Goal: Communication & Community: Answer question/provide support

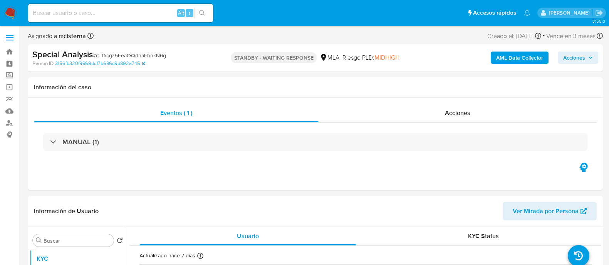
select select "10"
click at [148, 12] on input at bounding box center [120, 13] width 185 height 10
paste input "FPy4uCdt5666all6b1f55KZ1"
type input "FPy4uCdt5666all6b1f55KZ1"
click at [203, 12] on icon "search-icon" at bounding box center [202, 13] width 6 height 6
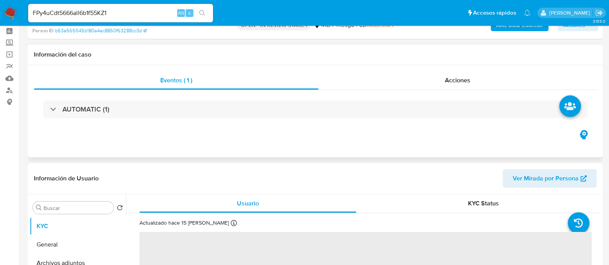
scroll to position [48, 0]
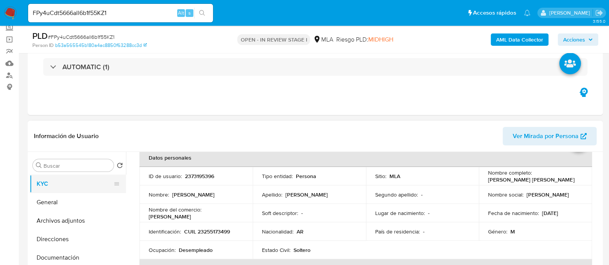
select select "10"
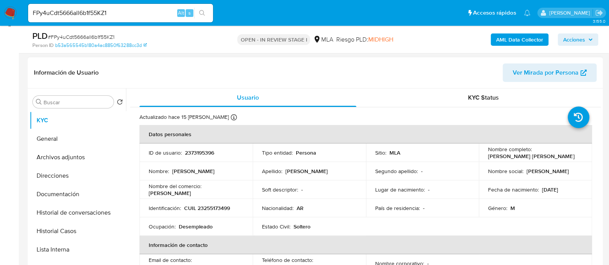
scroll to position [96, 0]
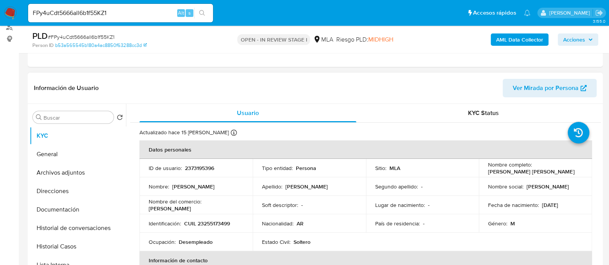
click at [202, 163] on td "ID de usuario : 2373195396" at bounding box center [195, 168] width 113 height 18
copy p "2373195396"
click at [64, 243] on button "Historial Casos" at bounding box center [75, 247] width 90 height 18
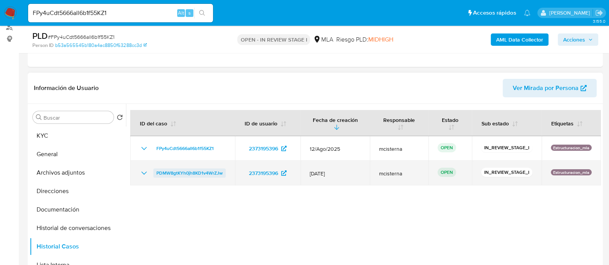
click at [189, 175] on span "PDMW8gtKYh0jh8KD1v4WrZJw" at bounding box center [189, 173] width 66 height 9
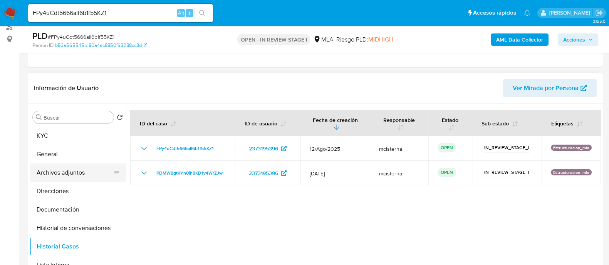
click at [86, 170] on button "Archivos adjuntos" at bounding box center [75, 173] width 90 height 18
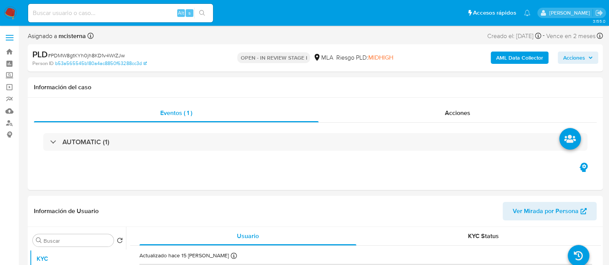
select select "10"
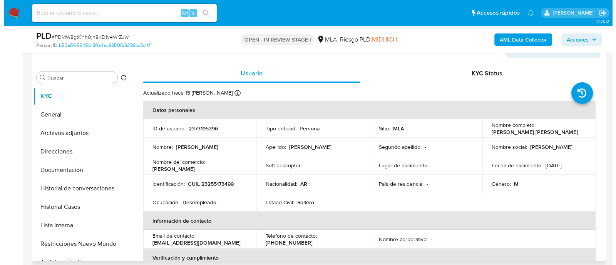
scroll to position [144, 0]
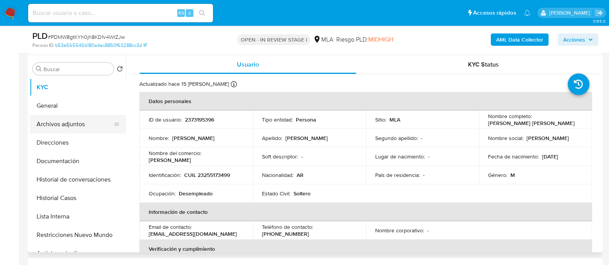
click at [94, 121] on button "Archivos adjuntos" at bounding box center [75, 124] width 90 height 18
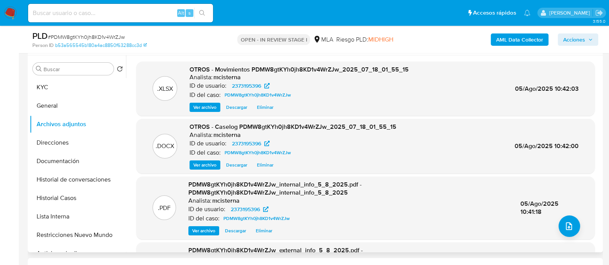
click at [266, 107] on span "Eliminar" at bounding box center [265, 108] width 17 height 8
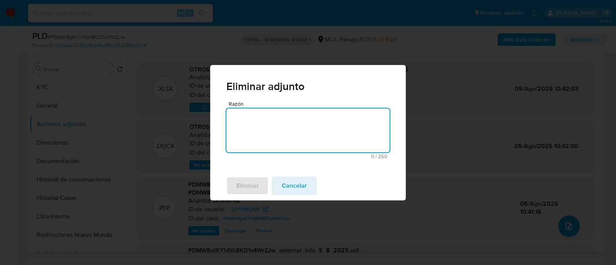
click at [285, 133] on textarea "Razón" at bounding box center [307, 131] width 163 height 44
type textarea "v2"
click at [264, 185] on button "Eliminar" at bounding box center [247, 186] width 42 height 18
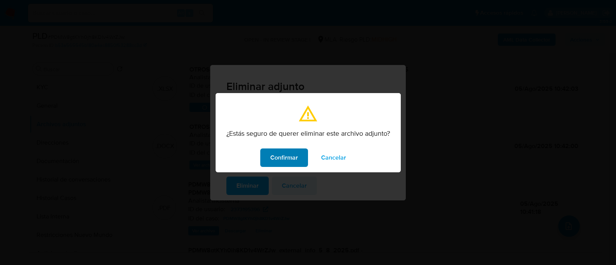
click at [288, 157] on span "Confirmar" at bounding box center [284, 157] width 28 height 17
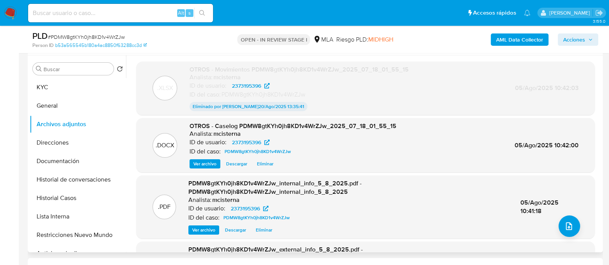
click at [266, 163] on span "Eliminar" at bounding box center [265, 164] width 17 height 8
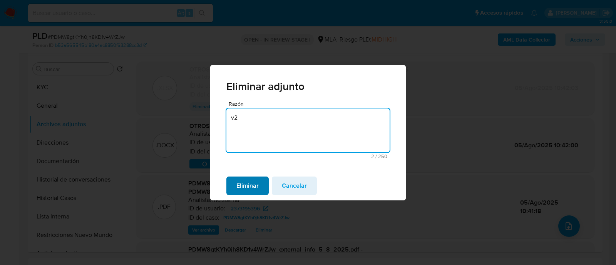
type textarea "v2"
click at [261, 188] on button "Eliminar" at bounding box center [247, 186] width 42 height 18
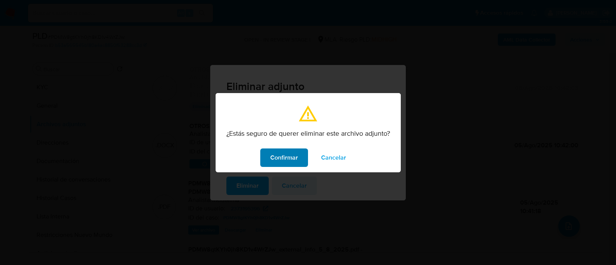
click at [269, 155] on button "Confirmar" at bounding box center [284, 158] width 48 height 18
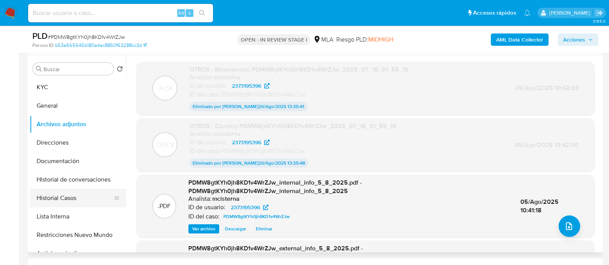
click at [77, 190] on button "Historial Casos" at bounding box center [75, 198] width 90 height 18
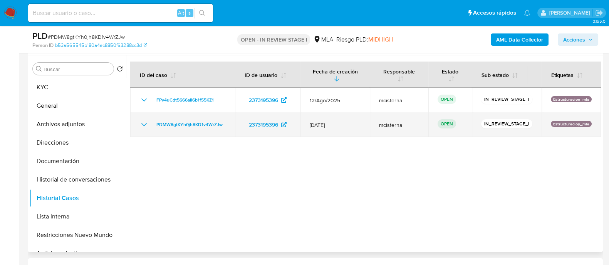
drag, startPoint x: 219, startPoint y: 125, endPoint x: 250, endPoint y: 163, distance: 48.4
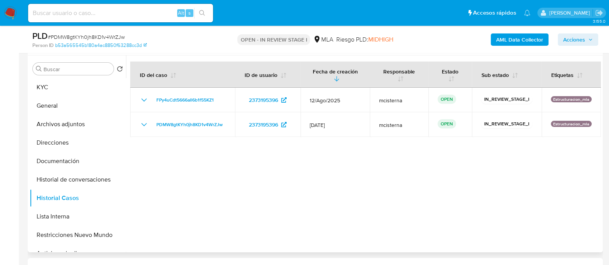
click at [150, 127] on td "PDMW8gtKYh0jh8KD1v4WrZJw" at bounding box center [182, 124] width 105 height 25
drag, startPoint x: 77, startPoint y: 109, endPoint x: 121, endPoint y: 109, distance: 43.9
click at [77, 109] on button "General" at bounding box center [75, 106] width 90 height 18
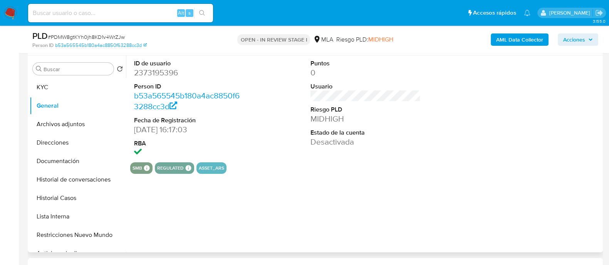
click at [169, 73] on dd "2373195396" at bounding box center [189, 72] width 110 height 11
copy dd "2373195396"
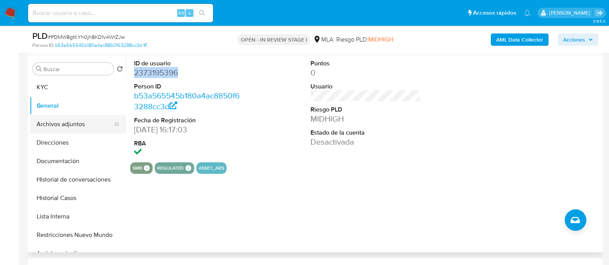
click at [91, 121] on button "Archivos adjuntos" at bounding box center [75, 124] width 90 height 18
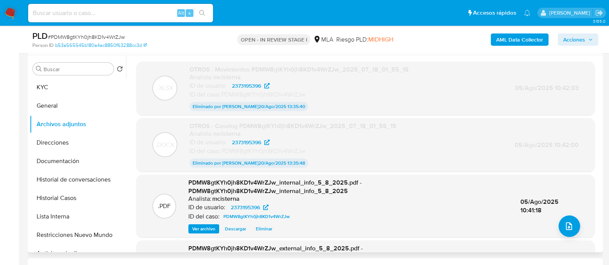
click at [575, 238] on div ".XLSX OTROS - Movimientos PDMW8gtKYh0jh8KD1v4WrZJw_2025_07_18_01_55_15 Analista…" at bounding box center [365, 183] width 458 height 242
click at [570, 227] on icon "upload-file" at bounding box center [568, 226] width 9 height 9
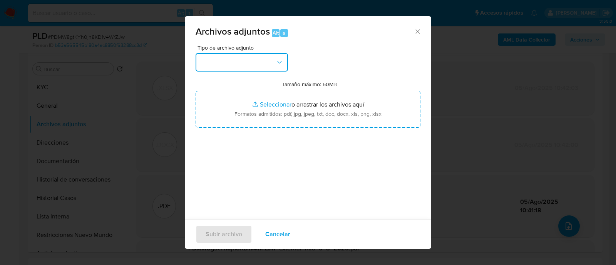
click at [250, 66] on button "button" at bounding box center [242, 62] width 92 height 18
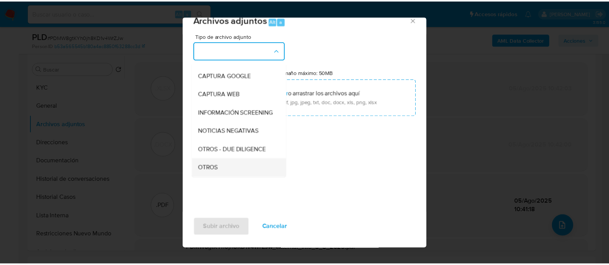
scroll to position [96, 0]
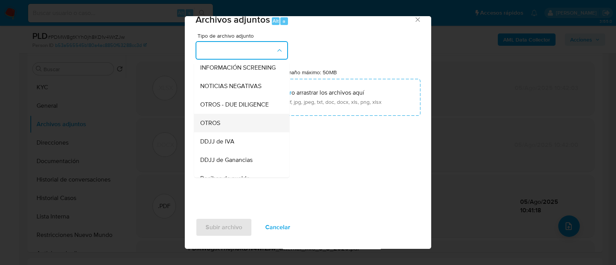
click at [233, 122] on div "OTROS" at bounding box center [239, 123] width 79 height 18
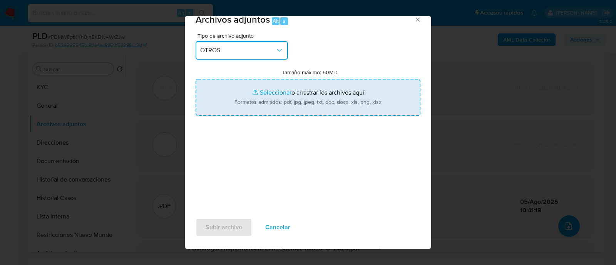
type input "C:\fakepath\Caselog FPy4uCdt5666all6b1f55KZ1_2025_08_18_17_26_59.docx"
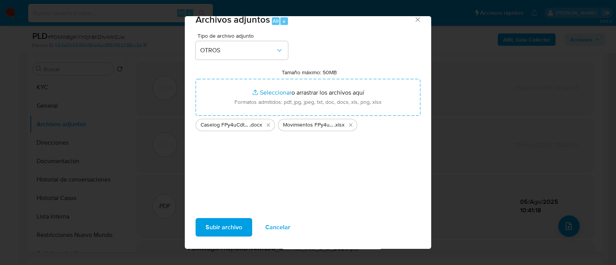
click at [209, 227] on span "Subir archivo" at bounding box center [224, 227] width 37 height 17
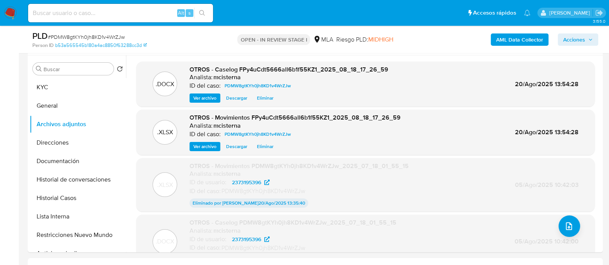
click at [571, 45] on span "Acciones" at bounding box center [574, 40] width 22 height 12
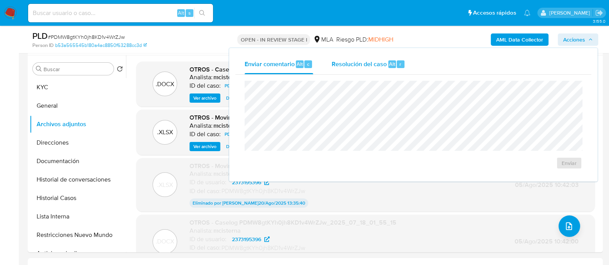
click at [383, 67] on span "Resolución del caso" at bounding box center [359, 63] width 55 height 9
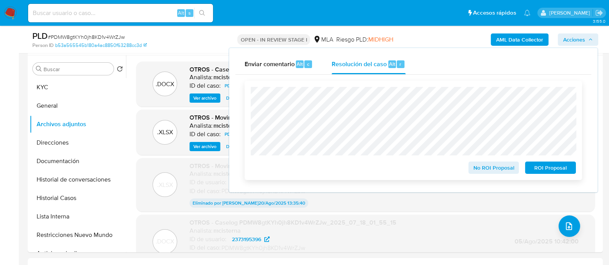
click at [551, 169] on span "ROI Proposal" at bounding box center [550, 168] width 40 height 11
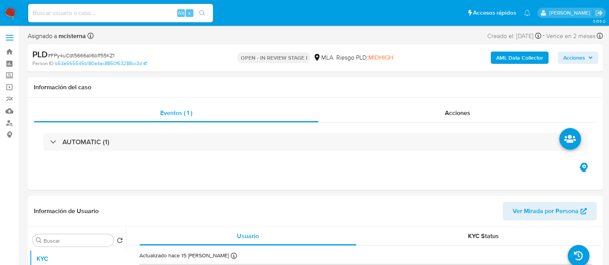
select select "10"
click at [580, 59] on span "Acciones" at bounding box center [574, 58] width 22 height 12
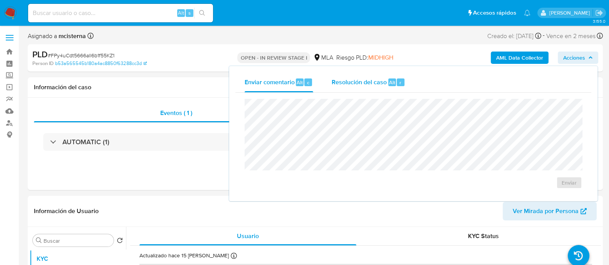
click at [380, 84] on span "Resolución del caso" at bounding box center [359, 82] width 55 height 9
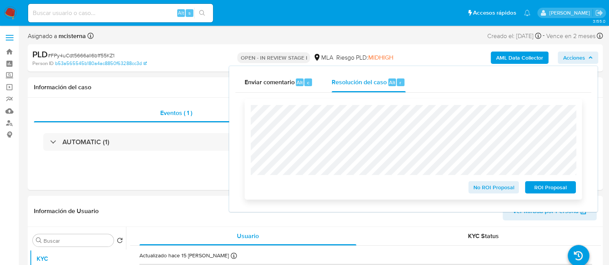
click at [557, 188] on span "ROI Proposal" at bounding box center [550, 187] width 40 height 11
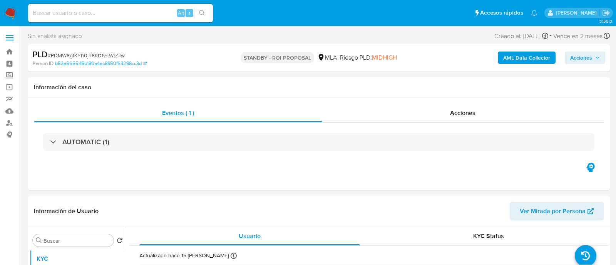
select select "10"
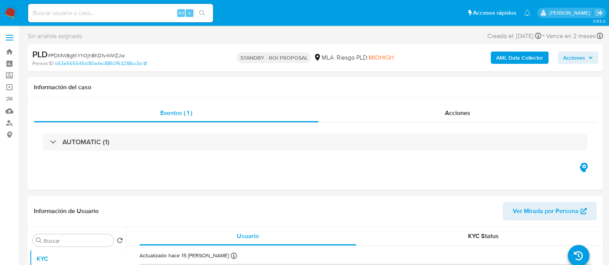
click at [133, 15] on input at bounding box center [120, 13] width 185 height 10
paste input "ElulP5EwP9LQPWBHRPycvk3p"
type input "ElulP5EwP9LQPWBHRPycvk3p"
click at [203, 16] on button "search-icon" at bounding box center [202, 13] width 16 height 11
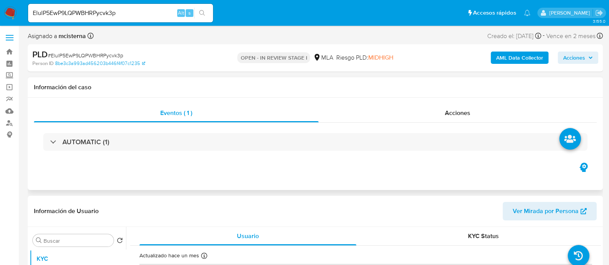
select select "10"
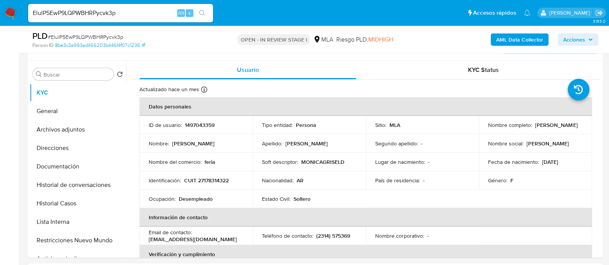
scroll to position [144, 0]
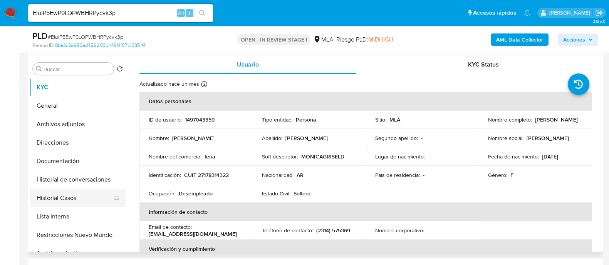
click at [85, 200] on button "Historial Casos" at bounding box center [75, 198] width 90 height 18
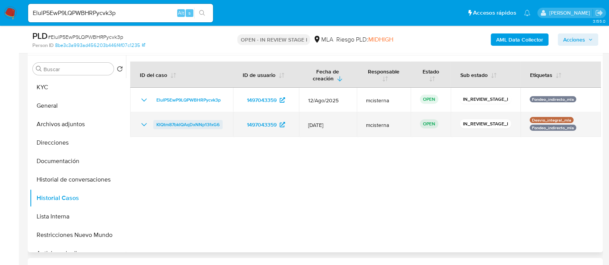
click at [190, 124] on span "KlQtm87bklQAqDxNNp13fxG6" at bounding box center [187, 124] width 63 height 9
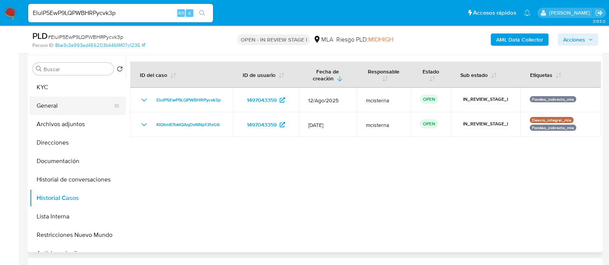
click at [96, 101] on button "General" at bounding box center [75, 106] width 90 height 18
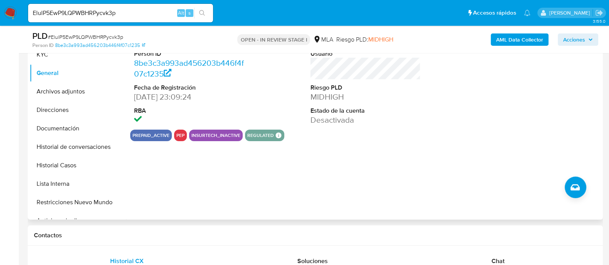
scroll to position [192, 0]
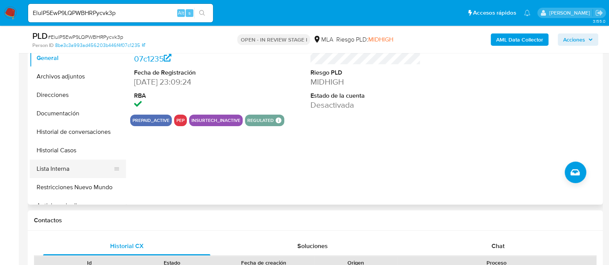
click at [84, 169] on button "Lista Interna" at bounding box center [75, 169] width 90 height 18
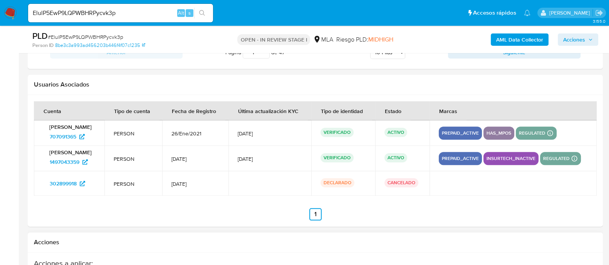
scroll to position [1107, 0]
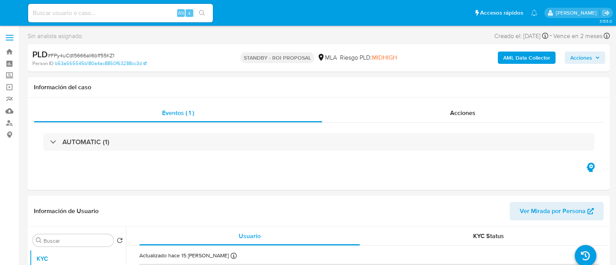
select select "10"
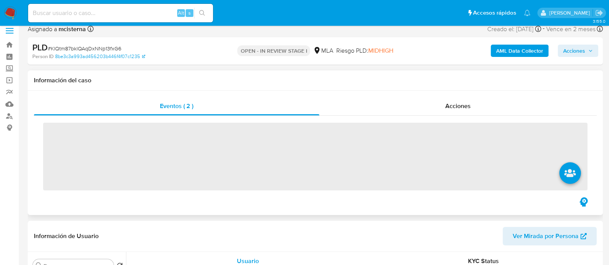
scroll to position [96, 0]
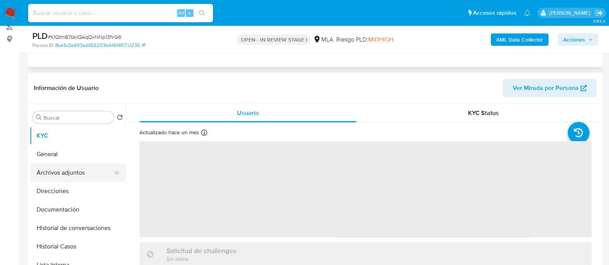
click at [54, 173] on button "Archivos adjuntos" at bounding box center [75, 173] width 90 height 18
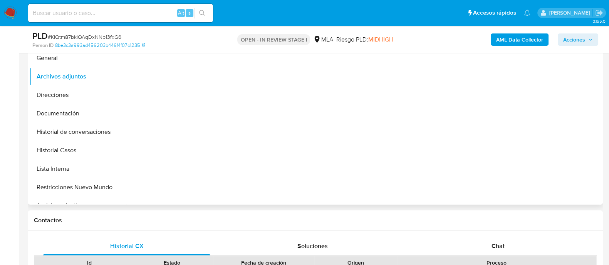
select select "10"
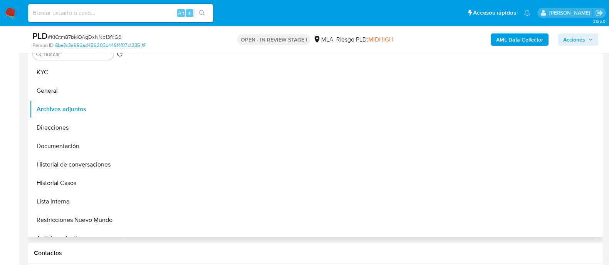
scroll to position [144, 0]
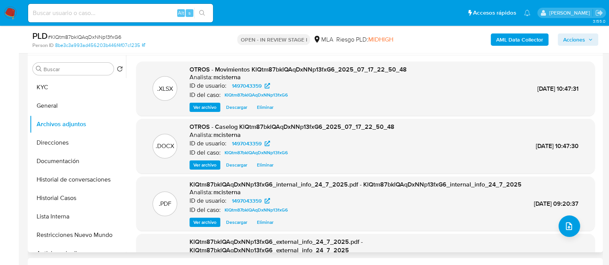
click at [262, 109] on span "Eliminar" at bounding box center [265, 108] width 17 height 8
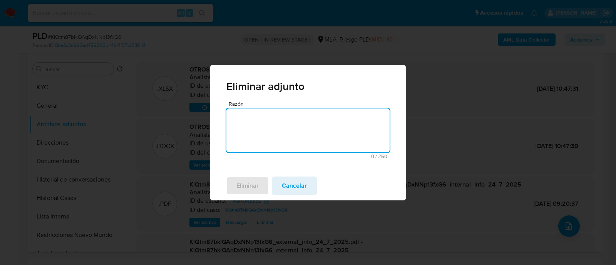
click at [289, 132] on textarea "Razón" at bounding box center [307, 131] width 163 height 44
type textarea "v2"
click at [251, 199] on div "Eliminar Cancelar" at bounding box center [308, 185] width 196 height 29
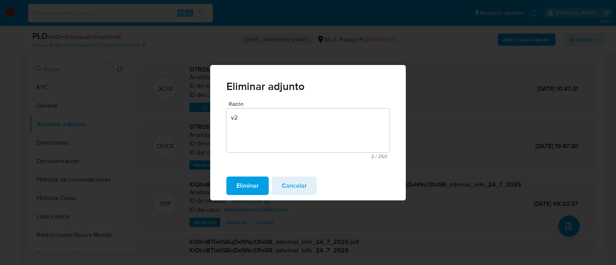
click at [250, 186] on span "Eliminar" at bounding box center [247, 186] width 22 height 17
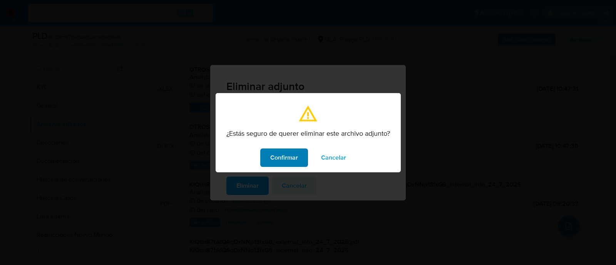
click at [279, 155] on span "Confirmar" at bounding box center [284, 157] width 28 height 17
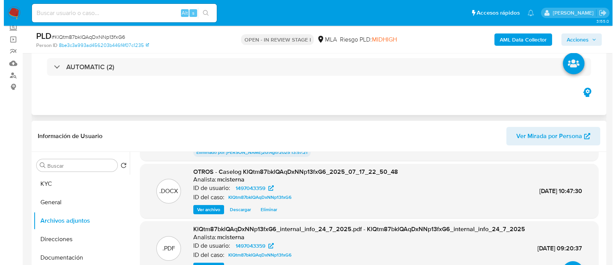
scroll to position [59, 0]
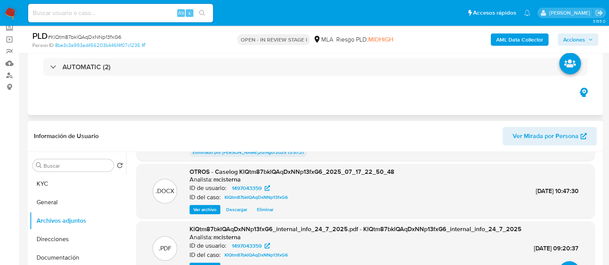
click at [263, 206] on span "Eliminar" at bounding box center [265, 210] width 17 height 8
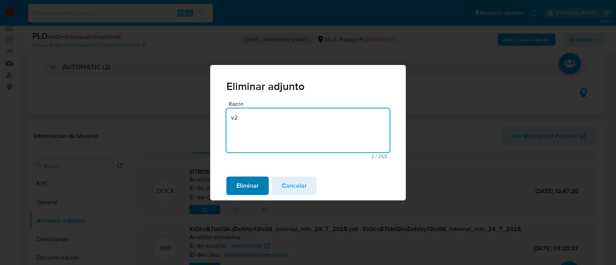
type textarea "v2"
click at [260, 188] on button "Eliminar" at bounding box center [247, 186] width 42 height 18
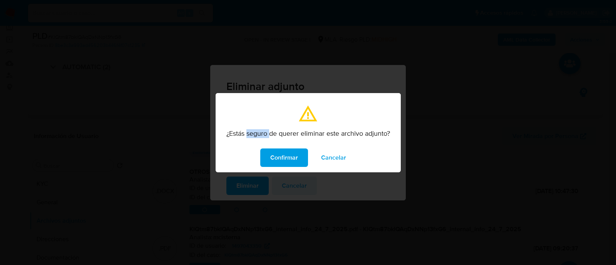
click at [290, 164] on span "Confirmar" at bounding box center [284, 157] width 28 height 17
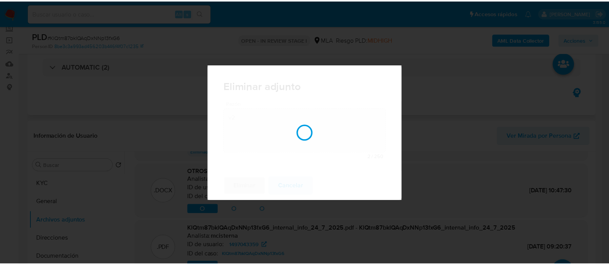
scroll to position [58, 0]
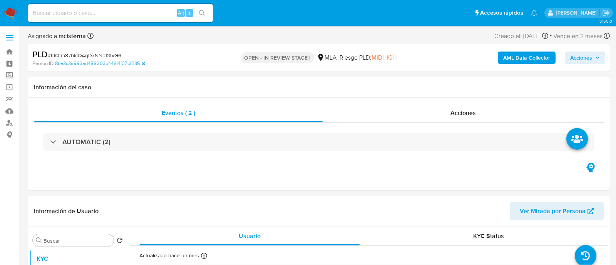
select select "10"
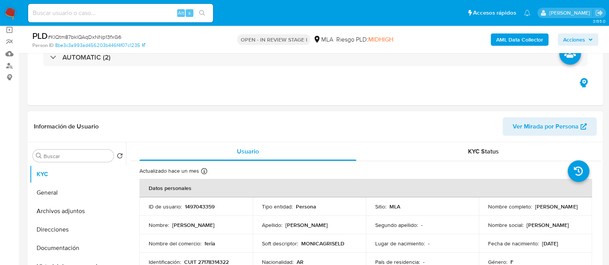
scroll to position [144, 0]
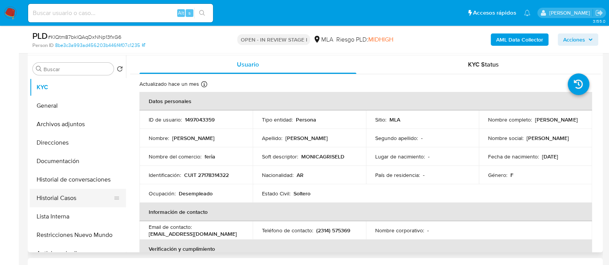
click at [65, 195] on button "Historial Casos" at bounding box center [75, 198] width 90 height 18
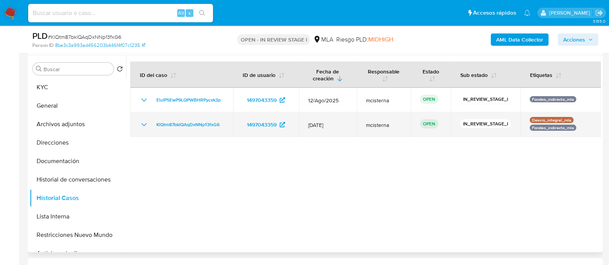
drag, startPoint x: 530, startPoint y: 119, endPoint x: 572, endPoint y: 119, distance: 41.2
click at [572, 119] on div "Desvio_integral_mla Fondeo_indirecto_mla" at bounding box center [561, 124] width 62 height 15
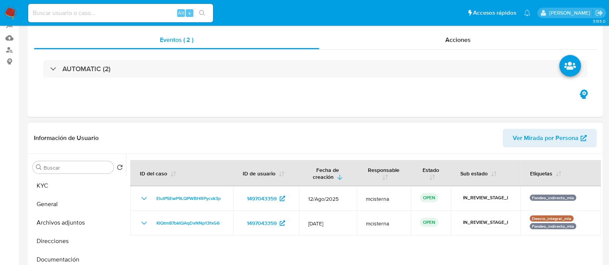
scroll to position [0, 0]
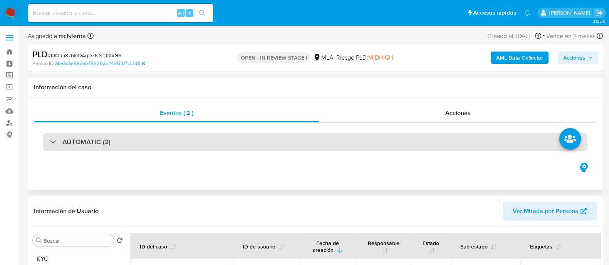
click at [173, 146] on div "AUTOMATIC (2)" at bounding box center [315, 142] width 544 height 18
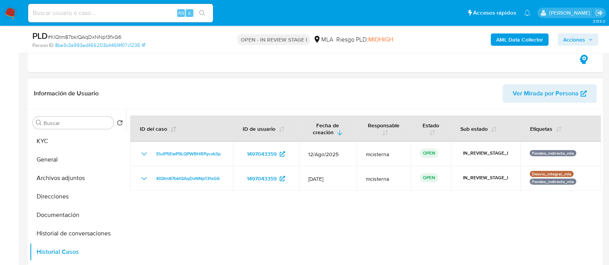
scroll to position [530, 0]
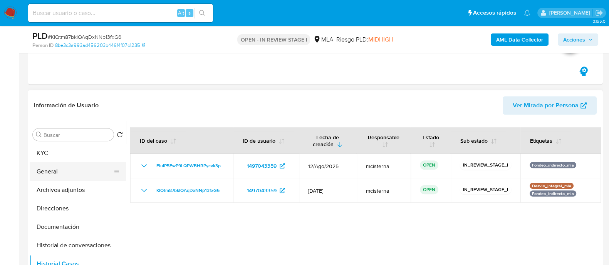
click at [97, 164] on button "General" at bounding box center [75, 172] width 90 height 18
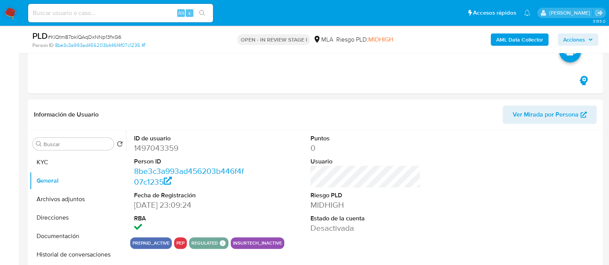
click at [168, 148] on dd "1497043359" at bounding box center [189, 148] width 110 height 11
copy dd "1497043359"
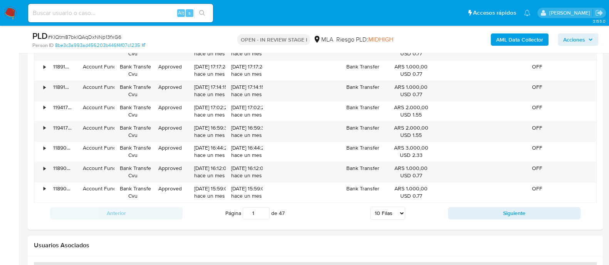
scroll to position [1584, 0]
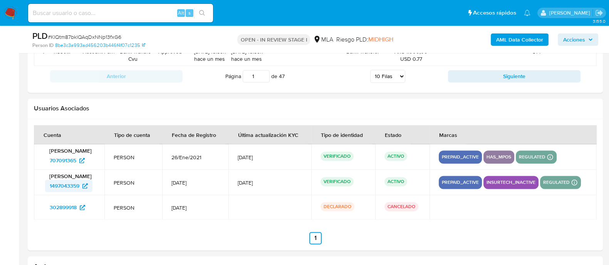
click at [64, 184] on span "1497043359" at bounding box center [65, 186] width 30 height 12
click at [67, 158] on span "707091365" at bounding box center [63, 160] width 27 height 12
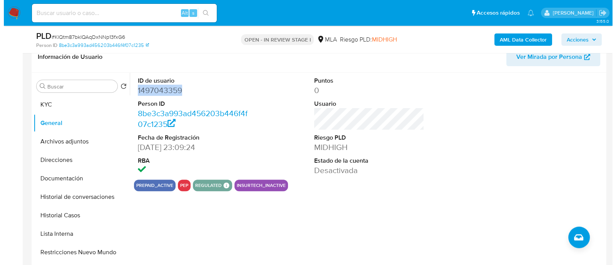
scroll to position [573, 0]
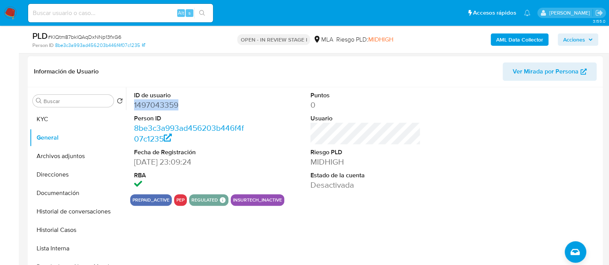
drag, startPoint x: 95, startPoint y: 156, endPoint x: 409, endPoint y: 204, distance: 318.0
click at [96, 156] on button "Archivos adjuntos" at bounding box center [78, 156] width 96 height 18
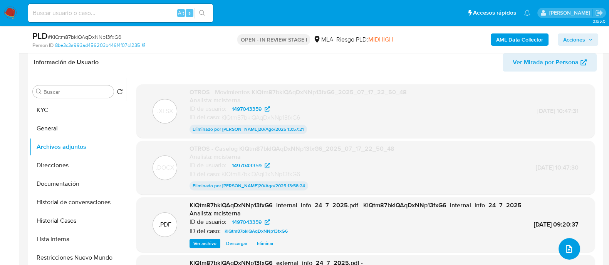
click at [570, 255] on button "upload-file" at bounding box center [569, 249] width 22 height 22
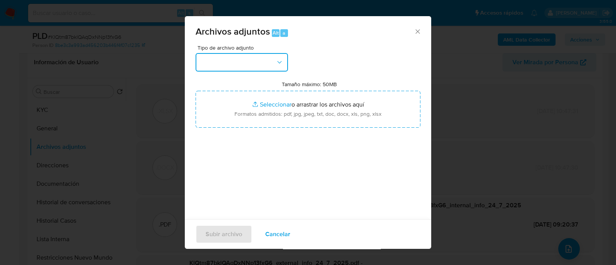
drag, startPoint x: 245, startPoint y: 62, endPoint x: 250, endPoint y: 70, distance: 9.2
click at [245, 62] on button "button" at bounding box center [242, 62] width 92 height 18
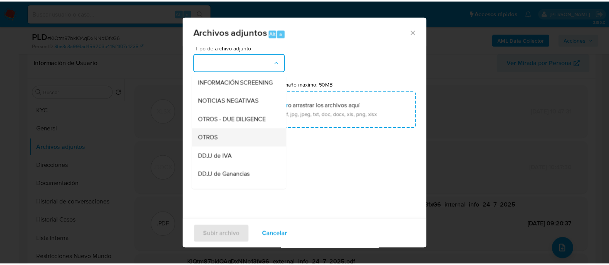
scroll to position [96, 0]
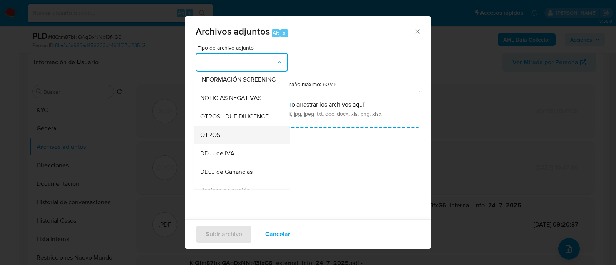
click at [262, 143] on div "OTROS" at bounding box center [239, 135] width 79 height 18
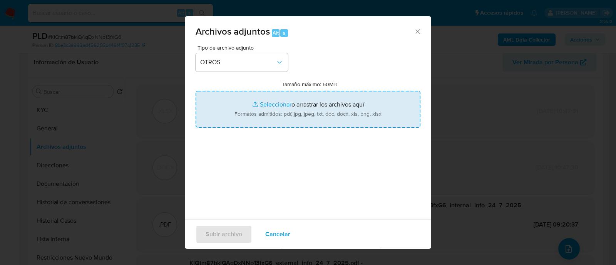
type input "C:\fakepath\Caselog ElulP5EwP9LQPWBHRPycvk3p_2025_08_18_22_35_29.docx"
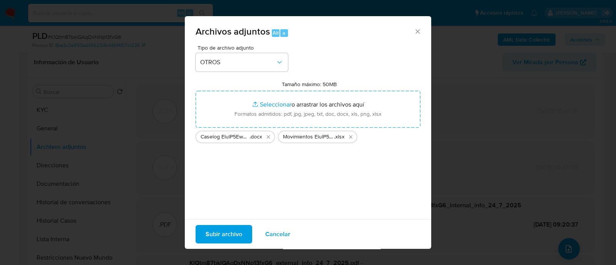
click at [223, 243] on span "Subir archivo" at bounding box center [224, 234] width 37 height 17
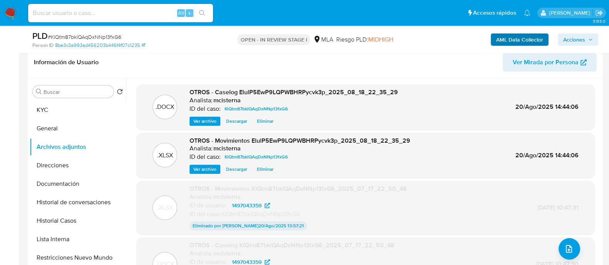
drag, startPoint x: 570, startPoint y: 40, endPoint x: 537, endPoint y: 41, distance: 32.4
click at [550, 40] on div "AML Data Collector Acciones" at bounding box center [505, 39] width 186 height 18
drag, startPoint x: 563, startPoint y: 39, endPoint x: 552, endPoint y: 38, distance: 10.8
click at [556, 38] on div "AML Data Collector Acciones" at bounding box center [505, 39] width 186 height 18
click at [578, 37] on span "Acciones" at bounding box center [574, 40] width 22 height 12
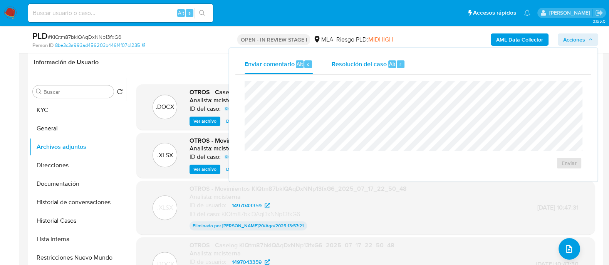
click at [366, 60] on span "Resolución del caso" at bounding box center [359, 63] width 55 height 9
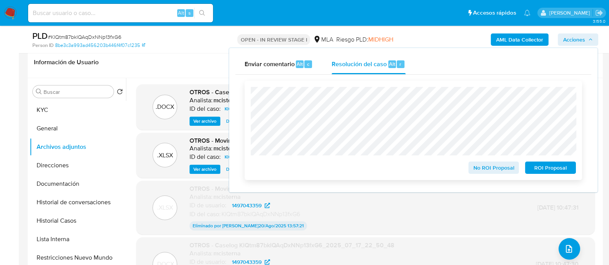
click at [545, 169] on span "ROI Proposal" at bounding box center [550, 168] width 40 height 11
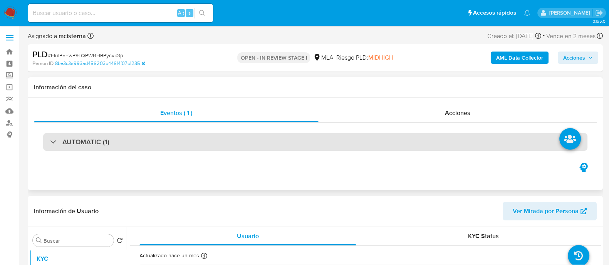
select select "10"
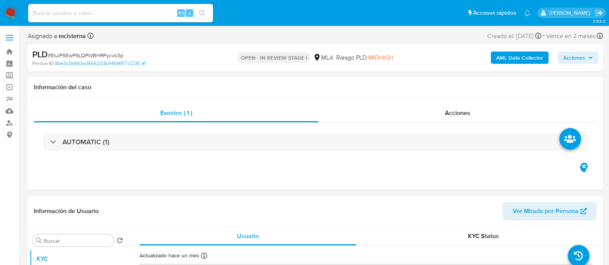
scroll to position [144, 0]
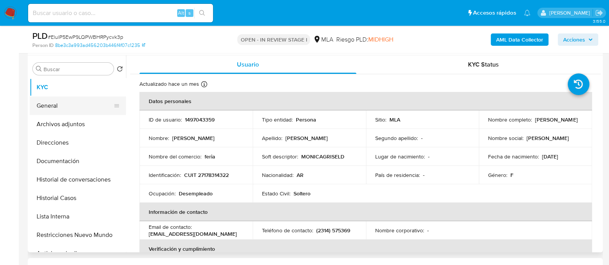
click at [62, 106] on button "General" at bounding box center [75, 106] width 90 height 18
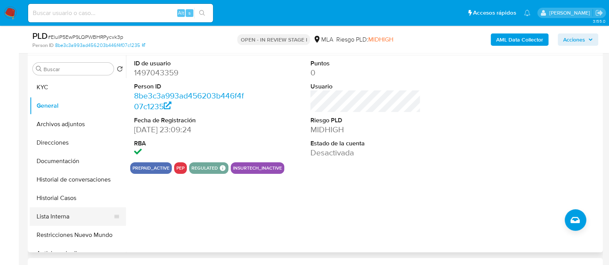
click at [90, 221] on button "Lista Interna" at bounding box center [75, 217] width 90 height 18
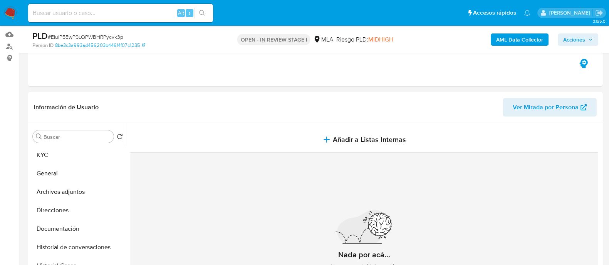
scroll to position [96, 0]
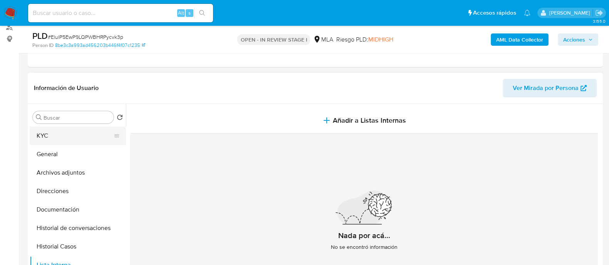
click at [47, 142] on button "KYC" at bounding box center [75, 136] width 90 height 18
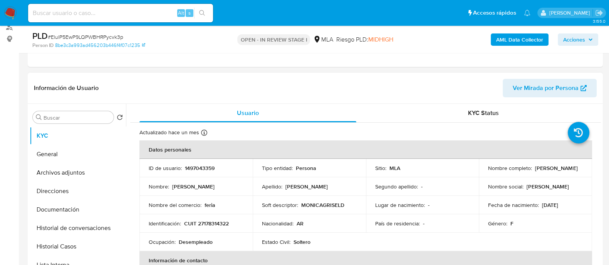
drag, startPoint x: 460, startPoint y: 178, endPoint x: 446, endPoint y: 178, distance: 14.3
click at [460, 178] on td "Segundo apellido : -" at bounding box center [422, 187] width 113 height 18
click at [200, 170] on p "1497043359" at bounding box center [200, 168] width 30 height 7
copy p "1497043359"
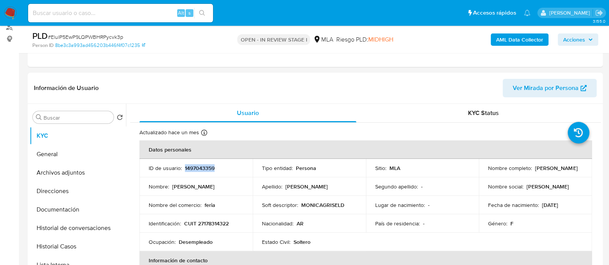
copy p "1497043359"
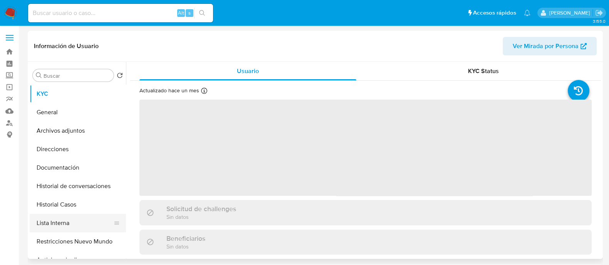
click at [85, 222] on button "Lista Interna" at bounding box center [75, 223] width 90 height 18
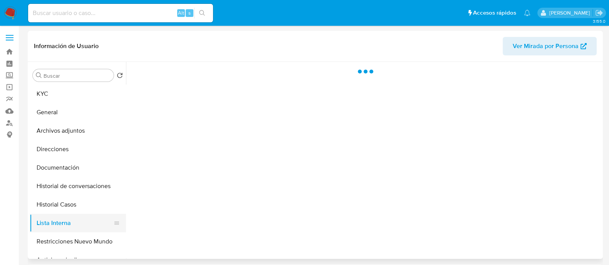
select select "10"
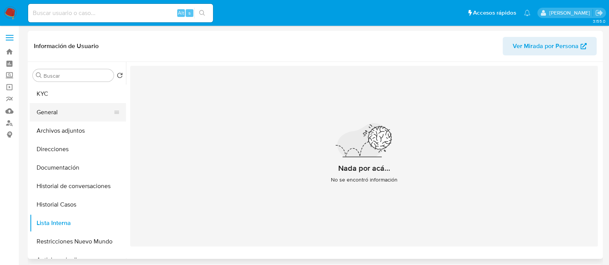
click at [98, 112] on button "General" at bounding box center [75, 112] width 90 height 18
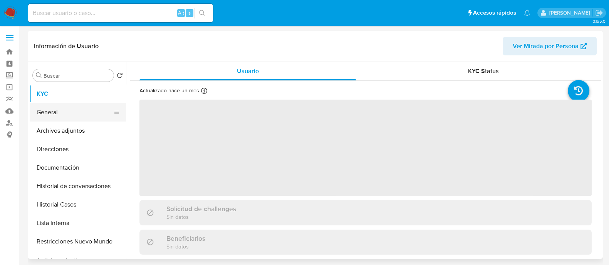
click at [69, 107] on button "General" at bounding box center [75, 112] width 90 height 18
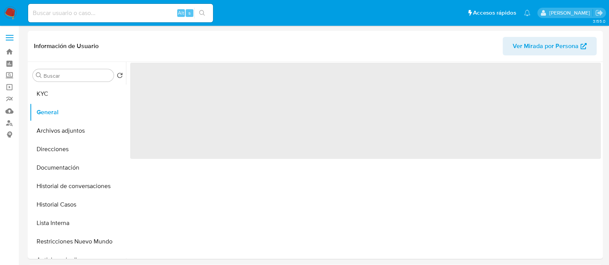
select select "10"
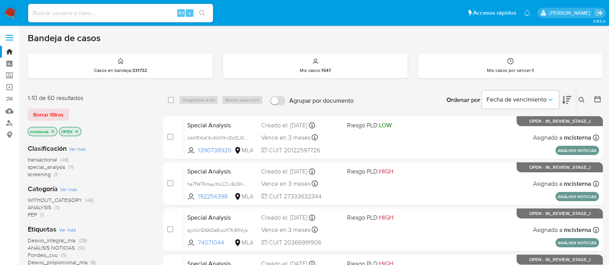
click at [159, 12] on input at bounding box center [120, 13] width 185 height 10
paste input "168144609"
type input "168144609"
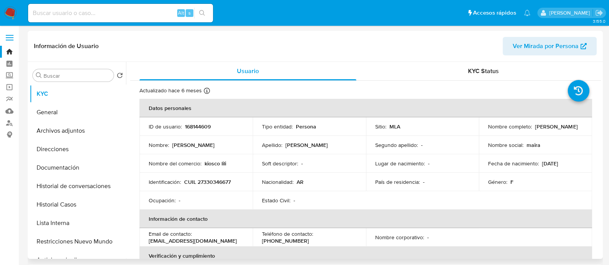
select select "10"
drag, startPoint x: 484, startPoint y: 130, endPoint x: 559, endPoint y: 134, distance: 74.8
click at [559, 134] on td "Nombre completo : Maira Alejandra Ferreyra" at bounding box center [535, 126] width 113 height 18
copy p "Maira Alejandra Ferreyra"
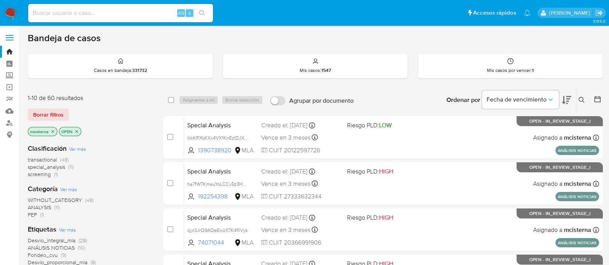
click at [139, 13] on input at bounding box center [120, 13] width 185 height 10
paste input "298153652"
type input "298153652"
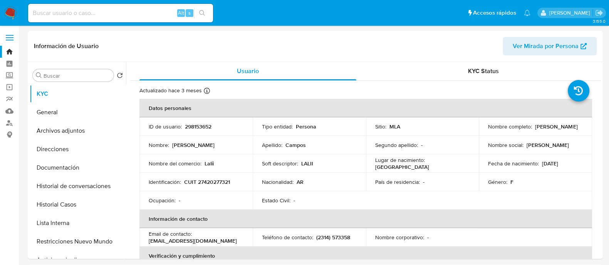
select select "10"
click at [227, 179] on p "CUIT 27420277321" at bounding box center [207, 182] width 46 height 7
copy p "27420277321"
drag, startPoint x: 97, startPoint y: 207, endPoint x: 0, endPoint y: 142, distance: 116.3
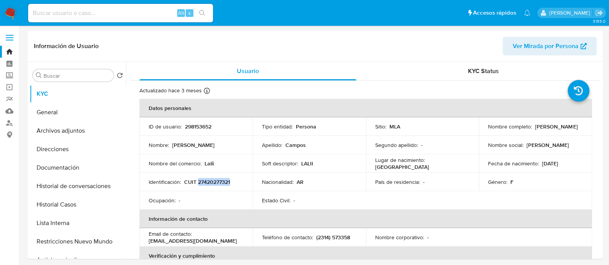
click at [97, 206] on button "Historial Casos" at bounding box center [78, 205] width 96 height 18
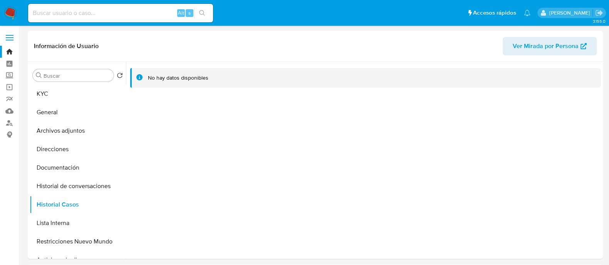
click at [152, 18] on div "Alt s" at bounding box center [120, 13] width 185 height 18
click at [150, 12] on input at bounding box center [120, 13] width 185 height 10
paste input "1077723205"
type input "1077723205"
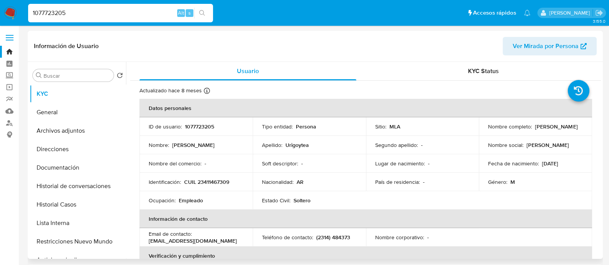
select select "10"
click at [215, 184] on p "CUIL 23411467309" at bounding box center [206, 182] width 45 height 7
copy p "23411467309"
click at [154, 9] on input "1077723205" at bounding box center [120, 13] width 185 height 10
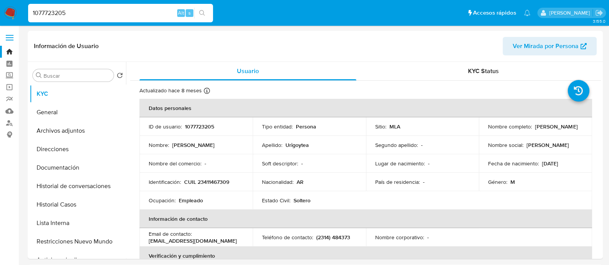
click at [154, 9] on input "1077723205" at bounding box center [120, 13] width 185 height 10
paste input "339370597"
type input "339370597"
click at [211, 20] on div "339370597 Alt s" at bounding box center [120, 13] width 185 height 18
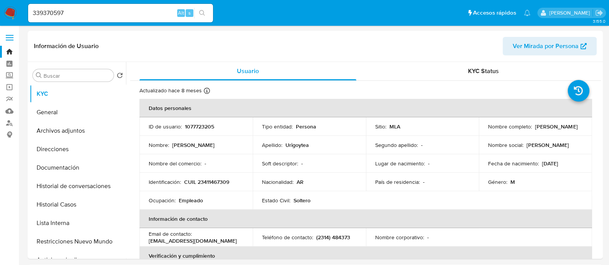
click at [200, 14] on icon "search-icon" at bounding box center [202, 13] width 6 height 6
select select "10"
click at [225, 184] on p "CUIT 20424612058" at bounding box center [207, 182] width 47 height 7
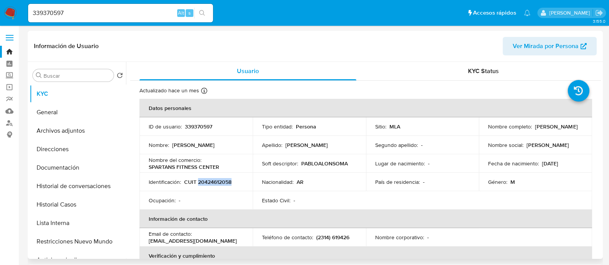
drag, startPoint x: 225, startPoint y: 184, endPoint x: 363, endPoint y: 254, distance: 154.8
click at [226, 184] on p "CUIT 20424612058" at bounding box center [207, 182] width 47 height 7
copy p "20424612058"
click at [121, 6] on div "339370597 Alt s" at bounding box center [120, 13] width 185 height 18
click at [114, 19] on div "339370597 Alt s" at bounding box center [120, 13] width 185 height 18
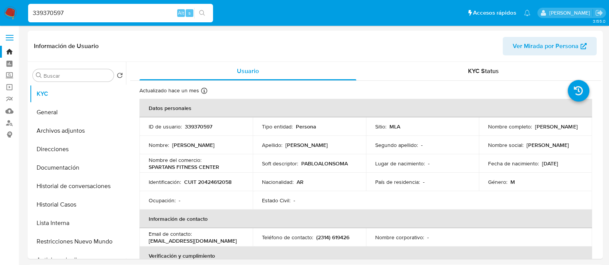
click at [115, 9] on input "339370597" at bounding box center [120, 13] width 185 height 10
paste input "162774604"
type input "162774604"
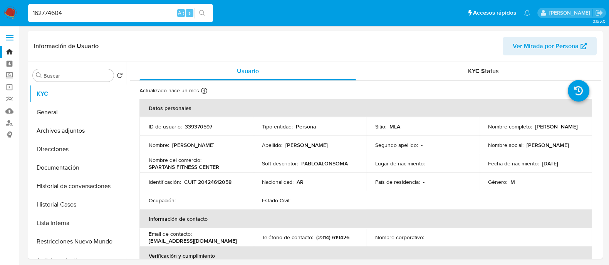
click at [201, 14] on icon "search-icon" at bounding box center [202, 13] width 6 height 6
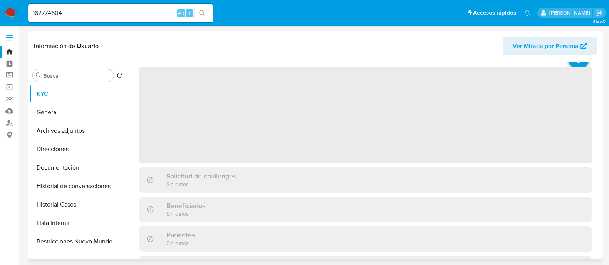
scroll to position [48, 0]
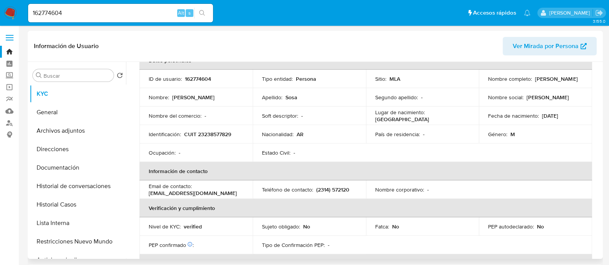
select select "10"
click at [216, 134] on p "CUIT 23238577829" at bounding box center [207, 134] width 47 height 7
copy p "23238577829"
click at [165, 15] on input "162774604" at bounding box center [120, 13] width 185 height 10
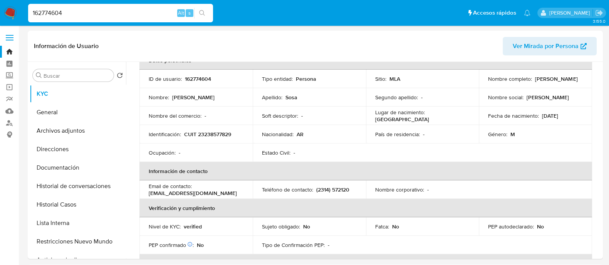
click at [165, 15] on input "162774604" at bounding box center [120, 13] width 185 height 10
paste input "2270980496"
type input "2270980496"
click at [203, 10] on icon "search-icon" at bounding box center [202, 13] width 6 height 6
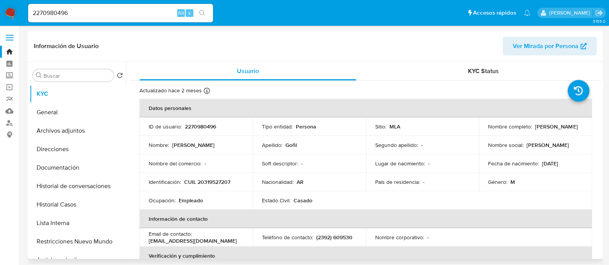
select select "10"
click at [204, 182] on p "CUIL 20319527207" at bounding box center [207, 182] width 46 height 7
copy p "20319527207"
drag, startPoint x: 121, startPoint y: 19, endPoint x: 123, endPoint y: 14, distance: 5.4
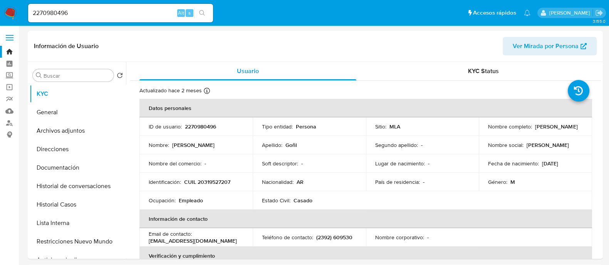
click at [122, 19] on div "2270980496 Alt s" at bounding box center [120, 13] width 185 height 18
click at [123, 14] on input "2270980496" at bounding box center [120, 13] width 185 height 10
paste input "1380665360"
type input "1380665360"
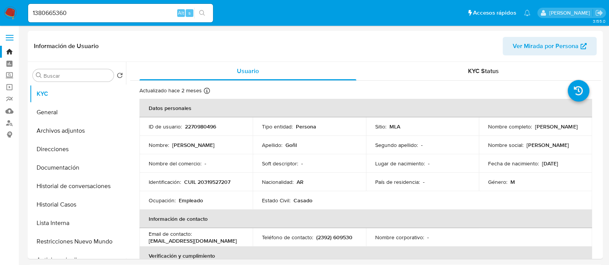
click at [202, 17] on button "search-icon" at bounding box center [202, 13] width 16 height 11
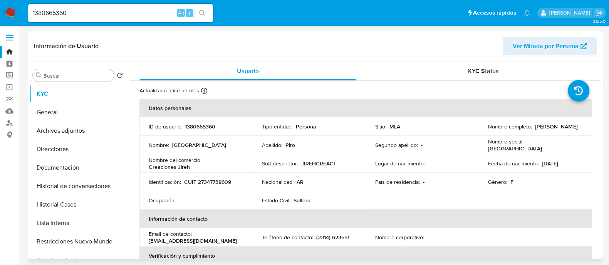
select select "10"
click at [220, 183] on p "CUIT 27347738609" at bounding box center [207, 182] width 47 height 7
copy p "27347738609"
click at [161, 13] on input "1380665360" at bounding box center [120, 13] width 185 height 10
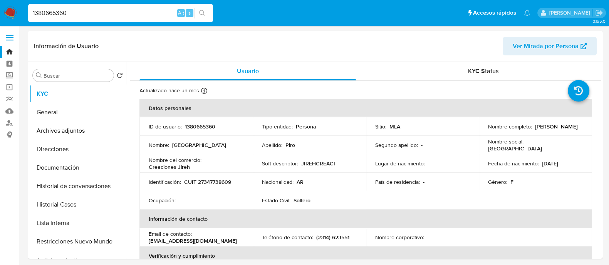
click at [161, 13] on input "1380665360" at bounding box center [120, 13] width 185 height 10
paste input "655327311"
type input "655327311"
drag, startPoint x: 204, startPoint y: 11, endPoint x: 204, endPoint y: 5, distance: 5.8
click at [204, 10] on icon "search-icon" at bounding box center [202, 13] width 6 height 6
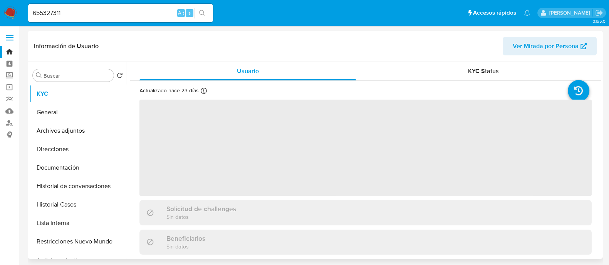
scroll to position [48, 0]
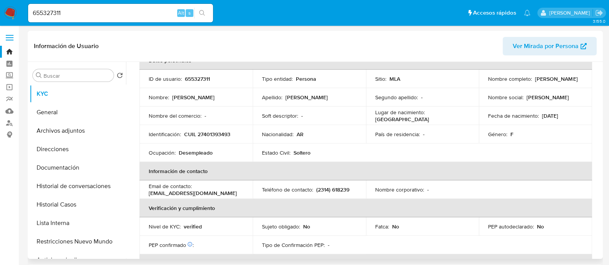
select select "10"
click at [208, 137] on p "CUIL 27401393493" at bounding box center [207, 134] width 46 height 7
copy p "27401393493"
click at [156, 10] on input "655327311" at bounding box center [120, 13] width 185 height 10
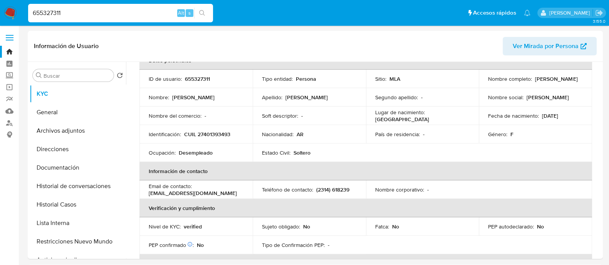
click at [156, 10] on input "655327311" at bounding box center [120, 13] width 185 height 10
paste input "131441257"
type input "131441257"
click at [200, 10] on icon "search-icon" at bounding box center [202, 13] width 6 height 6
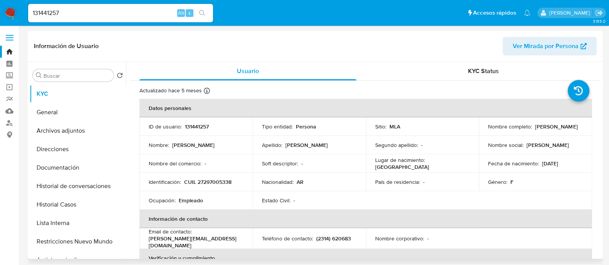
select select "10"
click at [205, 180] on p "CUIL 27297005338" at bounding box center [207, 182] width 47 height 7
drag, startPoint x: 205, startPoint y: 180, endPoint x: 384, endPoint y: 256, distance: 194.8
click at [206, 180] on p "CUIL 27297005338" at bounding box center [207, 182] width 47 height 7
copy p "27297005338"
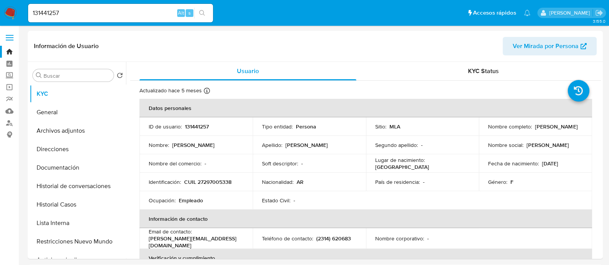
click at [96, 3] on div "131441257 Alt s" at bounding box center [120, 13] width 185 height 22
click at [84, 10] on input "131441257" at bounding box center [120, 13] width 185 height 10
paste input "381953876"
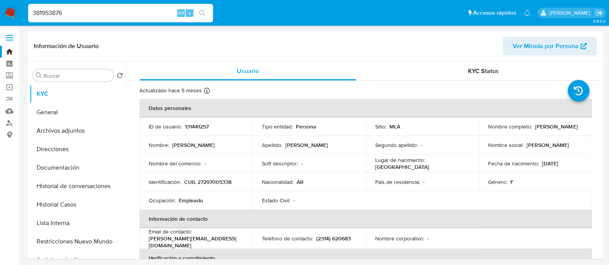
type input "381953876"
click at [199, 10] on icon "search-icon" at bounding box center [202, 13] width 6 height 6
select select "10"
click at [225, 181] on p "CUIT 20437975699" at bounding box center [207, 182] width 47 height 7
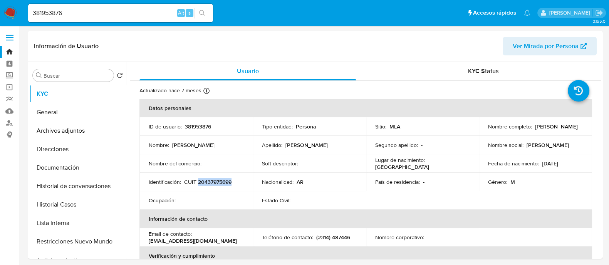
drag, startPoint x: 225, startPoint y: 181, endPoint x: 396, endPoint y: 264, distance: 190.3
click at [237, 182] on div "Identificación : CUIT 20437975699" at bounding box center [196, 182] width 95 height 7
copy p "20437975699"
click at [82, 13] on input "381953876" at bounding box center [120, 13] width 185 height 10
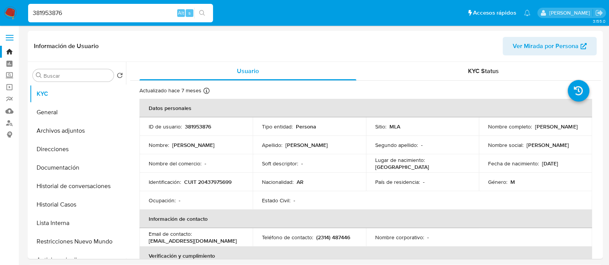
paste input "547012212"
type input "547012212"
select select "10"
click at [201, 182] on p "CUIL 27204944852" at bounding box center [207, 182] width 47 height 7
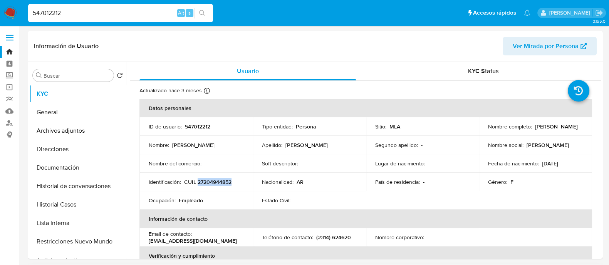
copy p "27204944852"
select select "10"
click at [159, 12] on input "547012212" at bounding box center [120, 13] width 185 height 10
paste input "21207266"
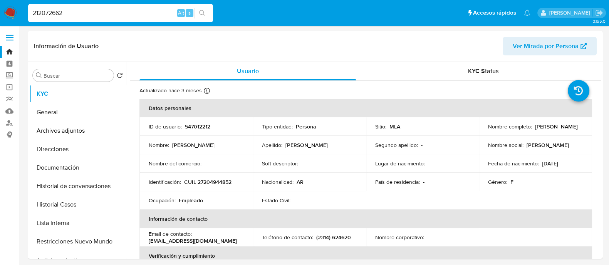
type input "212072662"
select select "10"
click at [225, 184] on p "CUIL 20429594775" at bounding box center [207, 182] width 47 height 7
copy p "20429594775"
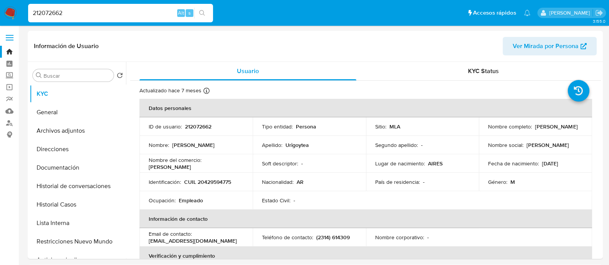
click at [137, 16] on input "212072662" at bounding box center [120, 13] width 185 height 10
paste input "1302808816"
type input "1302808816"
select select "10"
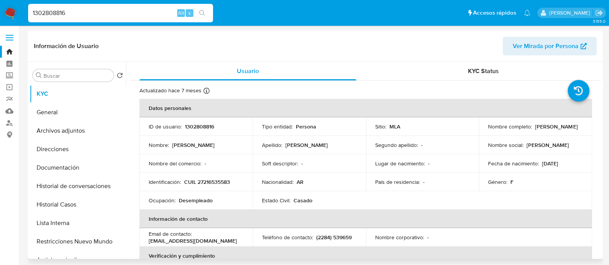
click at [209, 183] on p "CUIL 27216535583" at bounding box center [207, 182] width 46 height 7
copy p "27216535583"
drag, startPoint x: 129, startPoint y: 20, endPoint x: 130, endPoint y: 10, distance: 9.8
click at [129, 18] on div "1302808816 Alt s" at bounding box center [120, 13] width 185 height 18
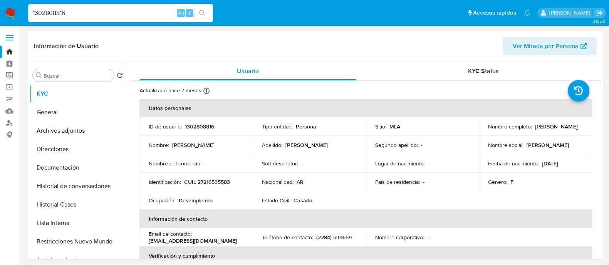
click at [130, 10] on input "1302808816" at bounding box center [120, 13] width 185 height 10
paste input "40997464"
type input "140997464"
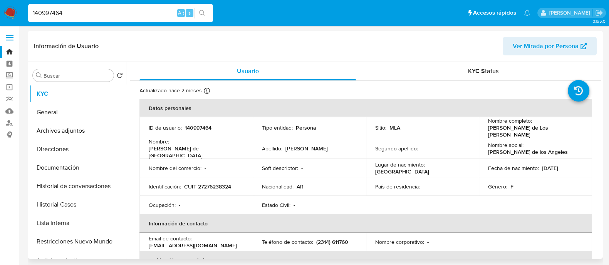
select select "10"
click at [208, 183] on p "CUIT 27276238324" at bounding box center [207, 186] width 47 height 7
copy p "27276238324"
click at [153, 12] on input "140997464" at bounding box center [120, 13] width 185 height 10
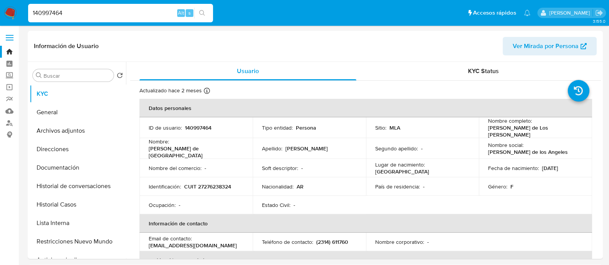
click at [153, 12] on input "140997464" at bounding box center [120, 13] width 185 height 10
paste input "2128548951"
type input "2128548951"
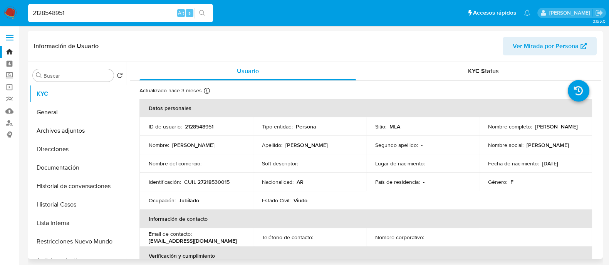
select select "10"
click at [204, 180] on p "CUIL 27218530015" at bounding box center [206, 182] width 45 height 7
drag, startPoint x: 204, startPoint y: 181, endPoint x: 208, endPoint y: 180, distance: 3.9
click at [204, 180] on p "CUIL 27218530015" at bounding box center [206, 182] width 45 height 7
copy p "27218530015"
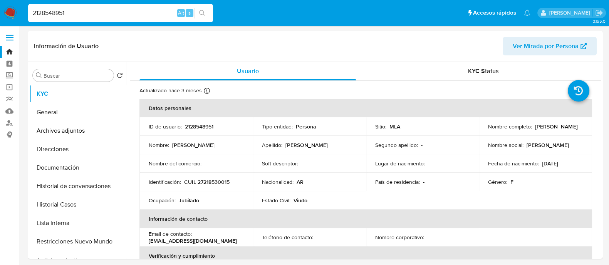
drag, startPoint x: 167, startPoint y: 7, endPoint x: 164, endPoint y: 10, distance: 4.9
click at [166, 6] on div "2128548951 Alt s" at bounding box center [120, 13] width 185 height 18
click at [164, 11] on input "2128548951" at bounding box center [120, 13] width 185 height 10
paste input "1292512739"
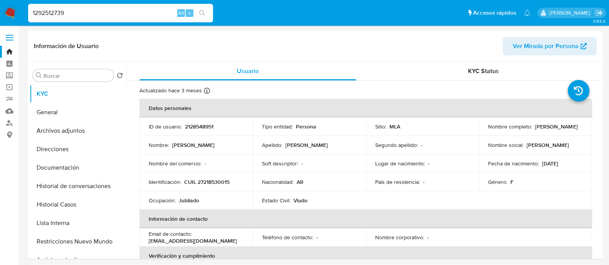
type input "1292512739"
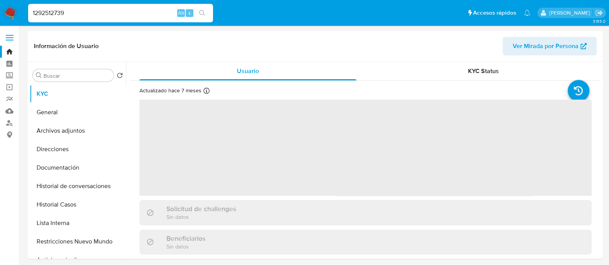
select select "10"
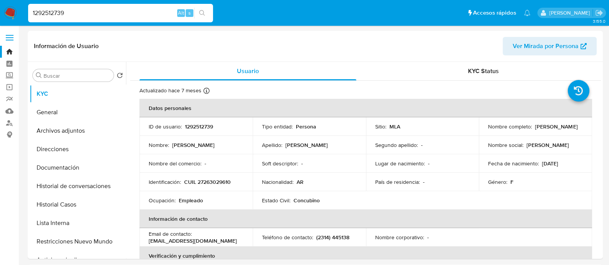
click at [132, 16] on input "1292512739" at bounding box center [120, 13] width 185 height 10
click at [224, 179] on p "CUIL 27263029610" at bounding box center [207, 182] width 47 height 7
copy p "27263029610"
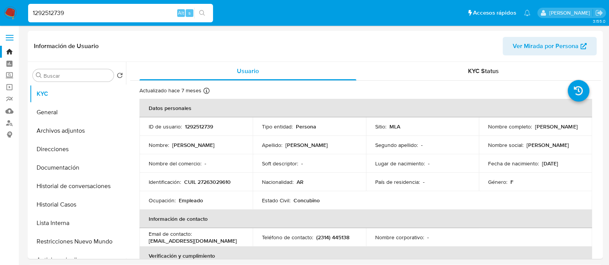
click at [73, 14] on input "1292512739" at bounding box center [120, 13] width 185 height 10
paste input "096593986"
type input "1096593986"
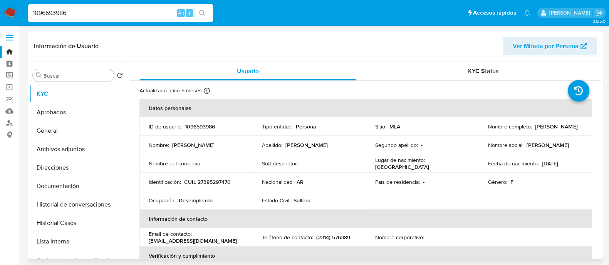
select select "10"
click at [200, 184] on p "CUIL 27385297470" at bounding box center [207, 182] width 47 height 7
copy p "27385297470"
click at [150, 23] on div "1096593986 Alt s" at bounding box center [120, 13] width 185 height 22
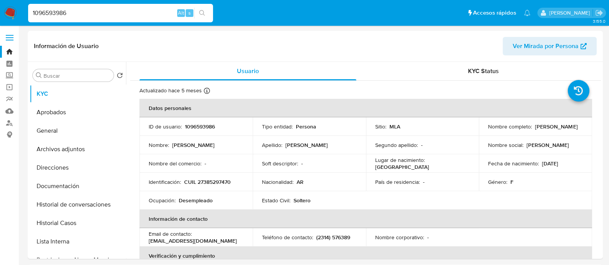
click at [151, 14] on input "1096593986" at bounding box center [120, 13] width 185 height 10
paste input "385586293"
type input "1385586293"
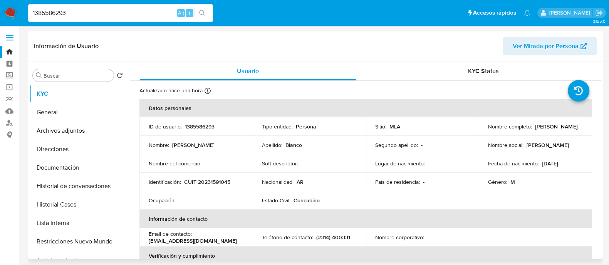
select select "10"
click at [208, 179] on p "CUIT 20231591045" at bounding box center [207, 182] width 46 height 7
click at [216, 180] on p "CUIT 20231591045" at bounding box center [207, 182] width 46 height 7
copy p "20231591045"
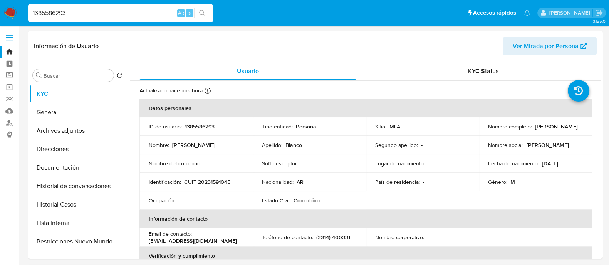
click at [108, 16] on input "1385586293" at bounding box center [120, 13] width 185 height 10
paste input "2333261250"
type input "2333261250"
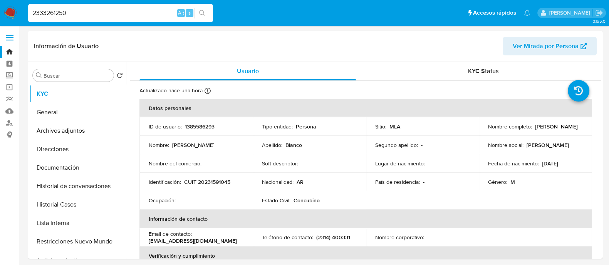
click at [206, 14] on button "search-icon" at bounding box center [202, 13] width 16 height 11
select select "10"
click at [225, 181] on p "CUIL 27251336445" at bounding box center [207, 182] width 46 height 7
copy p "27251336445"
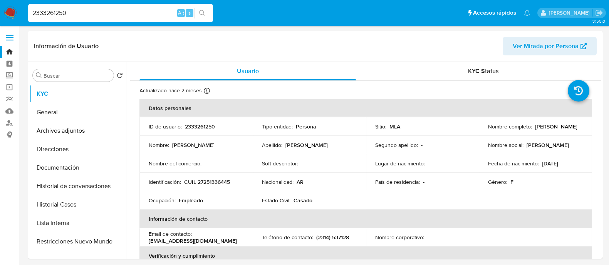
select select "10"
click at [164, 17] on input "2333261250" at bounding box center [120, 13] width 185 height 10
type input "267899939"
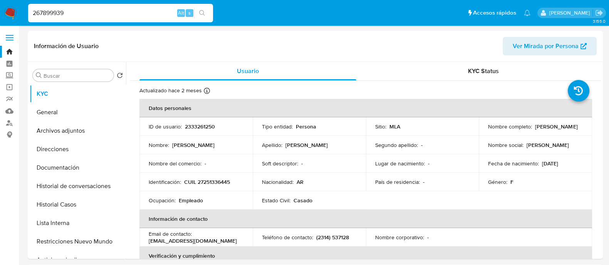
click at [205, 13] on button "search-icon" at bounding box center [202, 13] width 16 height 11
select select "10"
click at [211, 184] on p "CUIT 27238577794" at bounding box center [207, 182] width 46 height 7
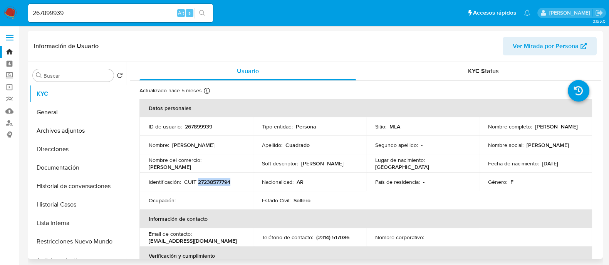
click at [211, 184] on p "CUIT 27238577794" at bounding box center [207, 182] width 46 height 7
copy p "27238577794"
click at [137, 15] on input "267899939" at bounding box center [120, 13] width 185 height 10
paste input "491175108"
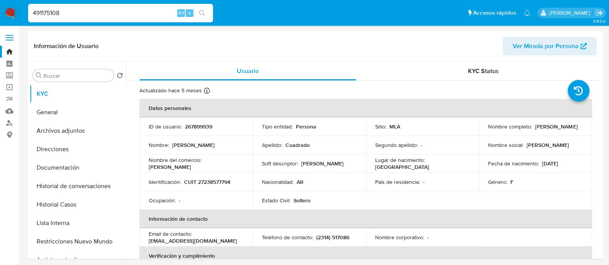
type input "491175108"
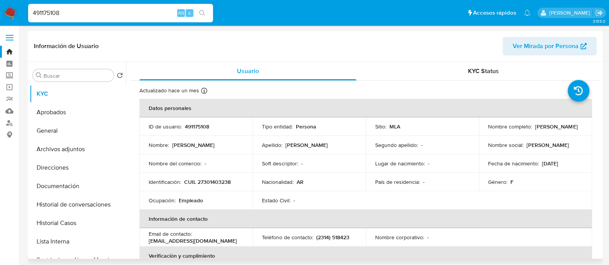
select select "10"
click at [214, 182] on p "CUIL 27301403238" at bounding box center [207, 182] width 47 height 7
copy p "27301403238"
click at [163, 8] on input "491175108" at bounding box center [120, 13] width 185 height 10
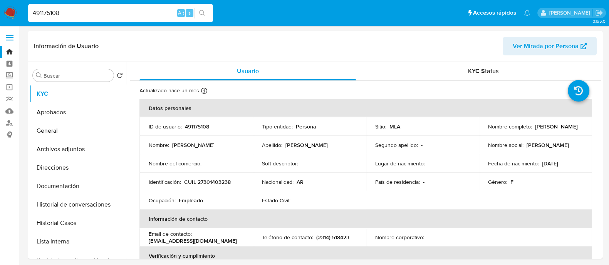
click at [163, 8] on input "491175108" at bounding box center [120, 13] width 185 height 10
paste input "395576305"
type input "395576305"
click at [204, 10] on icon "search-icon" at bounding box center [202, 13] width 6 height 6
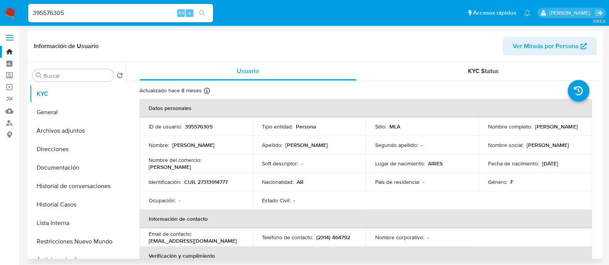
select select "10"
click at [210, 183] on p "CUIL 27313914777" at bounding box center [206, 182] width 44 height 7
copy p "27313914777"
click at [145, 8] on input "395576305" at bounding box center [120, 13] width 185 height 10
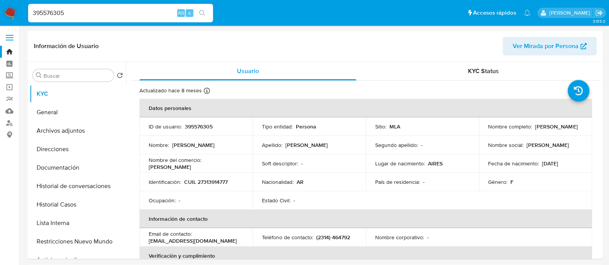
click at [145, 8] on input "395576305" at bounding box center [120, 13] width 185 height 10
paste input "136179357"
type input "136179357"
drag, startPoint x: 206, startPoint y: 18, endPoint x: 207, endPoint y: 26, distance: 8.2
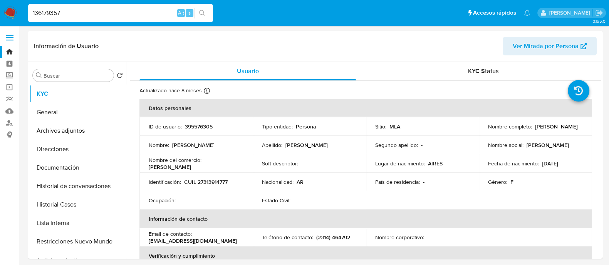
click at [206, 18] on button "search-icon" at bounding box center [202, 13] width 16 height 11
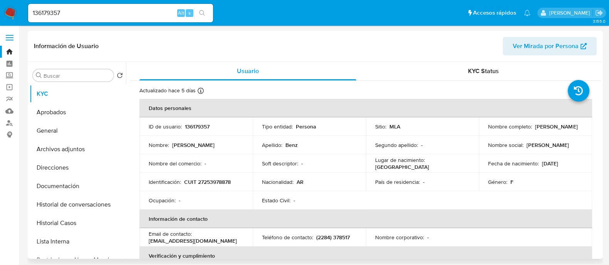
select select "10"
click at [200, 179] on p "CUIT 27253978878" at bounding box center [207, 182] width 47 height 7
copy p "27253978878"
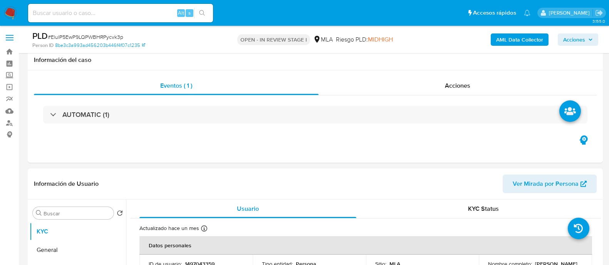
select select "10"
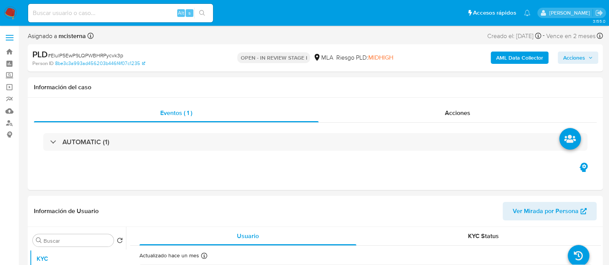
select select "10"
drag, startPoint x: 570, startPoint y: 56, endPoint x: 549, endPoint y: 60, distance: 21.6
click at [562, 57] on button "Acciones" at bounding box center [578, 58] width 40 height 12
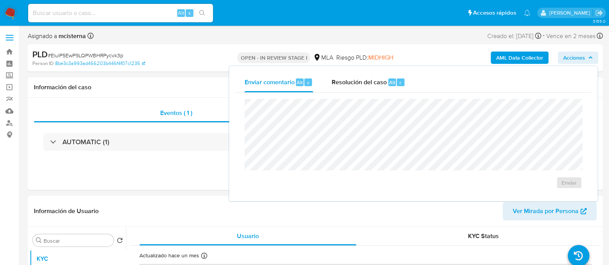
drag, startPoint x: 362, startPoint y: 87, endPoint x: 371, endPoint y: 96, distance: 12.8
click at [364, 87] on div "Resolución del caso Alt r" at bounding box center [369, 82] width 74 height 20
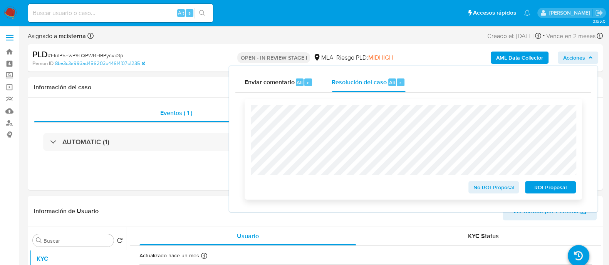
drag, startPoint x: 547, startPoint y: 189, endPoint x: 533, endPoint y: 195, distance: 15.5
click at [546, 189] on span "ROI Proposal" at bounding box center [550, 187] width 40 height 11
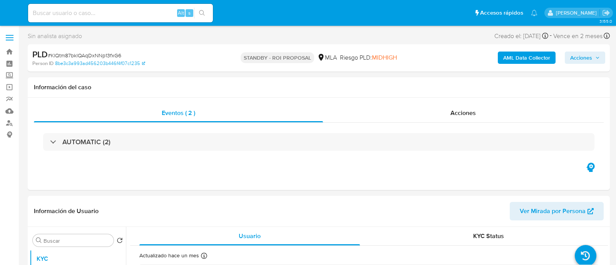
select select "10"
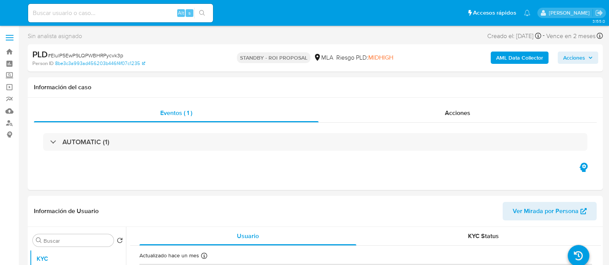
select select "10"
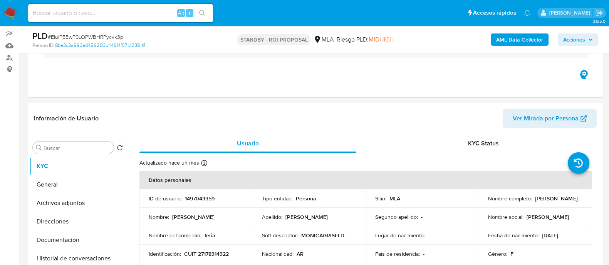
scroll to position [96, 0]
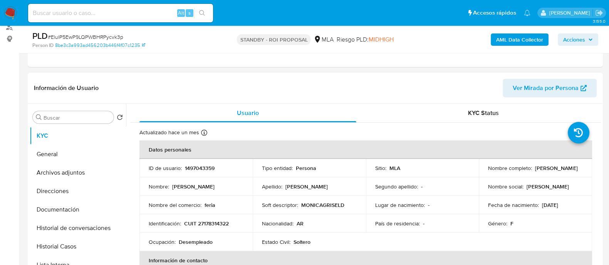
click at [198, 168] on p "1497043359" at bounding box center [200, 168] width 30 height 7
copy p "1497043359"
drag, startPoint x: 77, startPoint y: 247, endPoint x: 240, endPoint y: 244, distance: 162.9
click at [83, 246] on button "Historial Casos" at bounding box center [78, 247] width 96 height 18
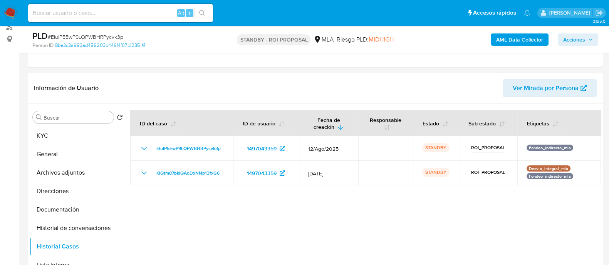
click at [140, 11] on input at bounding box center [120, 13] width 185 height 10
paste input "zFOQuaJkv0kevMihH6dJlkoZ"
type input "zFOQuaJkv0kevMihH6dJlkoZ"
click at [196, 11] on button "search-icon" at bounding box center [202, 13] width 16 height 11
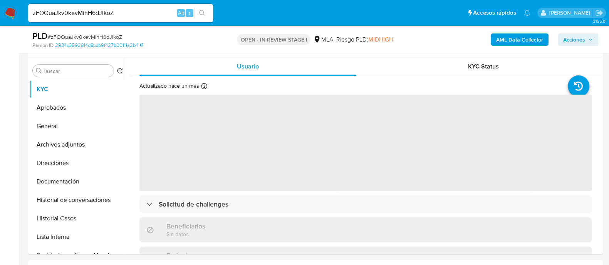
scroll to position [144, 0]
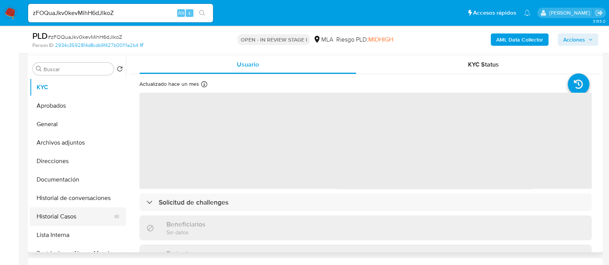
click at [96, 215] on button "Historial Casos" at bounding box center [75, 217] width 90 height 18
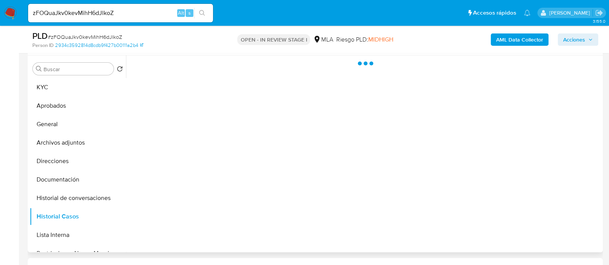
select select "10"
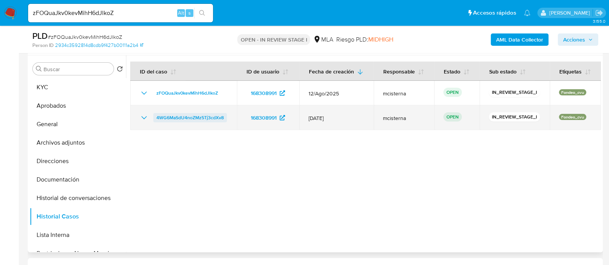
click at [181, 116] on span "4WG6MaSdU4noZMz5Tj3cdXv8" at bounding box center [189, 117] width 67 height 9
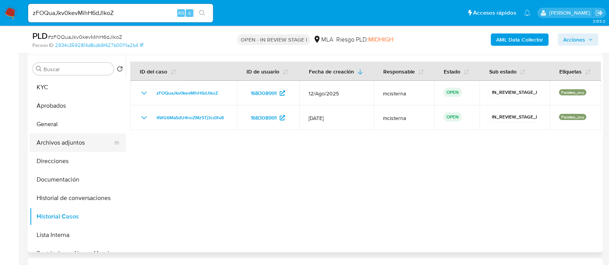
click at [103, 145] on button "Archivos adjuntos" at bounding box center [75, 143] width 90 height 18
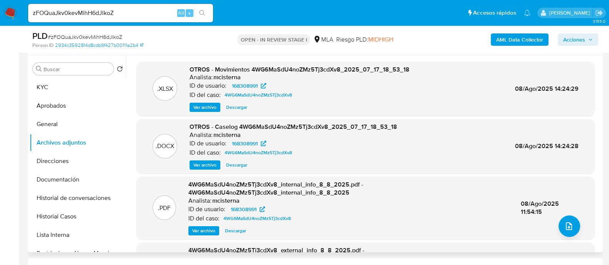
click at [241, 109] on span "Descargar" at bounding box center [236, 108] width 21 height 8
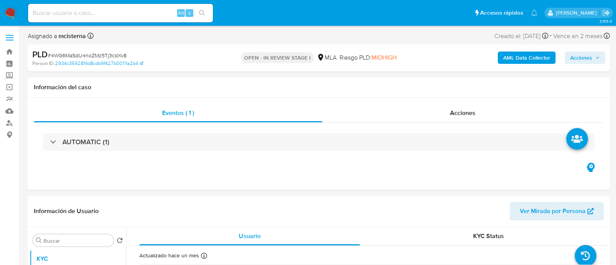
select select "10"
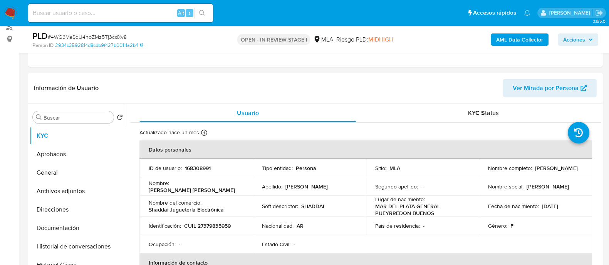
drag, startPoint x: 79, startPoint y: 193, endPoint x: 202, endPoint y: 153, distance: 129.6
click at [80, 189] on button "Archivos adjuntos" at bounding box center [78, 191] width 96 height 18
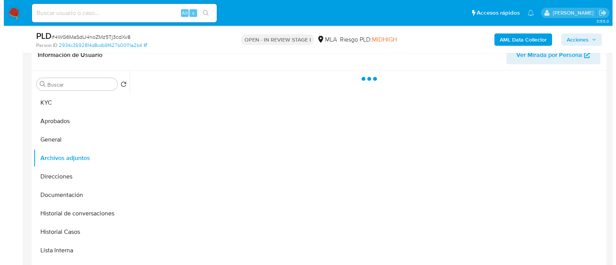
scroll to position [144, 0]
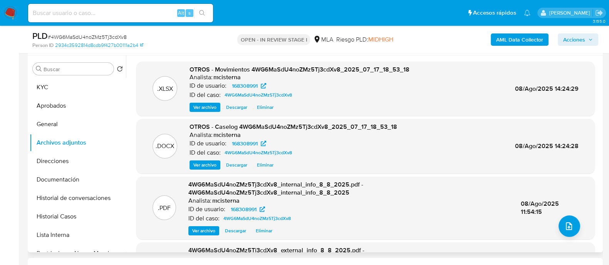
click at [269, 105] on span "Eliminar" at bounding box center [265, 108] width 17 height 8
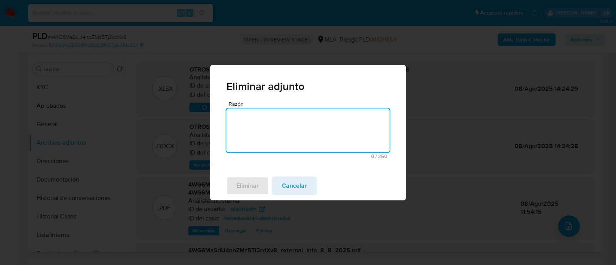
click at [280, 121] on textarea "Razón" at bounding box center [307, 131] width 163 height 44
type textarea "v2"
click at [245, 180] on span "Eliminar" at bounding box center [247, 186] width 22 height 17
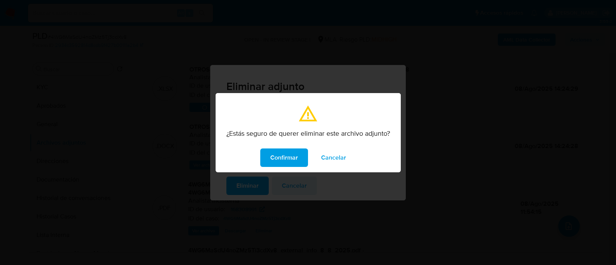
drag, startPoint x: 280, startPoint y: 159, endPoint x: 285, endPoint y: 206, distance: 47.6
click at [279, 161] on span "Confirmar" at bounding box center [284, 157] width 28 height 17
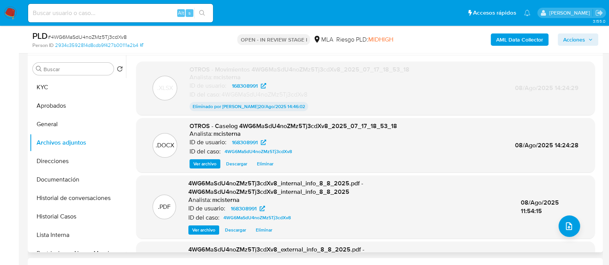
click at [269, 165] on span "Eliminar" at bounding box center [265, 164] width 17 height 8
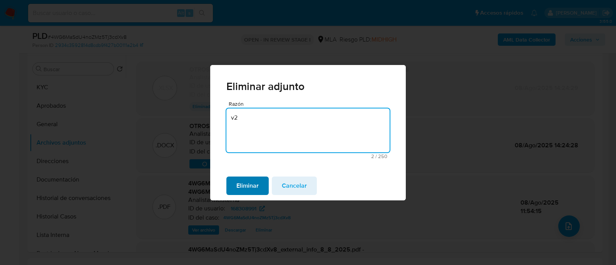
type textarea "v2"
click at [239, 190] on span "Eliminar" at bounding box center [247, 186] width 22 height 17
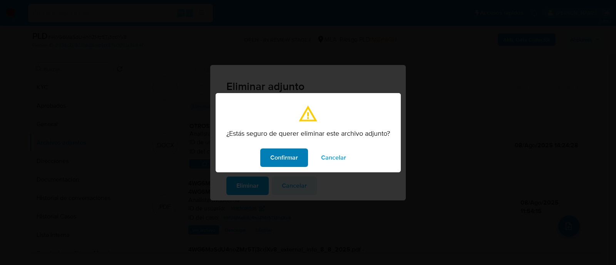
click at [285, 151] on span "Confirmar" at bounding box center [284, 157] width 28 height 17
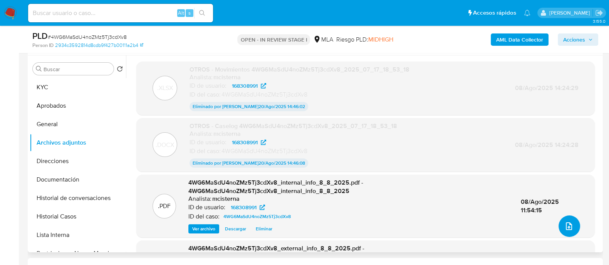
click at [563, 219] on button "upload-file" at bounding box center [569, 227] width 22 height 22
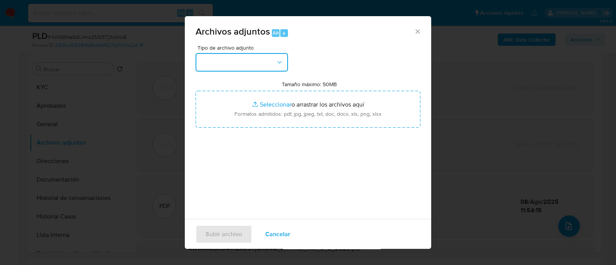
click at [250, 55] on button "button" at bounding box center [242, 62] width 92 height 18
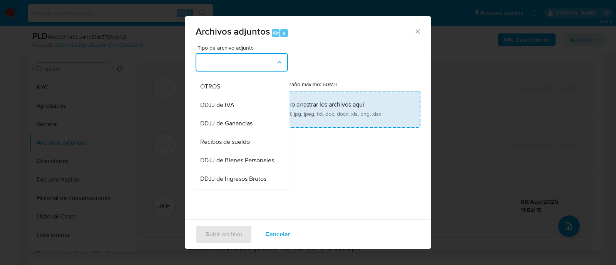
click at [246, 105] on div "DDJJ de IVA" at bounding box center [239, 105] width 79 height 18
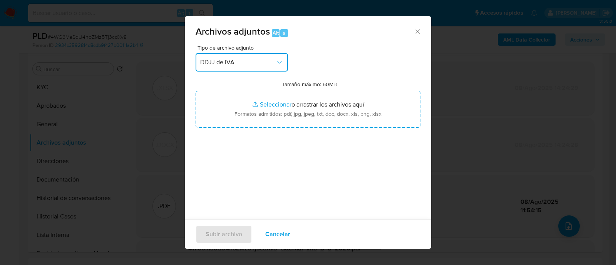
click at [254, 62] on span "DDJJ de IVA" at bounding box center [237, 63] width 75 height 8
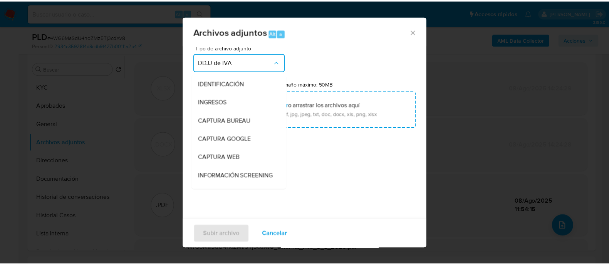
scroll to position [125, 0]
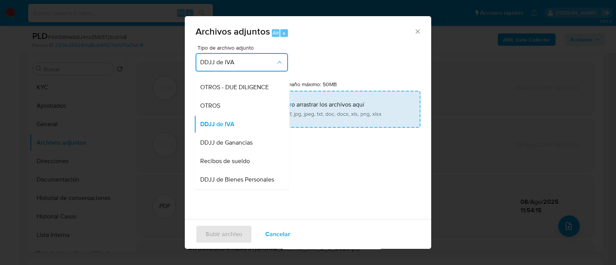
drag, startPoint x: 240, startPoint y: 111, endPoint x: 263, endPoint y: 123, distance: 26.0
click at [244, 114] on div "OTROS" at bounding box center [239, 106] width 79 height 18
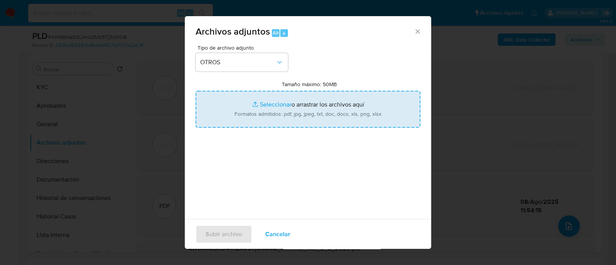
type input "C:\fakepath\Caselog zFOQuaJkv0kevMihH6dJlkoZ_2025_08_18_21_44_33.docx"
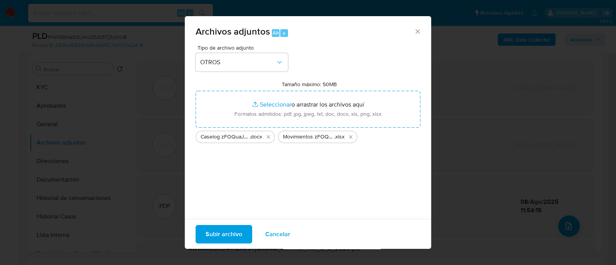
click at [225, 232] on span "Subir archivo" at bounding box center [224, 234] width 37 height 17
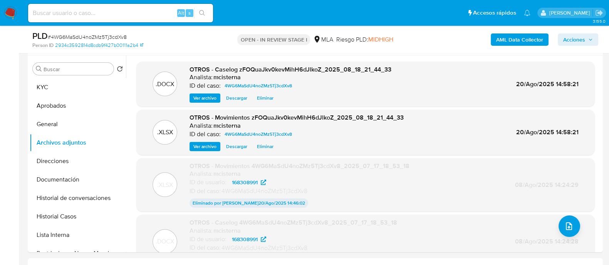
click at [583, 39] on span "Acciones" at bounding box center [574, 40] width 22 height 12
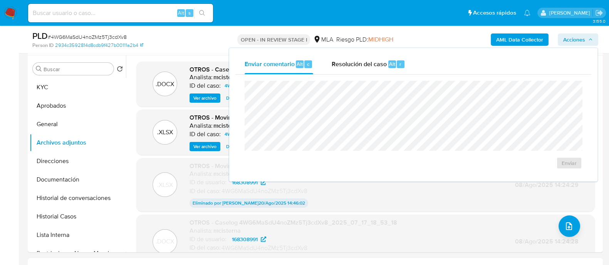
drag, startPoint x: 379, startPoint y: 63, endPoint x: 376, endPoint y: 76, distance: 13.4
click at [377, 65] on span "Resolución del caso" at bounding box center [359, 63] width 55 height 9
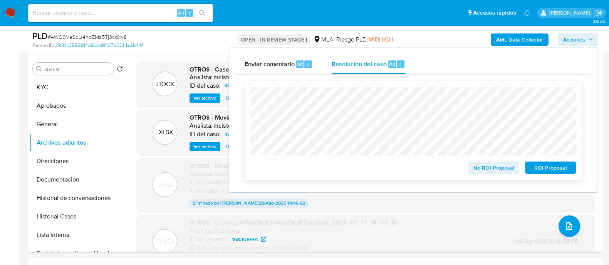
click at [549, 170] on span "ROI Proposal" at bounding box center [550, 168] width 40 height 11
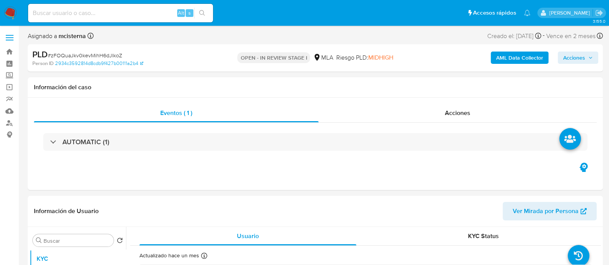
select select "10"
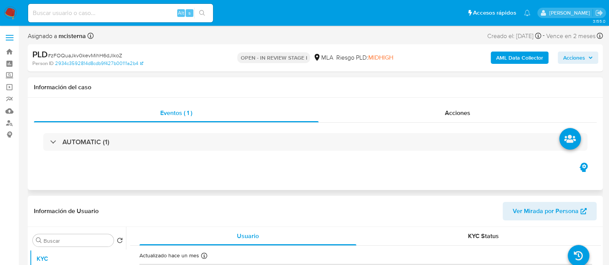
scroll to position [96, 0]
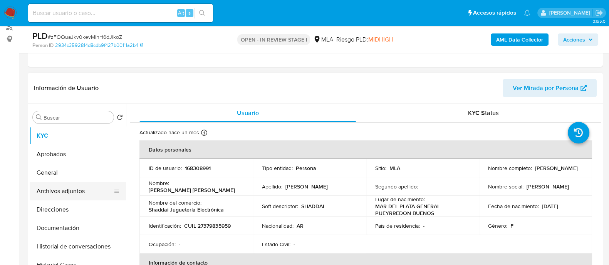
drag, startPoint x: 81, startPoint y: 191, endPoint x: 85, endPoint y: 190, distance: 4.3
click at [81, 191] on button "Archivos adjuntos" at bounding box center [75, 191] width 90 height 18
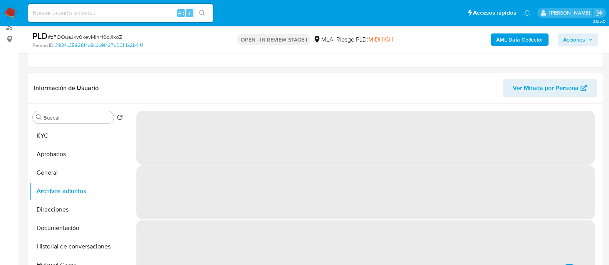
click at [417, 53] on div "PLD # zFOQuaJkv0kevMihH6dJlkoZ Person ID 2934c3592814d8cdb9f427b00111a2b4 OPEN …" at bounding box center [315, 39] width 575 height 27
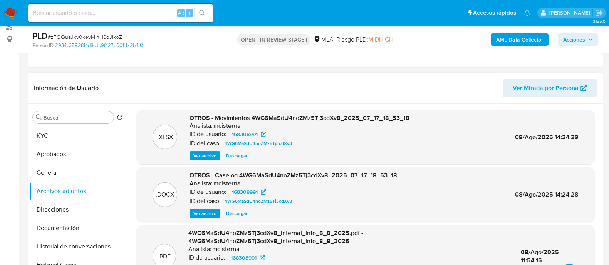
drag, startPoint x: 76, startPoint y: 172, endPoint x: 123, endPoint y: 173, distance: 47.4
click at [80, 172] on button "General" at bounding box center [78, 173] width 96 height 18
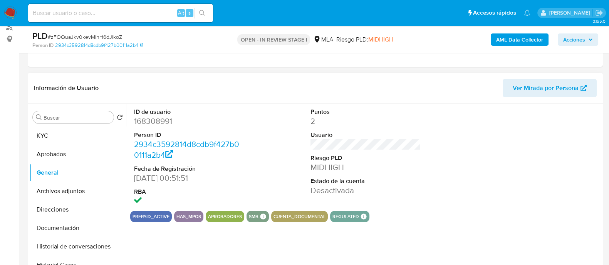
click at [166, 123] on dd "168308991" at bounding box center [189, 121] width 110 height 11
copy dd "168308991"
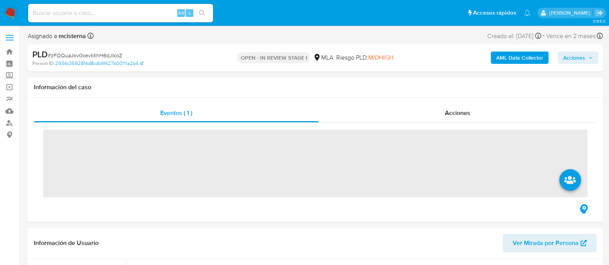
click at [578, 52] on span "Acciones" at bounding box center [574, 58] width 22 height 12
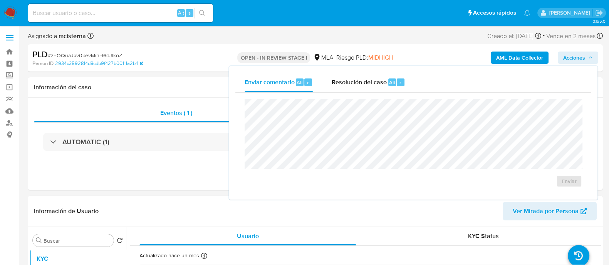
drag, startPoint x: 374, startPoint y: 80, endPoint x: 374, endPoint y: 94, distance: 13.5
click at [374, 94] on div "Enviar comentario Alt c Resolución del caso Alt r Enviar" at bounding box center [413, 132] width 356 height 121
select select "10"
click at [379, 88] on div "Resolución del caso Alt r" at bounding box center [369, 82] width 74 height 20
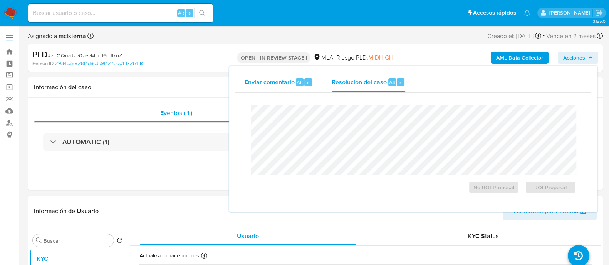
drag, startPoint x: 270, startPoint y: 75, endPoint x: 275, endPoint y: 82, distance: 8.7
click at [270, 76] on div "Enviar comentario Alt c" at bounding box center [279, 82] width 69 height 20
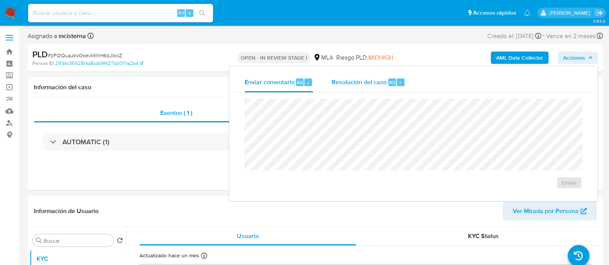
click at [350, 83] on span "Resolución del caso" at bounding box center [359, 82] width 55 height 9
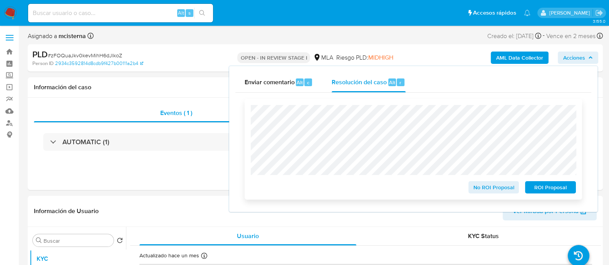
click at [551, 197] on div "No ROI Proposal ROI Proposal" at bounding box center [413, 149] width 337 height 101
drag, startPoint x: 548, startPoint y: 189, endPoint x: 445, endPoint y: 240, distance: 115.6
click at [546, 189] on span "ROI Proposal" at bounding box center [550, 187] width 40 height 11
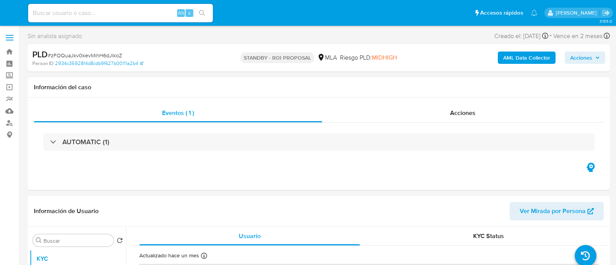
select select "10"
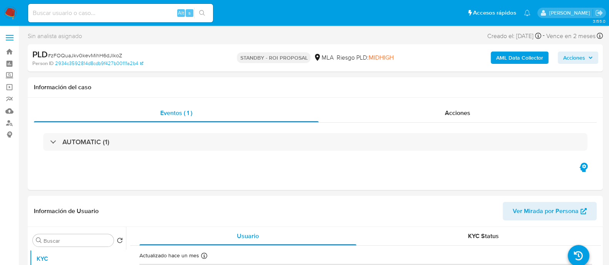
click at [121, 16] on input at bounding box center [120, 13] width 185 height 10
paste input "2282782718"
type input "2282782718"
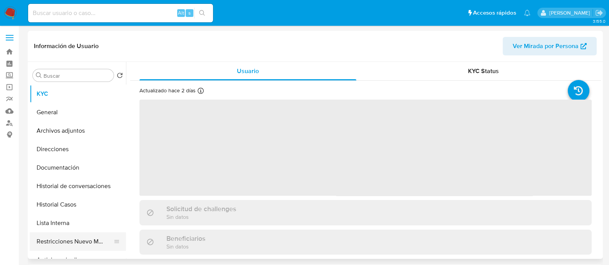
click at [87, 247] on button "Restricciones Nuevo Mundo" at bounding box center [75, 242] width 90 height 18
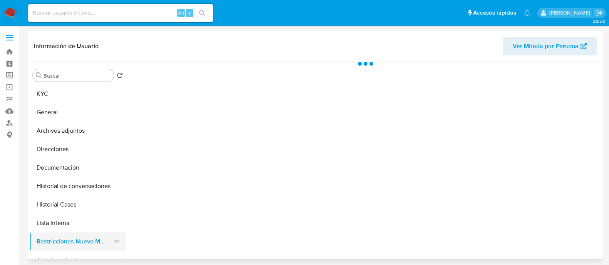
select select "10"
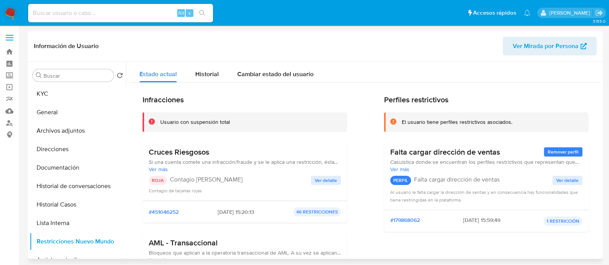
scroll to position [144, 0]
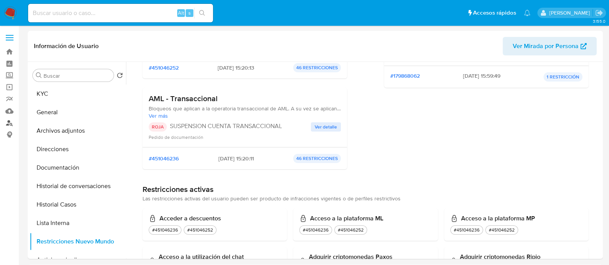
click at [9, 124] on link "Buscador de personas" at bounding box center [46, 123] width 92 height 12
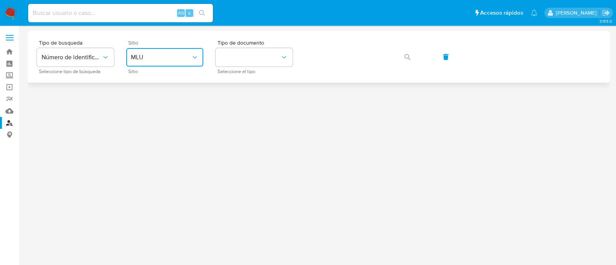
drag, startPoint x: 154, startPoint y: 57, endPoint x: 164, endPoint y: 61, distance: 10.7
click at [154, 57] on span "MLU" at bounding box center [161, 58] width 60 height 8
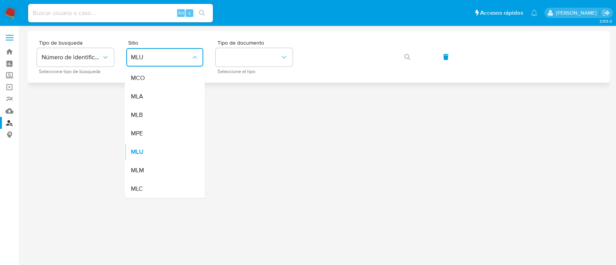
drag, startPoint x: 184, startPoint y: 97, endPoint x: 233, endPoint y: 75, distance: 53.1
click at [198, 90] on li "MLA" at bounding box center [165, 96] width 80 height 18
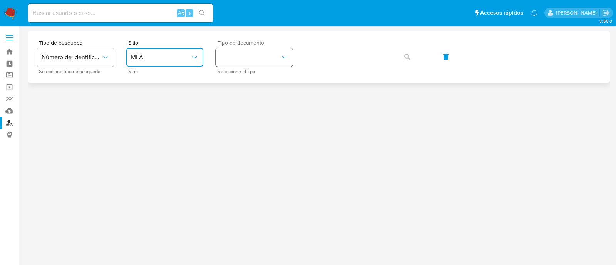
drag, startPoint x: 245, startPoint y: 57, endPoint x: 246, endPoint y: 62, distance: 5.2
click at [246, 57] on button "identificationType" at bounding box center [254, 57] width 77 height 18
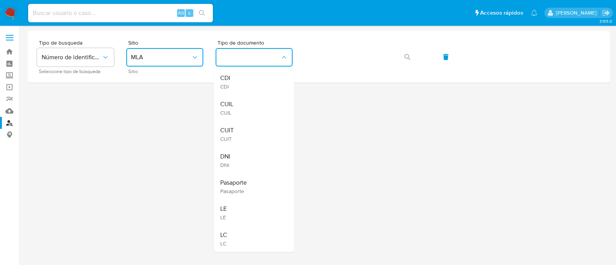
drag, startPoint x: 254, startPoint y: 133, endPoint x: 292, endPoint y: 114, distance: 41.9
click at [272, 124] on div "CUIT CUIT" at bounding box center [251, 134] width 63 height 26
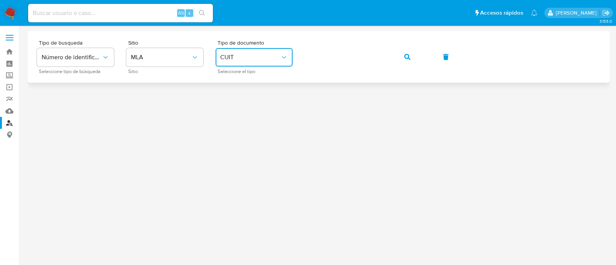
drag, startPoint x: 399, startPoint y: 59, endPoint x: 374, endPoint y: 79, distance: 31.9
click at [399, 60] on button "button" at bounding box center [407, 57] width 26 height 18
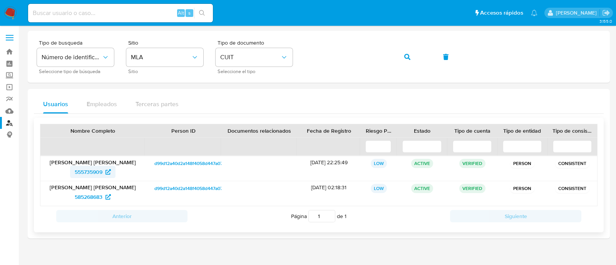
click at [97, 172] on span "555735909" at bounding box center [89, 172] width 28 height 12
click at [99, 199] on span "585268683" at bounding box center [89, 197] width 28 height 12
drag, startPoint x: 396, startPoint y: 58, endPoint x: 287, endPoint y: 5, distance: 120.9
click at [396, 59] on button "button" at bounding box center [407, 57] width 26 height 18
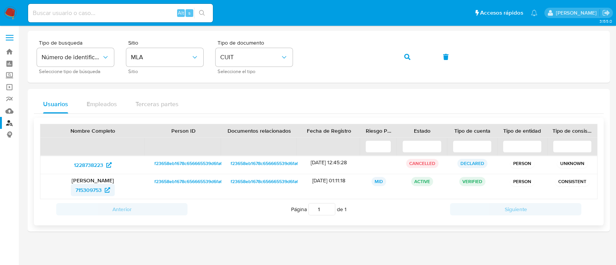
click at [92, 187] on span "715309753" at bounding box center [88, 190] width 26 height 12
drag, startPoint x: 404, startPoint y: 56, endPoint x: 349, endPoint y: 72, distance: 57.9
click at [404, 56] on icon "button" at bounding box center [407, 57] width 6 height 6
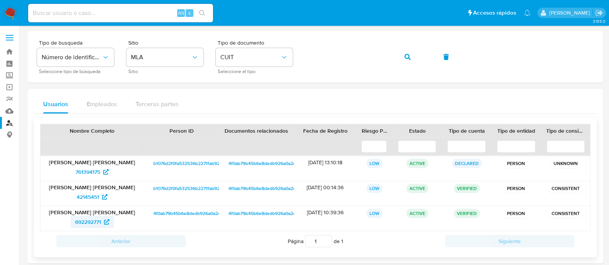
click at [100, 220] on span "692292771" at bounding box center [88, 222] width 26 height 12
click at [88, 196] on span "42145451" at bounding box center [88, 197] width 22 height 12
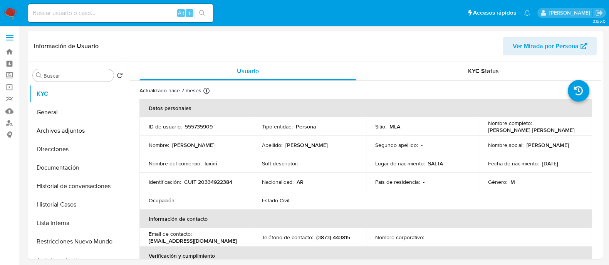
select select "10"
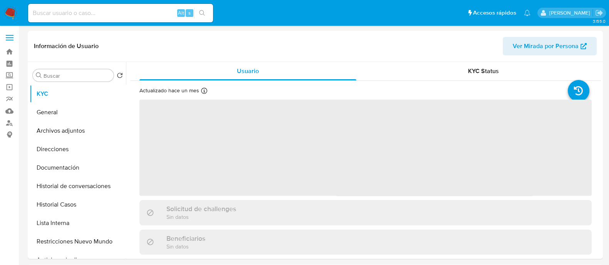
select select "10"
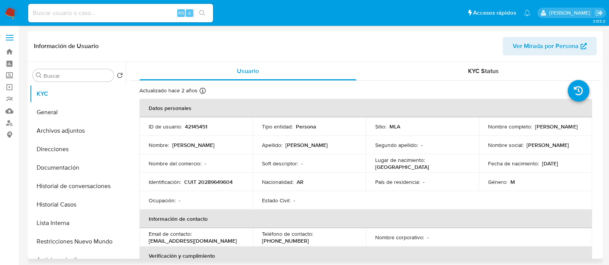
click at [220, 179] on p "CUIT 20289649604" at bounding box center [208, 182] width 49 height 7
copy p "20289649604"
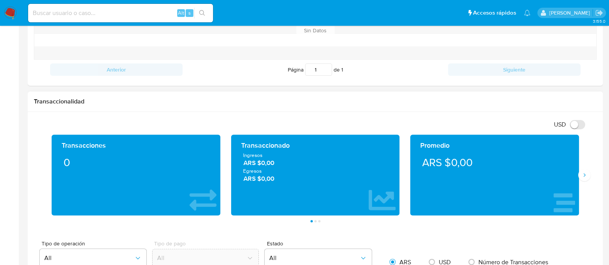
scroll to position [385, 0]
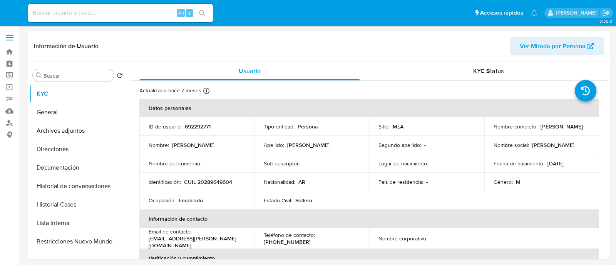
select select "10"
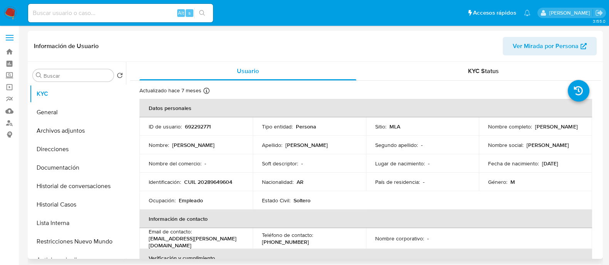
click at [200, 127] on p "692292771" at bounding box center [198, 126] width 26 height 7
copy p "692292771"
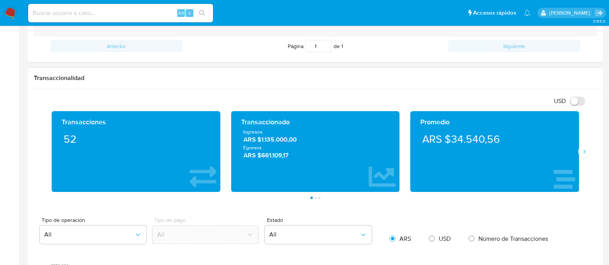
scroll to position [385, 0]
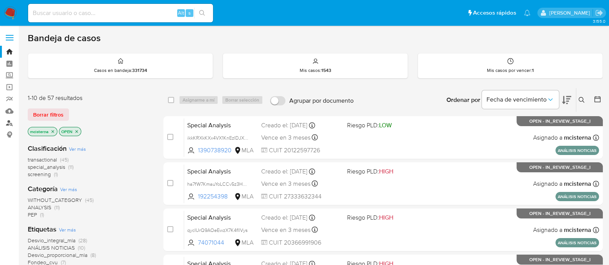
click at [7, 122] on link "Buscador de personas" at bounding box center [46, 123] width 92 height 12
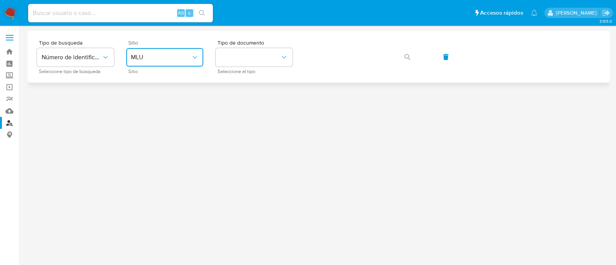
click at [153, 60] on span "MLU" at bounding box center [161, 58] width 60 height 8
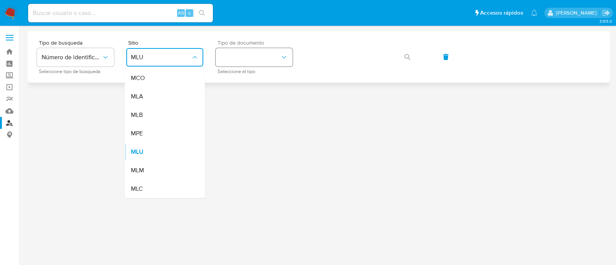
drag, startPoint x: 178, startPoint y: 92, endPoint x: 245, endPoint y: 48, distance: 80.1
click at [193, 85] on ul "MCO MLA MLB MPE MLU MLM MLC" at bounding box center [165, 133] width 80 height 129
click at [245, 48] on button "identificationType" at bounding box center [254, 57] width 77 height 18
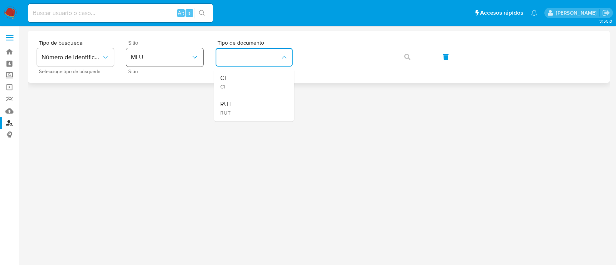
click at [184, 64] on button "MLU" at bounding box center [164, 57] width 77 height 18
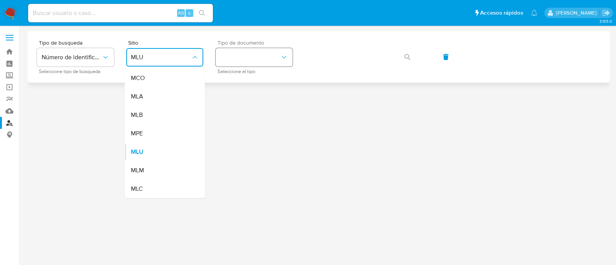
drag, startPoint x: 183, startPoint y: 99, endPoint x: 245, endPoint y: 60, distance: 73.7
click at [196, 90] on li "MLA" at bounding box center [165, 96] width 80 height 18
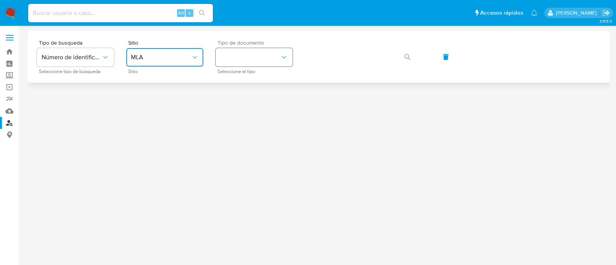
click at [247, 57] on button "identificationType" at bounding box center [254, 57] width 77 height 18
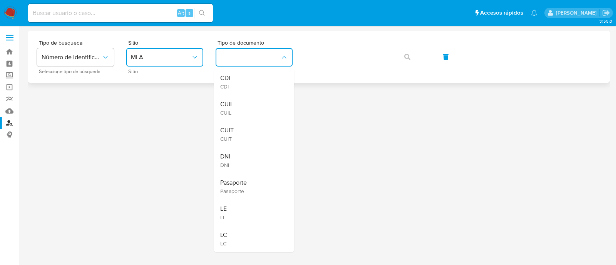
drag, startPoint x: 254, startPoint y: 124, endPoint x: 353, endPoint y: 80, distance: 108.0
click at [265, 120] on ul "CDI CDI CUIL CUIL CUIT CUIT DNI DNI Pasaporte Pasaporte LE LE LC LC" at bounding box center [254, 160] width 80 height 183
click at [265, 135] on div "CUIT CUIT" at bounding box center [251, 134] width 63 height 26
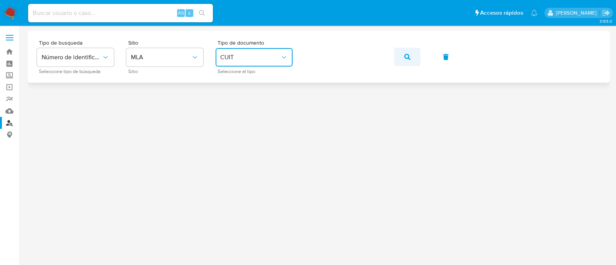
click at [401, 54] on button "button" at bounding box center [407, 57] width 26 height 18
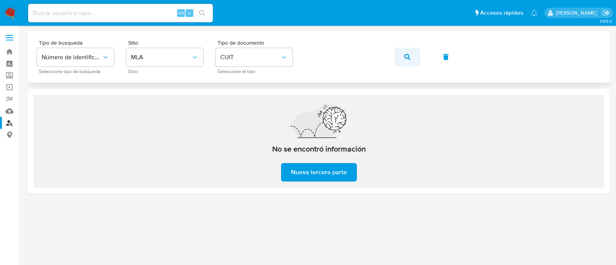
click at [407, 51] on span "button" at bounding box center [407, 57] width 6 height 17
drag, startPoint x: 402, startPoint y: 59, endPoint x: 275, endPoint y: 74, distance: 128.4
click at [400, 60] on button "button" at bounding box center [407, 57] width 26 height 18
click at [416, 54] on button "button" at bounding box center [407, 57] width 26 height 18
click at [409, 49] on span "button" at bounding box center [407, 57] width 6 height 17
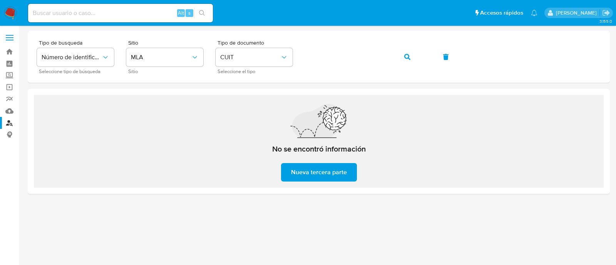
drag, startPoint x: 409, startPoint y: 59, endPoint x: 338, endPoint y: 87, distance: 76.2
click at [401, 60] on button "button" at bounding box center [407, 57] width 26 height 18
click at [406, 57] on icon "button" at bounding box center [407, 57] width 6 height 6
click at [12, 89] on link "Operaciones masivas" at bounding box center [46, 87] width 92 height 12
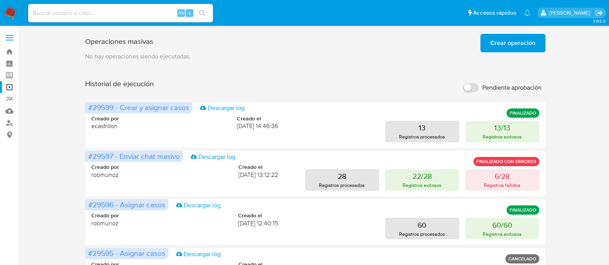
drag, startPoint x: 505, startPoint y: 34, endPoint x: 501, endPoint y: 35, distance: 5.0
click at [501, 35] on span "Crear operación" at bounding box center [512, 43] width 45 height 17
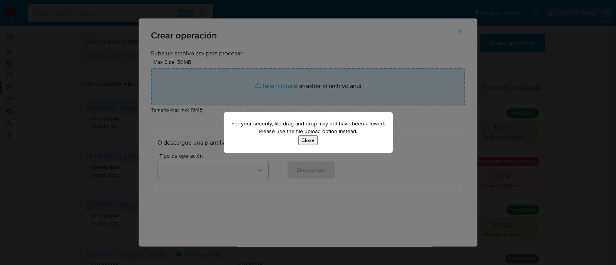
drag, startPoint x: 302, startPoint y: 138, endPoint x: 277, endPoint y: 100, distance: 46.1
click at [302, 137] on button "Close" at bounding box center [307, 141] width 19 height 10
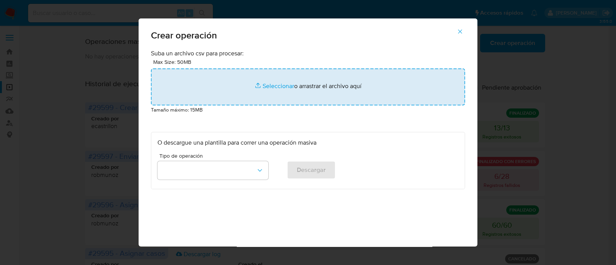
drag, startPoint x: 273, startPoint y: 88, endPoint x: 251, endPoint y: 85, distance: 21.8
click at [264, 86] on input "file" at bounding box center [308, 87] width 314 height 37
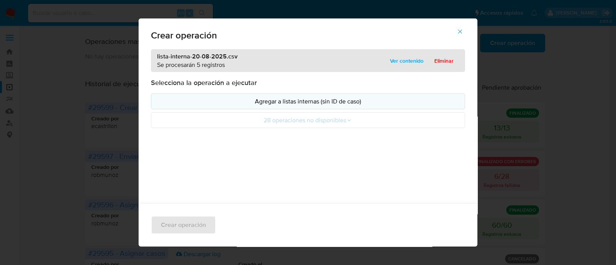
click at [168, 100] on p "Agregar a listas internas (sin ID de caso)" at bounding box center [308, 101] width 301 height 9
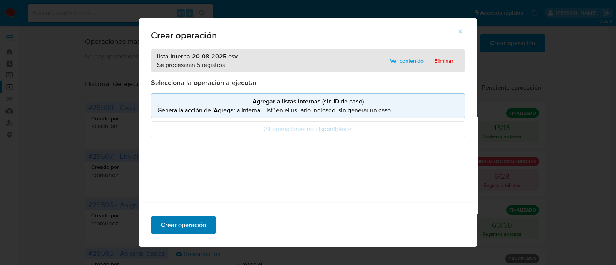
click at [200, 225] on span "Crear operación" at bounding box center [183, 225] width 45 height 17
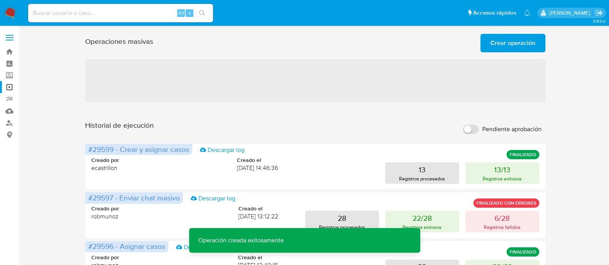
click at [511, 43] on span "Crear operación" at bounding box center [512, 43] width 45 height 17
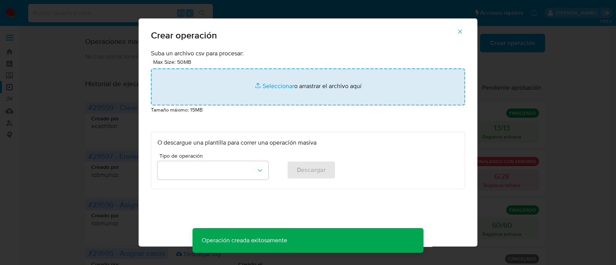
click at [235, 85] on input "file" at bounding box center [308, 87] width 314 height 37
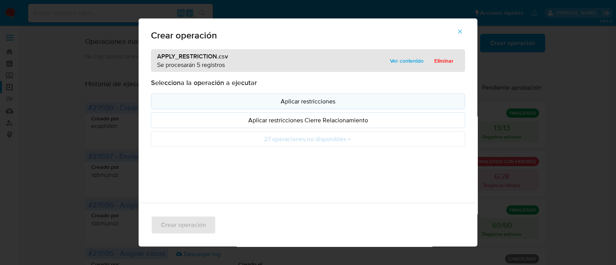
click at [168, 101] on p "Aplicar restricciones" at bounding box center [308, 101] width 301 height 9
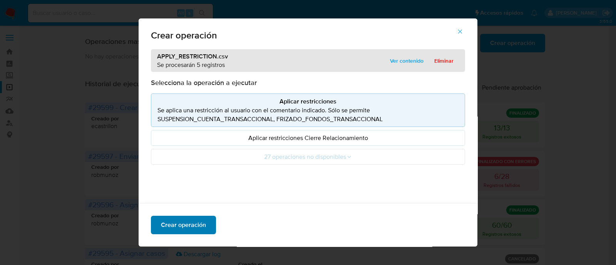
click at [202, 226] on button "Crear operación" at bounding box center [183, 225] width 65 height 18
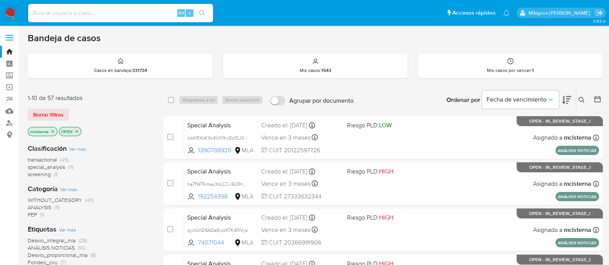
click at [146, 14] on input at bounding box center [120, 13] width 185 height 10
paste input "eF4opY5oHLx112QOBUqY3hWU"
type input "eF4opY5oHLx112QOBUqY3hWU"
drag, startPoint x: 198, startPoint y: 14, endPoint x: 215, endPoint y: 24, distance: 19.4
click at [199, 14] on button "search-icon" at bounding box center [202, 13] width 16 height 11
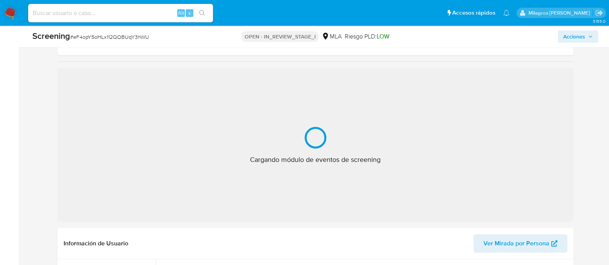
scroll to position [144, 0]
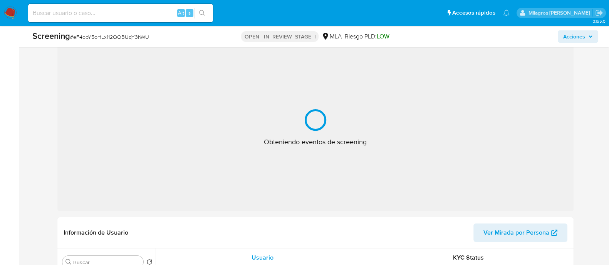
select select "10"
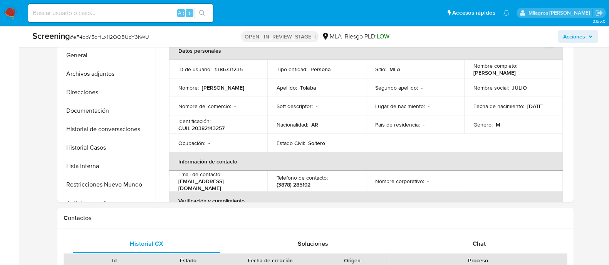
scroll to position [192, 0]
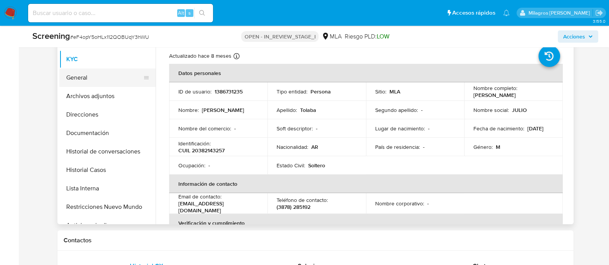
click at [129, 73] on button "General" at bounding box center [104, 78] width 90 height 18
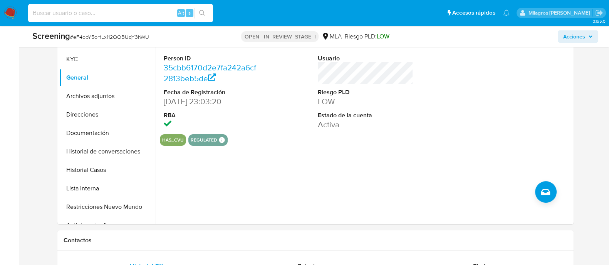
drag, startPoint x: 162, startPoint y: 10, endPoint x: 207, endPoint y: 13, distance: 45.1
click at [163, 10] on input at bounding box center [120, 13] width 185 height 10
paste input "sina3NvO8uU1QUHB9AhozanV"
type input "sina3NvO8uU1QUHB9AhozanV"
drag, startPoint x: 206, startPoint y: 12, endPoint x: 215, endPoint y: 2, distance: 13.9
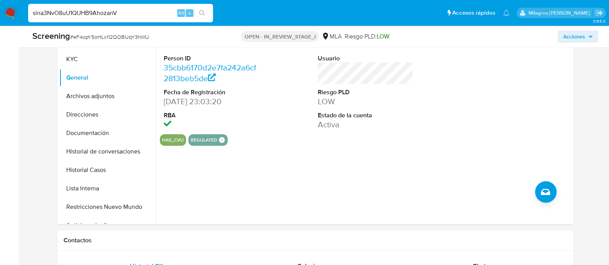
click at [207, 11] on button "search-icon" at bounding box center [202, 13] width 16 height 11
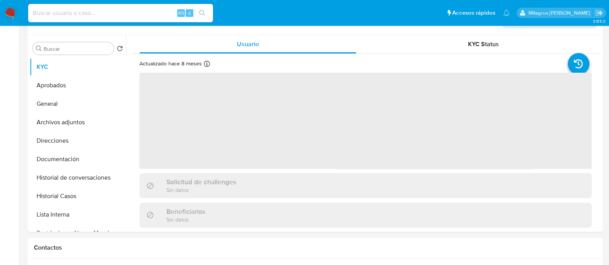
select select "10"
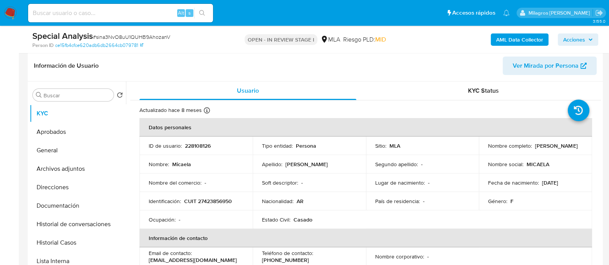
scroll to position [192, 0]
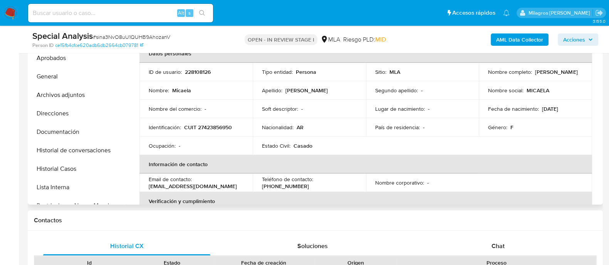
click at [195, 72] on p "228108126" at bounding box center [198, 72] width 26 height 7
copy p "228108126"
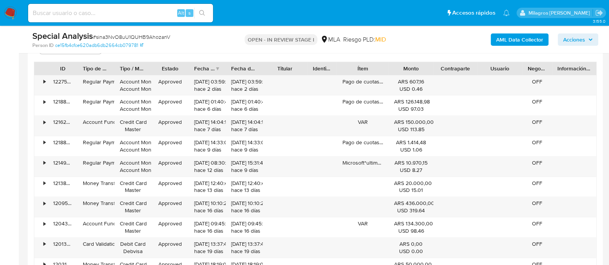
scroll to position [770, 0]
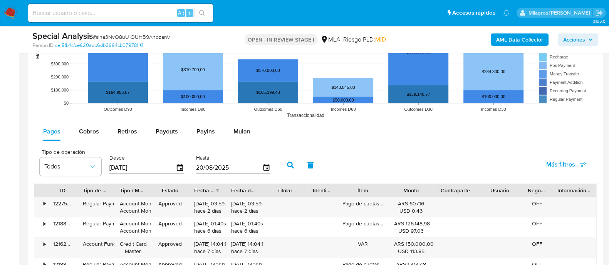
click at [214, 168] on input "20/08/2025" at bounding box center [229, 168] width 66 height 12
click at [263, 164] on icon "button" at bounding box center [266, 167] width 6 height 7
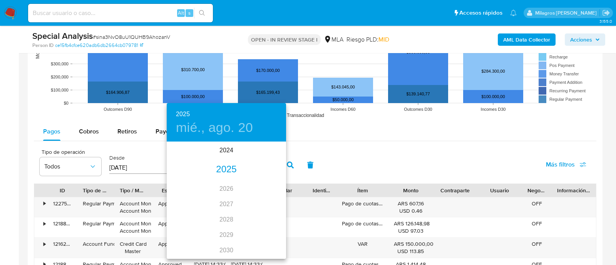
click at [228, 169] on div "2025" at bounding box center [226, 169] width 119 height 15
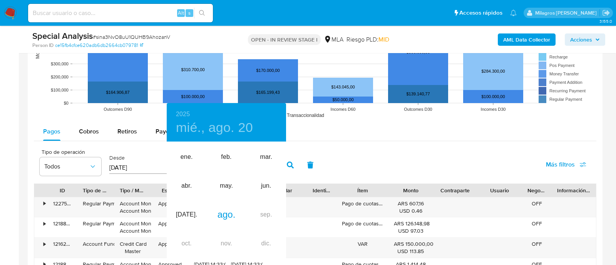
click at [139, 165] on div at bounding box center [308, 132] width 616 height 265
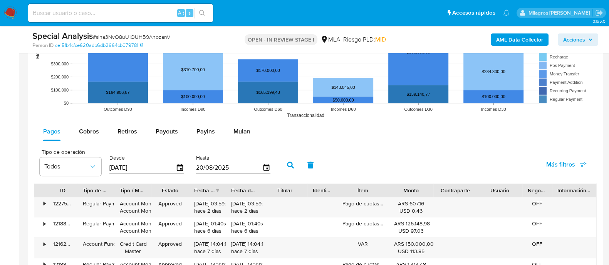
click at [131, 170] on input "[DATE]" at bounding box center [142, 168] width 66 height 12
click at [176, 168] on icon "button" at bounding box center [179, 167] width 13 height 13
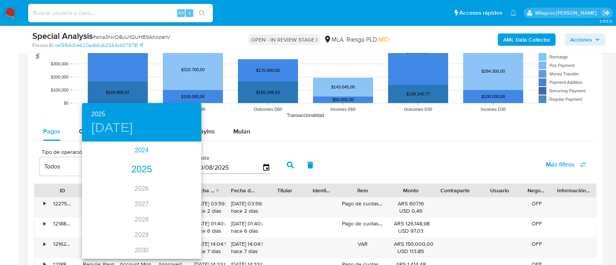
click at [137, 150] on div "2024" at bounding box center [141, 150] width 119 height 15
type input "23/05/2024"
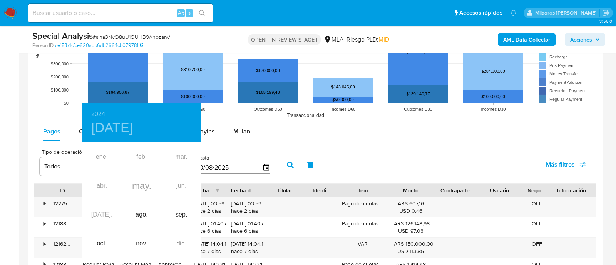
drag, startPoint x: 345, startPoint y: 153, endPoint x: 279, endPoint y: 141, distance: 66.5
click at [337, 151] on div at bounding box center [308, 132] width 616 height 265
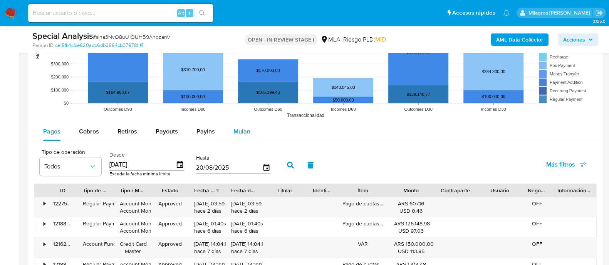
click at [246, 131] on span "Mulan" at bounding box center [241, 131] width 17 height 9
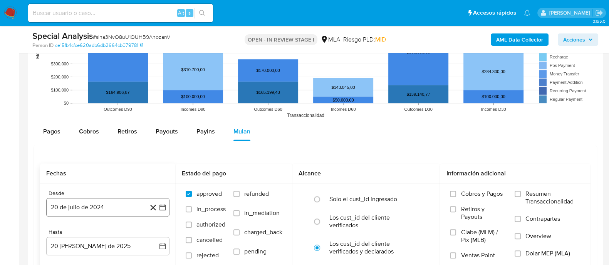
click at [106, 204] on button "20 de julio de 2024" at bounding box center [107, 207] width 123 height 18
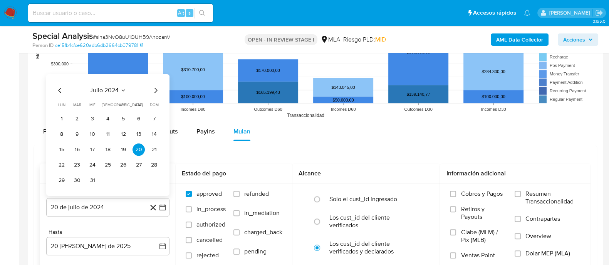
click at [153, 92] on icon "Mes siguiente" at bounding box center [155, 89] width 9 height 9
click at [111, 119] on button "1" at bounding box center [108, 118] width 12 height 12
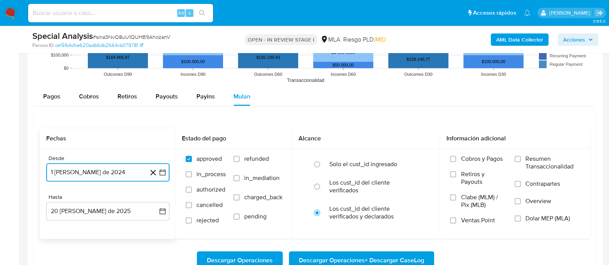
scroll to position [818, 0]
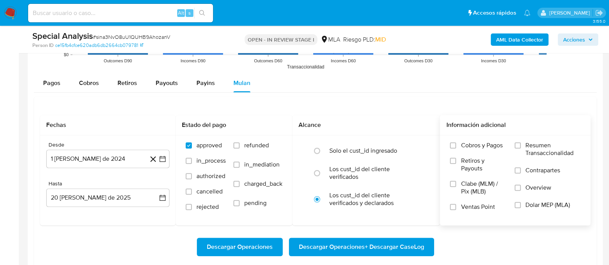
click at [527, 201] on span "Dolar MEP (MLA)" at bounding box center [547, 205] width 45 height 8
click at [521, 202] on input "Dolar MEP (MLA)" at bounding box center [518, 205] width 6 height 6
click at [250, 249] on span "Descargar Operaciones" at bounding box center [240, 247] width 66 height 17
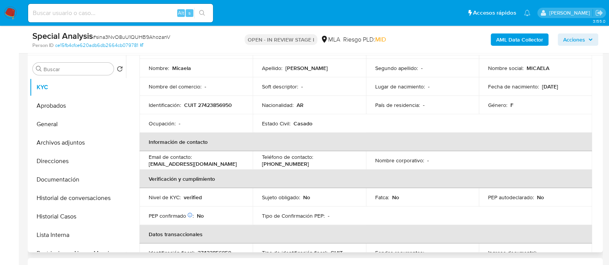
scroll to position [0, 0]
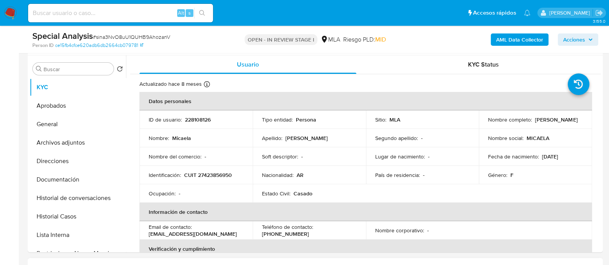
drag, startPoint x: 539, startPoint y: 117, endPoint x: 434, endPoint y: 265, distance: 181.4
click at [583, 118] on td "Nombre completo : Micaela Marquez" at bounding box center [535, 120] width 113 height 18
copy p "Micaela Marquez"
click at [204, 125] on td "ID de usuario : 228108126" at bounding box center [195, 120] width 113 height 18
click at [200, 119] on p "228108126" at bounding box center [198, 119] width 26 height 7
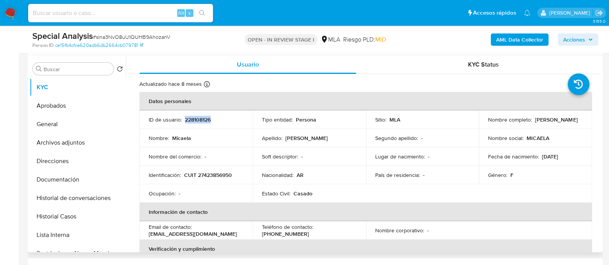
click at [200, 119] on p "228108126" at bounding box center [198, 119] width 26 height 7
copy p "228108126"
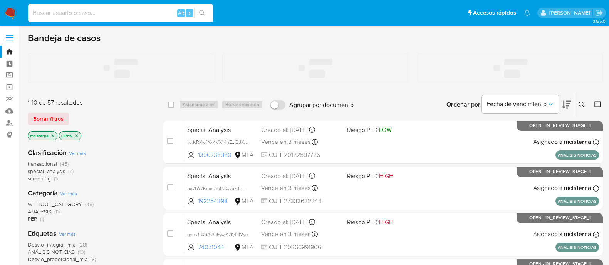
click at [149, 12] on input at bounding box center [120, 13] width 185 height 10
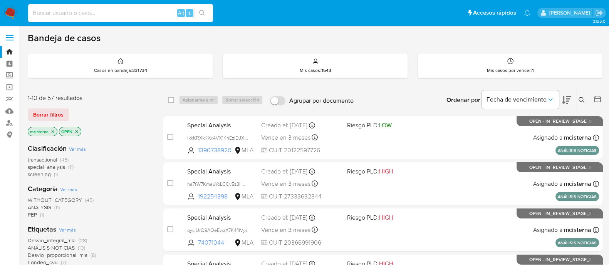
paste input "JkMLDHHwHR7XpOxCwF96zPqZ"
type input "JkMLDHHwHR7XpOxCwF96zPqZ"
drag, startPoint x: 203, startPoint y: 12, endPoint x: 182, endPoint y: 83, distance: 73.9
click at [203, 13] on icon "search-icon" at bounding box center [202, 13] width 6 height 6
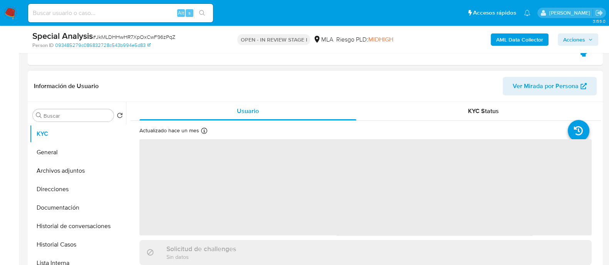
scroll to position [192, 0]
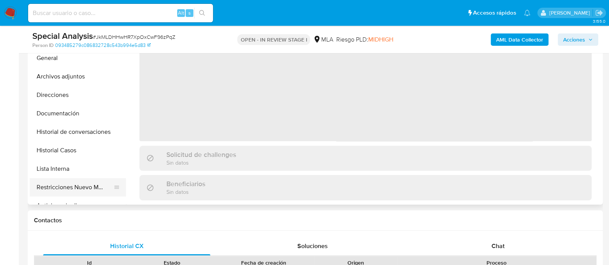
drag, startPoint x: 82, startPoint y: 184, endPoint x: 184, endPoint y: 186, distance: 101.7
click at [84, 184] on button "Restricciones Nuevo Mundo" at bounding box center [78, 187] width 96 height 18
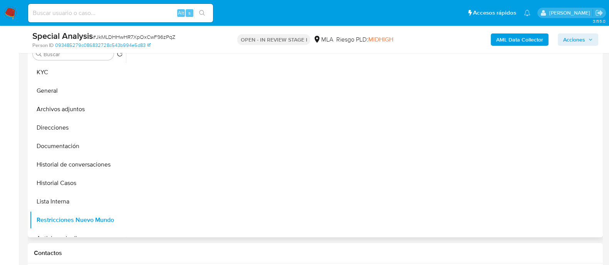
scroll to position [144, 0]
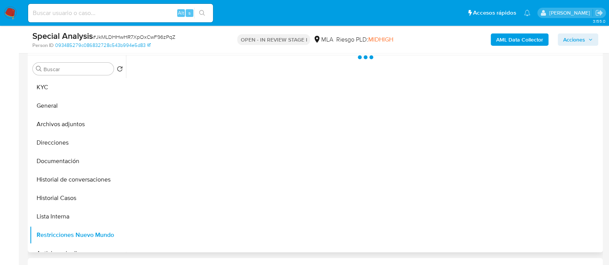
select select "10"
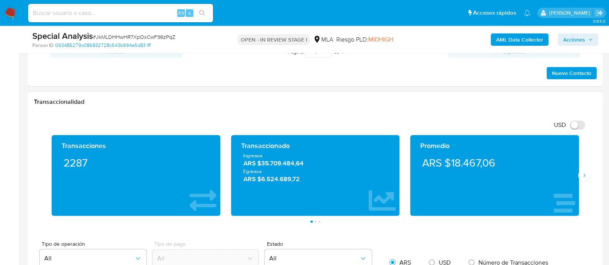
scroll to position [722, 0]
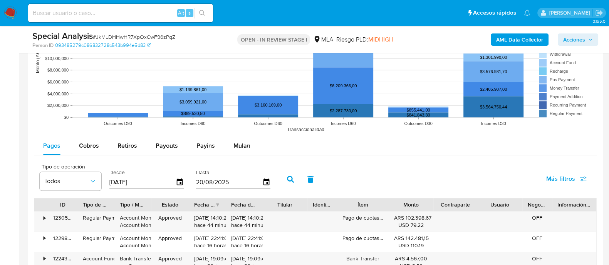
drag, startPoint x: 246, startPoint y: 141, endPoint x: 256, endPoint y: 155, distance: 17.1
click at [246, 143] on span "Mulan" at bounding box center [241, 145] width 17 height 9
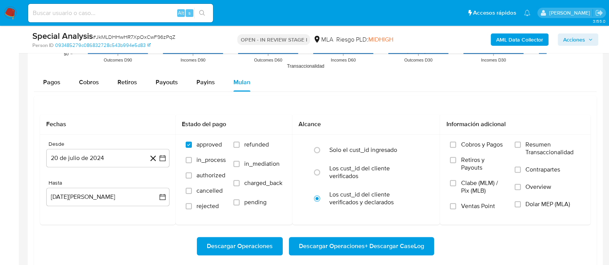
scroll to position [818, 0]
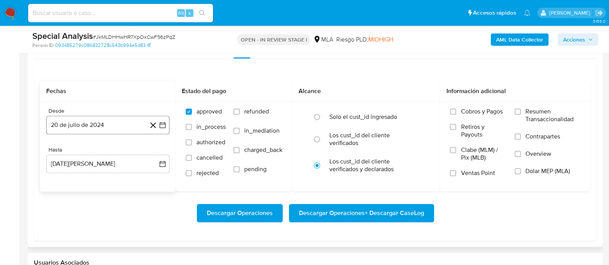
click at [94, 118] on button "20 de julio de 2024" at bounding box center [107, 125] width 123 height 18
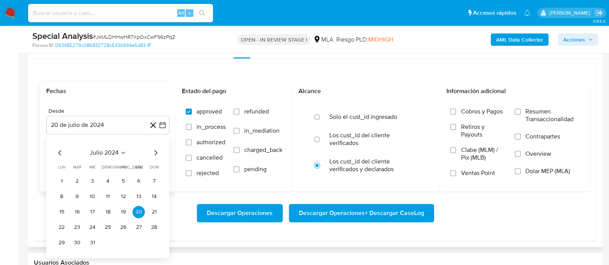
click at [154, 156] on icon "Mes siguiente" at bounding box center [155, 152] width 9 height 9
drag, startPoint x: 108, startPoint y: 180, endPoint x: 161, endPoint y: 188, distance: 53.3
click at [108, 180] on button "1" at bounding box center [108, 181] width 12 height 12
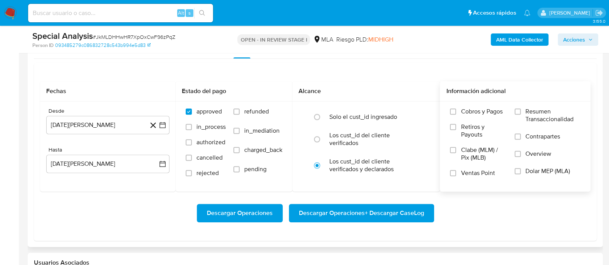
click at [559, 176] on label "Dolar MEP (MLA)" at bounding box center [548, 176] width 66 height 17
click at [521, 174] on input "Dolar MEP (MLA)" at bounding box center [518, 171] width 6 height 6
click at [250, 211] on span "Descargar Operaciones" at bounding box center [240, 213] width 66 height 17
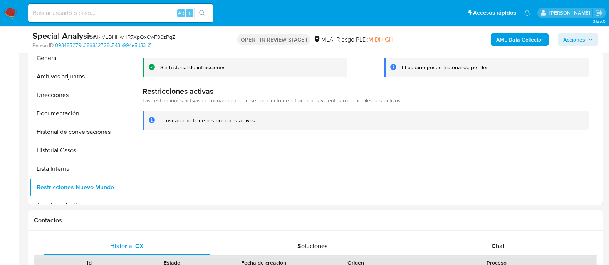
scroll to position [0, 0]
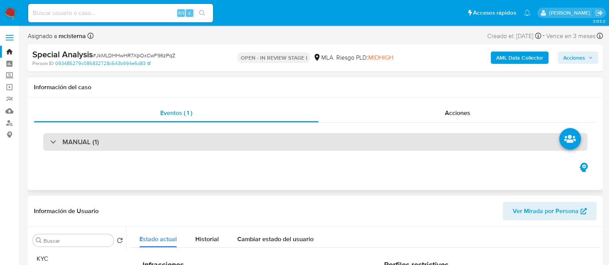
drag, startPoint x: 91, startPoint y: 252, endPoint x: 253, endPoint y: 139, distance: 197.5
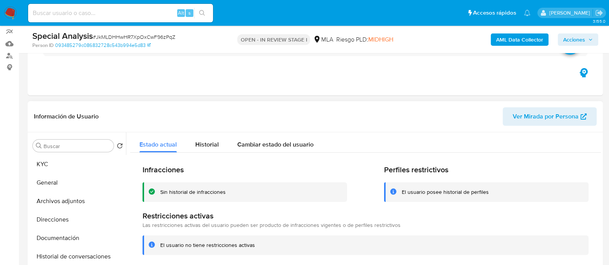
scroll to position [96, 0]
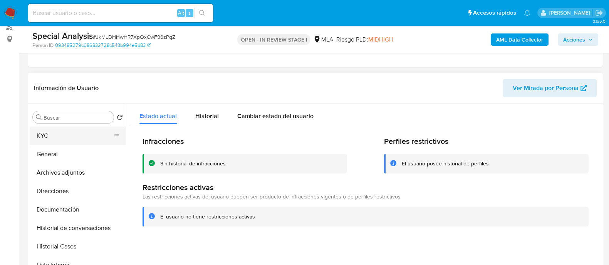
drag, startPoint x: 65, startPoint y: 133, endPoint x: 116, endPoint y: 133, distance: 50.5
click at [67, 133] on button "KYC" at bounding box center [75, 136] width 90 height 18
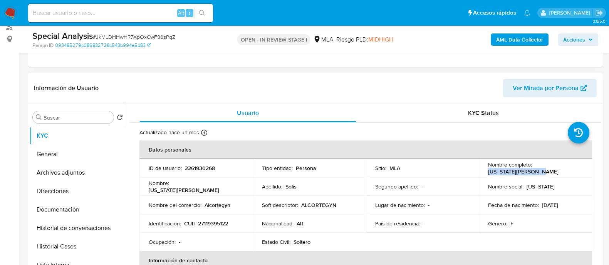
drag, startPoint x: 533, startPoint y: 168, endPoint x: 474, endPoint y: 264, distance: 113.2
click at [586, 169] on td "Nombre completo : Virginia Ines Solis" at bounding box center [535, 168] width 113 height 18
copy p "Virginia Ines Solis"
click at [206, 165] on p "2261930268" at bounding box center [200, 168] width 30 height 7
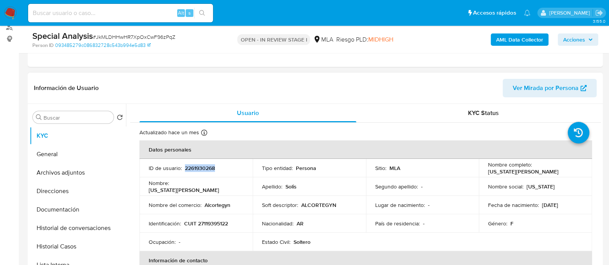
copy p "2261930268"
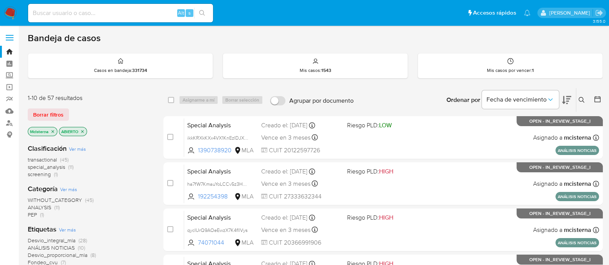
click at [135, 13] on input at bounding box center [120, 13] width 185 height 10
paste input "GdU0ZTaieZYE34tInkM1vFqy"
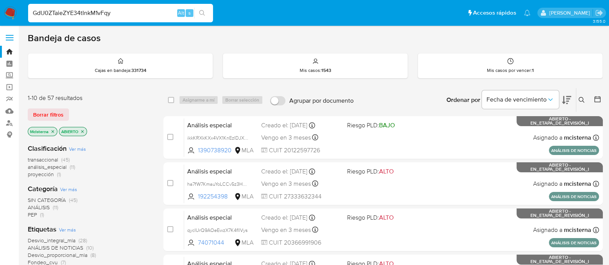
type input "GdU0ZTaieZYE34tInkM1vFqy"
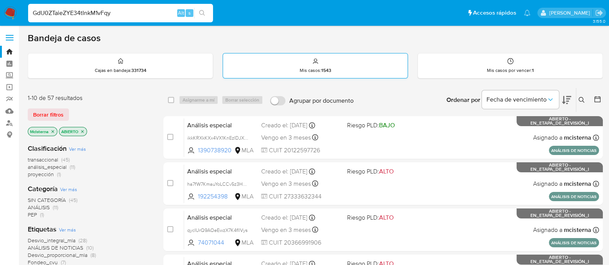
drag, startPoint x: 200, startPoint y: 13, endPoint x: 242, endPoint y: 55, distance: 59.9
click at [201, 14] on icon "icono de búsqueda" at bounding box center [202, 13] width 6 height 6
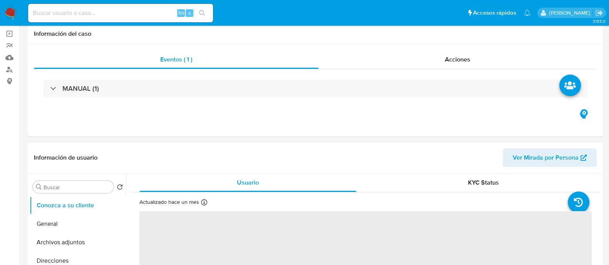
scroll to position [96, 0]
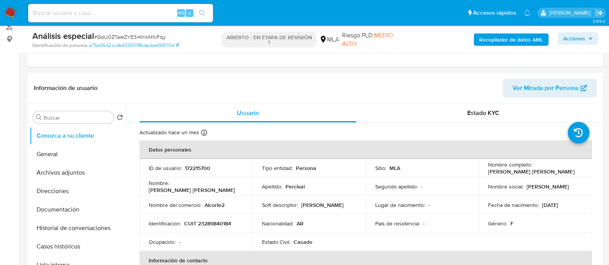
select select "10"
click at [79, 243] on button "Casos históricos" at bounding box center [75, 247] width 90 height 18
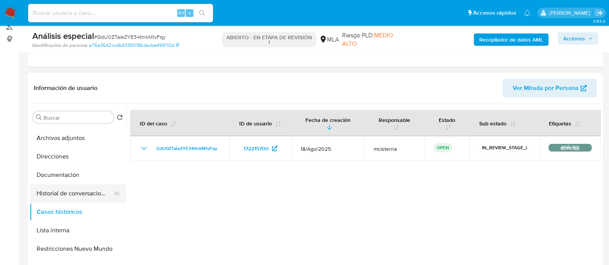
scroll to position [48, 0]
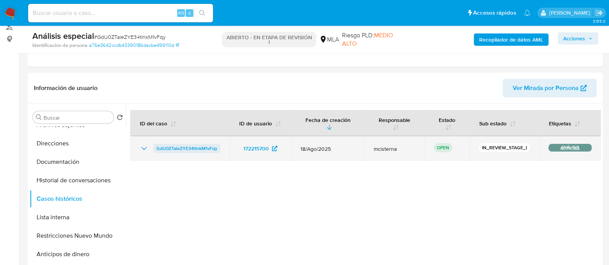
click at [195, 148] on span "GdU0ZTaieZYE34tInkM1vFqy" at bounding box center [186, 148] width 61 height 9
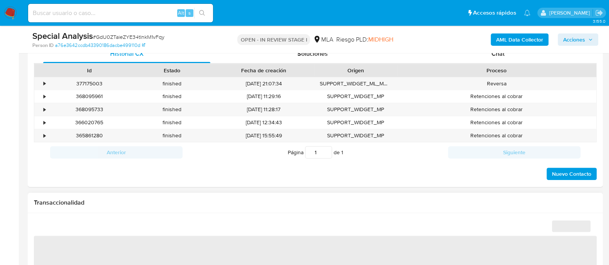
select select "10"
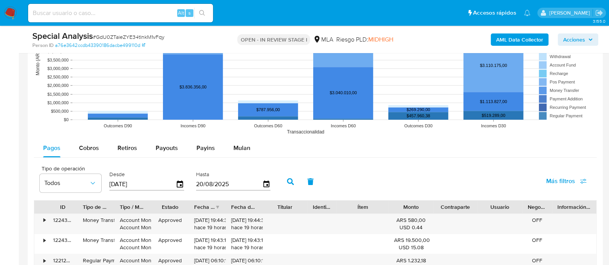
scroll to position [818, 0]
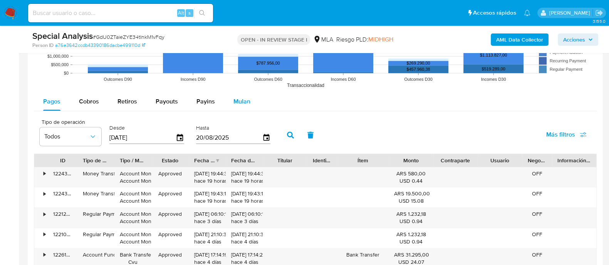
click at [236, 102] on span "Mulan" at bounding box center [241, 101] width 17 height 9
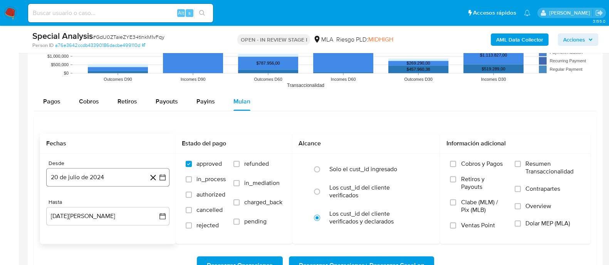
click at [124, 178] on button "20 de julio de 2024" at bounding box center [107, 177] width 123 height 18
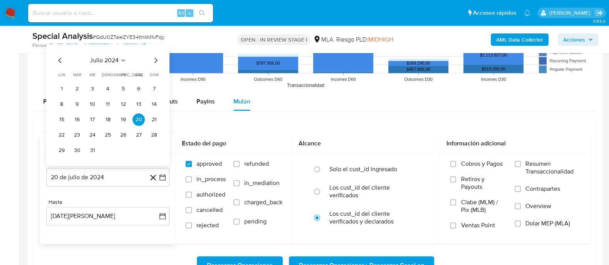
drag, startPoint x: 153, startPoint y: 61, endPoint x: 131, endPoint y: 87, distance: 33.9
click at [153, 61] on icon "Mes siguiente" at bounding box center [155, 59] width 9 height 9
drag, startPoint x: 108, startPoint y: 88, endPoint x: 106, endPoint y: 109, distance: 20.5
click at [108, 89] on button "1" at bounding box center [108, 88] width 12 height 12
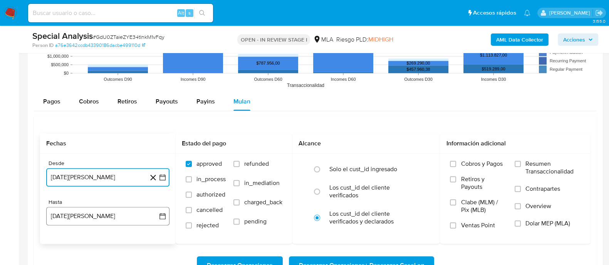
click at [105, 210] on button "20 de agosto de 2025" at bounding box center [107, 216] width 123 height 18
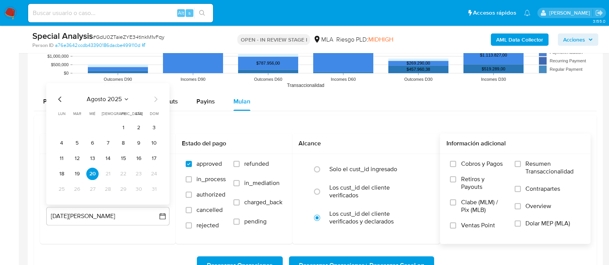
click at [522, 223] on label "Dolar MEP (MLA)" at bounding box center [548, 228] width 66 height 17
click at [521, 223] on input "Dolar MEP (MLA)" at bounding box center [518, 224] width 6 height 6
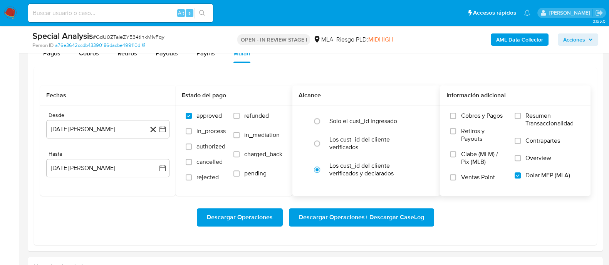
drag, startPoint x: 263, startPoint y: 215, endPoint x: 431, endPoint y: 149, distance: 180.2
click at [277, 206] on div "Descargar Operaciones Descargar Operaciones + Descargar CaseLog" at bounding box center [315, 217] width 550 height 43
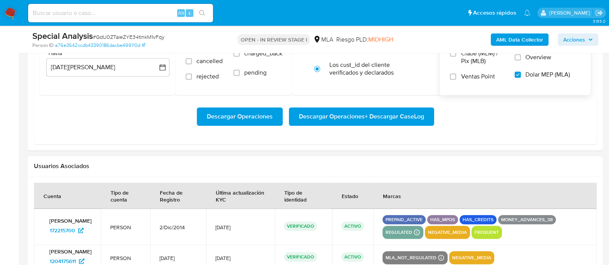
scroll to position [1011, 0]
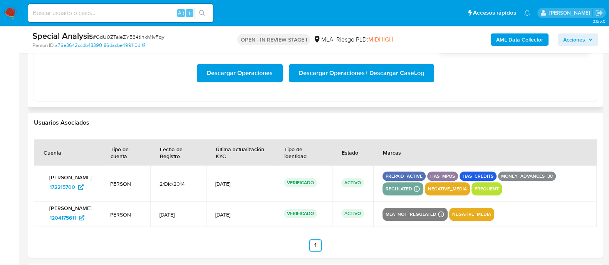
click at [260, 75] on span "Descargar Operaciones" at bounding box center [240, 73] width 66 height 17
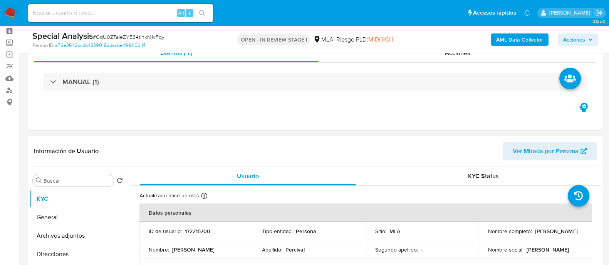
scroll to position [48, 0]
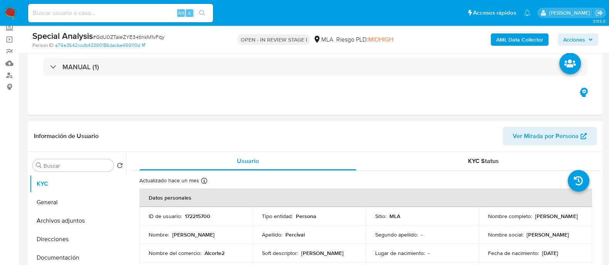
drag, startPoint x: 486, startPoint y: 221, endPoint x: 541, endPoint y: 220, distance: 55.5
click at [541, 220] on p "Natalia Beatriz Percival" at bounding box center [556, 216] width 42 height 7
copy p "Natalia Beatriz Percival"
click at [198, 213] on p "172215700" at bounding box center [197, 216] width 25 height 7
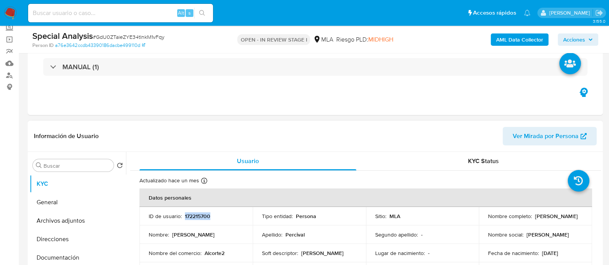
copy p "172215700"
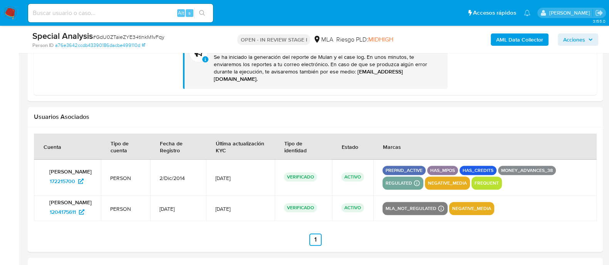
scroll to position [963, 0]
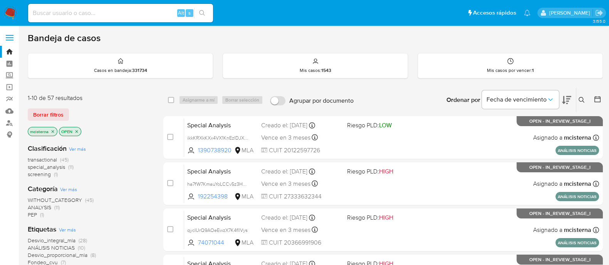
click at [137, 14] on input at bounding box center [120, 13] width 185 height 10
paste input "ikkKRXkKXx4VX1KnEzIDJXVO"
type input "ikkKRXkKXx4VX1KnEzIDJXVO"
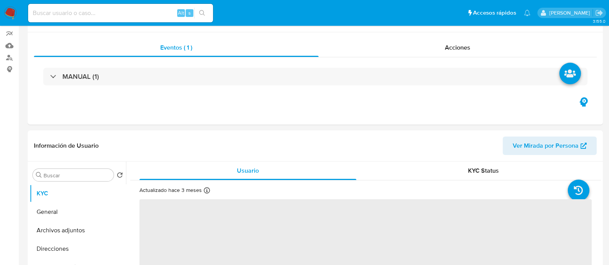
scroll to position [144, 0]
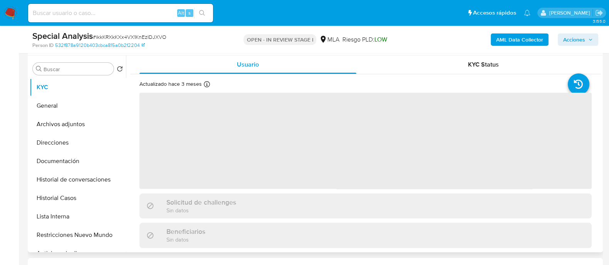
drag, startPoint x: 92, startPoint y: 237, endPoint x: 130, endPoint y: 231, distance: 38.6
click at [95, 236] on button "Restricciones Nuevo Mundo" at bounding box center [78, 235] width 96 height 18
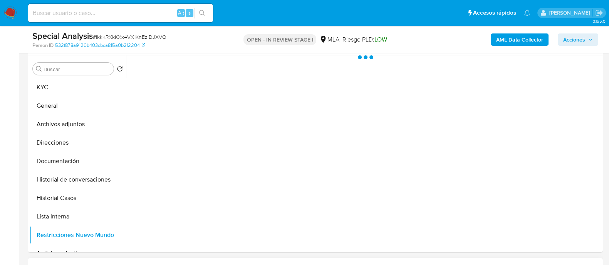
select select "10"
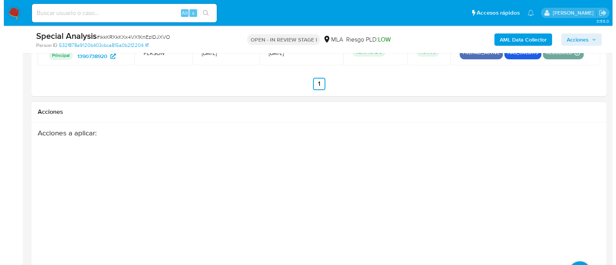
scroll to position [1239, 0]
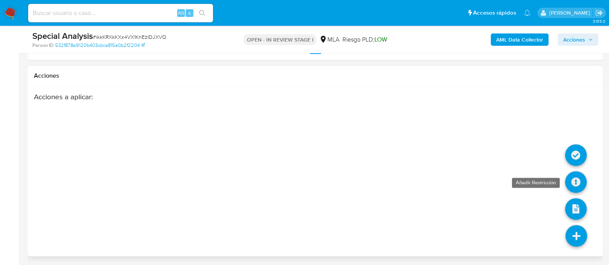
click at [569, 176] on icon at bounding box center [576, 182] width 22 height 22
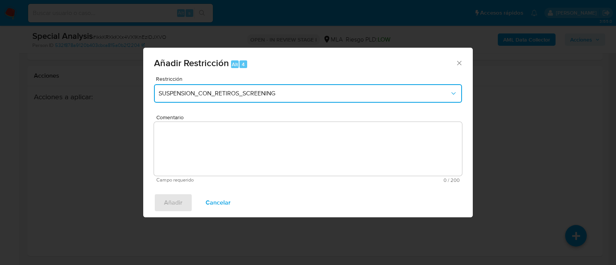
click at [236, 96] on span "SUSPENSION_CON_RETIROS_SCREENING" at bounding box center [304, 94] width 291 height 8
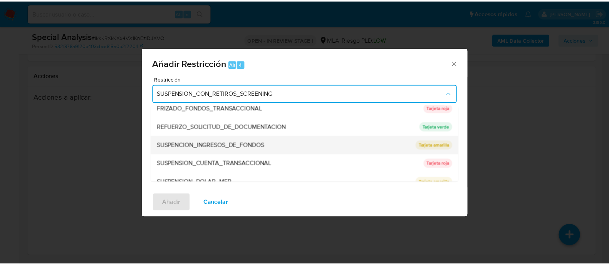
scroll to position [163, 0]
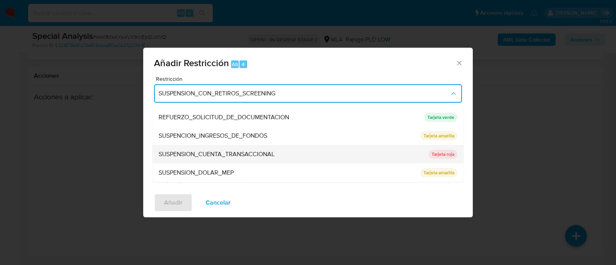
click at [265, 159] on span "SUSPENSION_CUENTA_TRANSACCIONAL" at bounding box center [217, 155] width 116 height 8
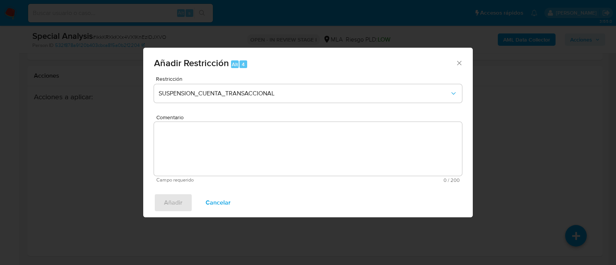
click at [294, 168] on textarea "Comentario" at bounding box center [308, 149] width 308 height 54
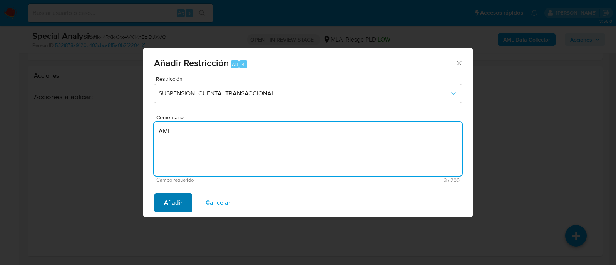
type textarea "AML"
drag, startPoint x: 172, startPoint y: 206, endPoint x: 183, endPoint y: 209, distance: 11.2
click at [177, 207] on span "Añadir" at bounding box center [173, 202] width 18 height 17
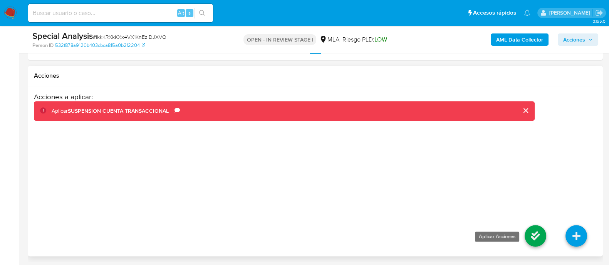
click at [534, 234] on icon at bounding box center [536, 236] width 22 height 22
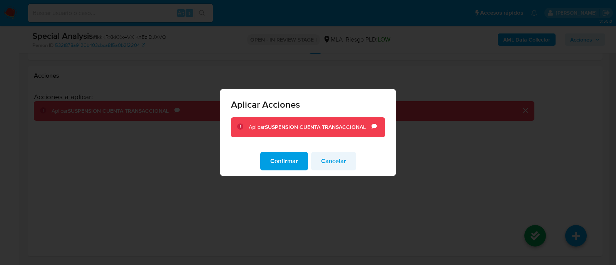
drag, startPoint x: 295, startPoint y: 163, endPoint x: 346, endPoint y: 185, distance: 56.4
click at [298, 164] on button "Confirmar" at bounding box center [284, 161] width 48 height 18
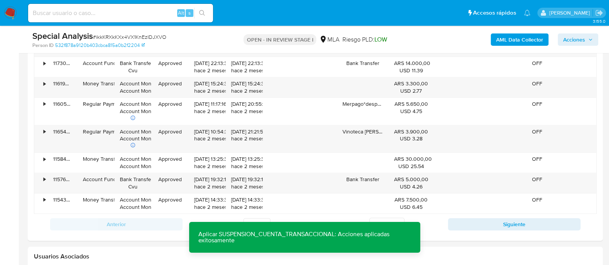
scroll to position [806, 0]
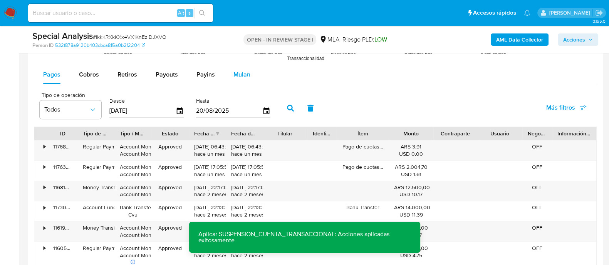
click at [236, 77] on span "Mulan" at bounding box center [241, 74] width 17 height 9
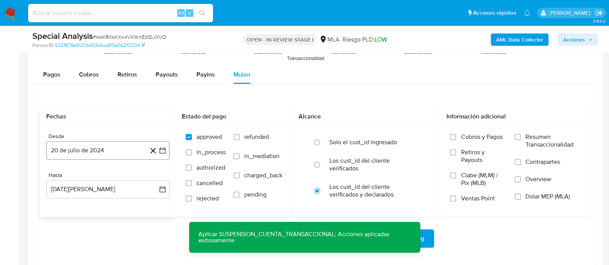
click at [100, 150] on button "20 de julio de 2024" at bounding box center [107, 150] width 123 height 18
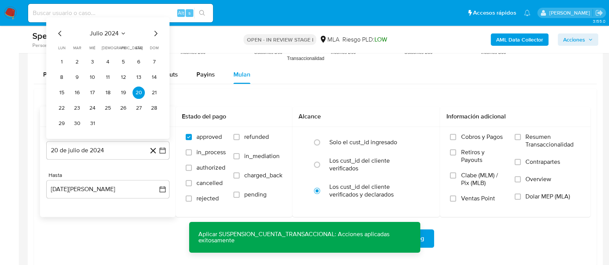
click at [158, 36] on icon "Mes siguiente" at bounding box center [155, 33] width 9 height 9
click at [108, 60] on button "1" at bounding box center [108, 62] width 12 height 12
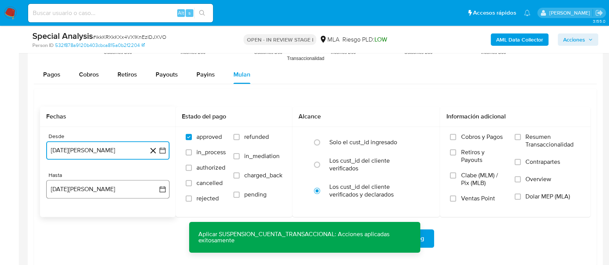
click at [116, 191] on button "20 de agosto de 2025" at bounding box center [107, 189] width 123 height 18
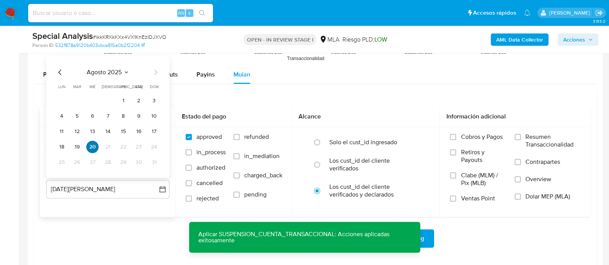
click at [90, 145] on button "20" at bounding box center [92, 147] width 12 height 12
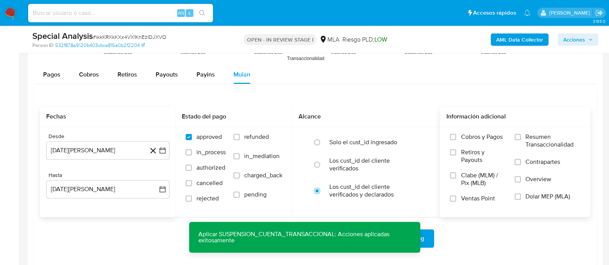
click at [529, 201] on label "Dolar MEP (MLA)" at bounding box center [548, 201] width 66 height 17
click at [521, 200] on input "Dolar MEP (MLA)" at bounding box center [518, 197] width 6 height 6
click at [430, 239] on button "Descargar Operaciones + Descargar CaseLog" at bounding box center [361, 239] width 145 height 18
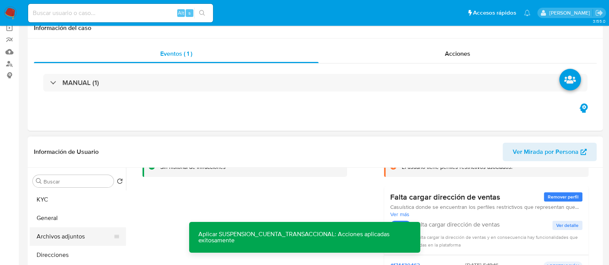
scroll to position [96, 0]
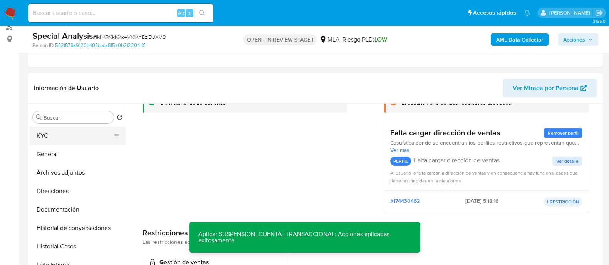
drag, startPoint x: 94, startPoint y: 141, endPoint x: 121, endPoint y: 140, distance: 27.4
click at [102, 139] on button "KYC" at bounding box center [75, 136] width 90 height 18
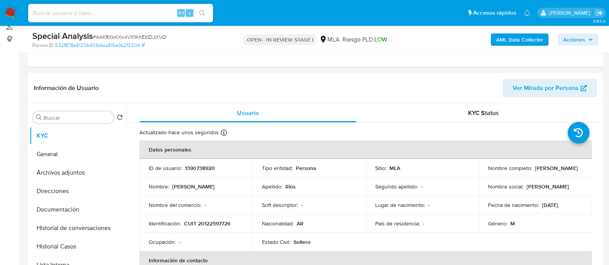
drag, startPoint x: 485, startPoint y: 170, endPoint x: 422, endPoint y: 265, distance: 113.9
click at [537, 173] on td "Nombre completo : Hector Leonel Rios" at bounding box center [535, 168] width 113 height 18
copy p "Hector Leonel Rios"
click at [202, 167] on p "1390738920" at bounding box center [200, 168] width 30 height 7
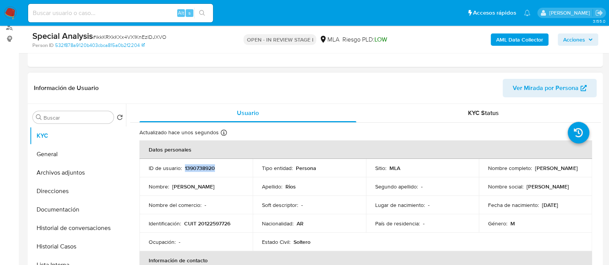
copy p "1390738920"
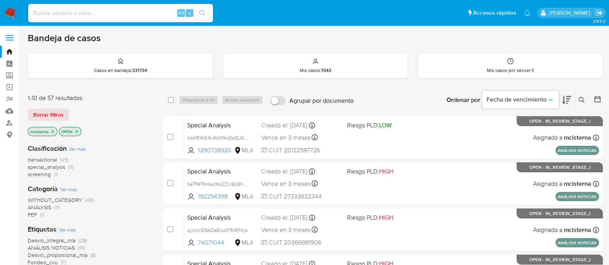
click at [112, 11] on input at bounding box center [120, 13] width 185 height 10
paste input "PHVJ2sfT2uDvT9rILhWVwVHy"
type input "PHVJ2sfT2uDvT9rILhWVwVHy"
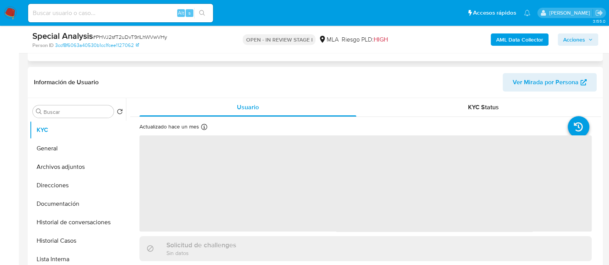
scroll to position [144, 0]
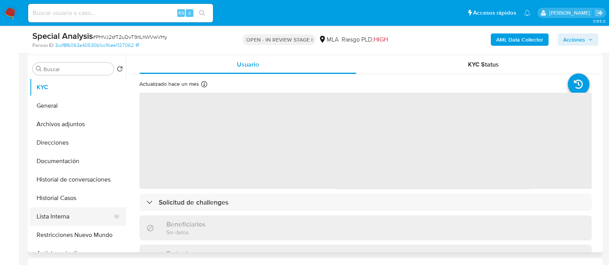
drag, startPoint x: 77, startPoint y: 240, endPoint x: 91, endPoint y: 218, distance: 25.4
click at [78, 240] on button "Restricciones Nuevo Mundo" at bounding box center [78, 235] width 96 height 18
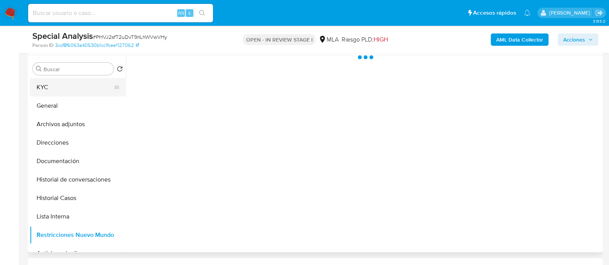
select select "10"
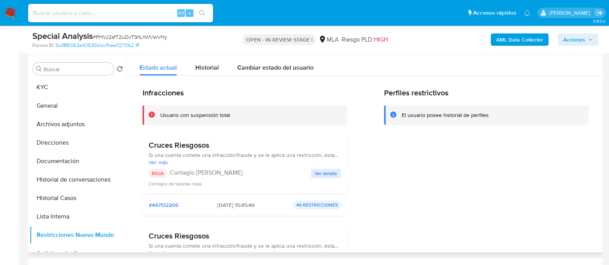
drag, startPoint x: 84, startPoint y: 87, endPoint x: 222, endPoint y: 140, distance: 147.5
click at [222, 140] on div "Buscar Volver al orden por defecto KYC General Archivos adjuntos Direcciones Do…" at bounding box center [315, 153] width 571 height 197
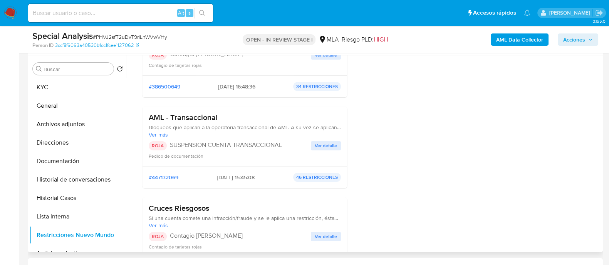
scroll to position [481, 0]
drag, startPoint x: 70, startPoint y: 90, endPoint x: 104, endPoint y: 97, distance: 34.2
click at [72, 89] on button "KYC" at bounding box center [78, 87] width 96 height 18
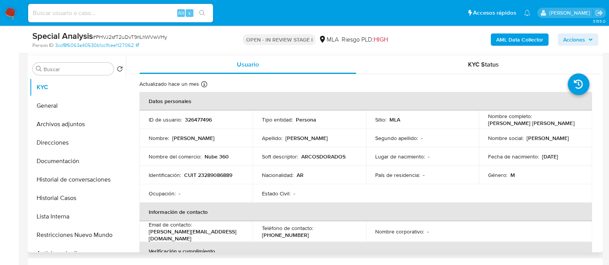
drag, startPoint x: 488, startPoint y: 123, endPoint x: 520, endPoint y: 120, distance: 31.8
click at [579, 124] on div "Nombre completo : [PERSON_NAME] [PERSON_NAME]" at bounding box center [535, 120] width 95 height 14
drag, startPoint x: 484, startPoint y: 123, endPoint x: 578, endPoint y: 131, distance: 94.3
click at [583, 127] on td "Nombre completo : [PERSON_NAME] [PERSON_NAME]" at bounding box center [535, 120] width 113 height 18
copy p "[PERSON_NAME] [PERSON_NAME]"
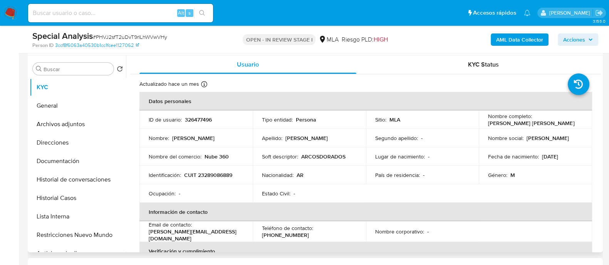
click at [191, 124] on td "ID de usuario : 326477496" at bounding box center [195, 120] width 113 height 18
drag, startPoint x: 191, startPoint y: 124, endPoint x: 193, endPoint y: 120, distance: 4.3
click at [191, 124] on td "ID de usuario : 326477496" at bounding box center [195, 120] width 113 height 18
click at [193, 120] on p "326477496" at bounding box center [198, 119] width 27 height 7
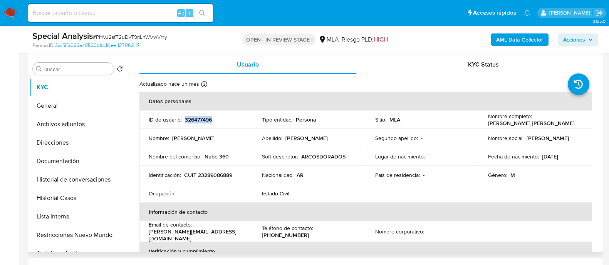
copy p "326477496"
drag, startPoint x: 485, startPoint y: 124, endPoint x: 436, endPoint y: 256, distance: 140.7
click at [582, 124] on td "Nombre completo : Leonardo Javier Viqueira Bertuglia" at bounding box center [535, 120] width 113 height 18
copy p "Leonardo Javier Viqueira Bertuglia"
drag, startPoint x: 201, startPoint y: 115, endPoint x: 208, endPoint y: 120, distance: 7.9
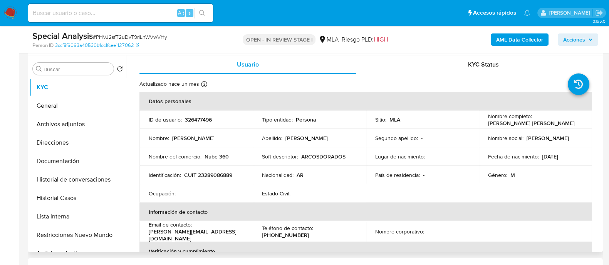
click at [204, 118] on td "ID de usuario : 326477496" at bounding box center [195, 120] width 113 height 18
click at [208, 120] on p "326477496" at bounding box center [198, 119] width 27 height 7
copy p "326477496"
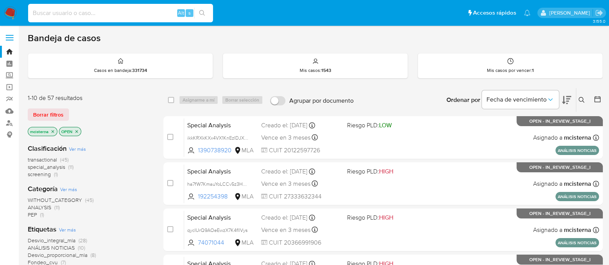
click at [152, 12] on input at bounding box center [120, 13] width 185 height 10
paste input "CZpGSXS5fvCG2DdCYNlaxbQr"
type input "CZpGSXS5fvCG2DdCYNlaxbQr"
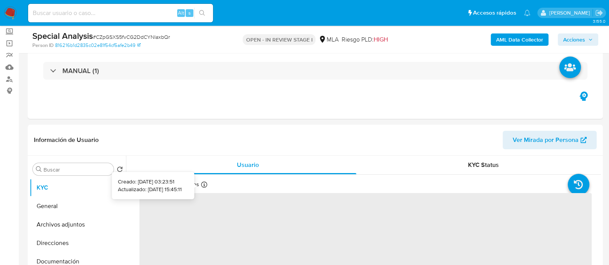
scroll to position [144, 0]
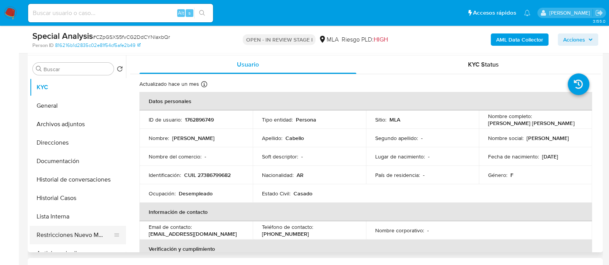
select select "10"
click at [88, 238] on button "Restricciones Nuevo Mundo" at bounding box center [75, 235] width 90 height 18
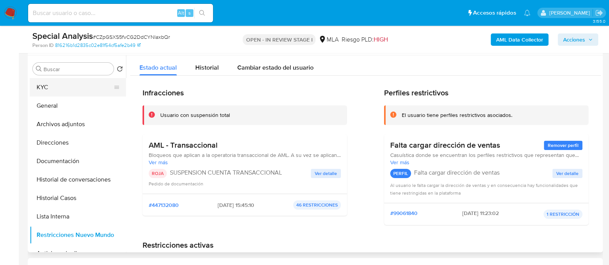
click at [60, 90] on button "KYC" at bounding box center [75, 87] width 90 height 18
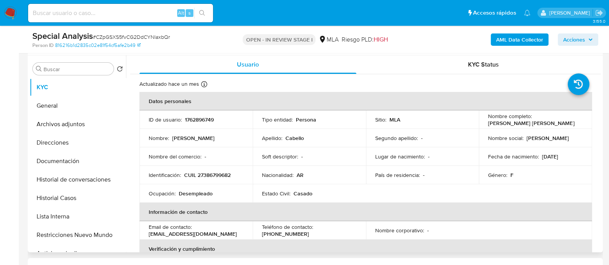
click at [197, 118] on p "1762896749" at bounding box center [199, 119] width 29 height 7
copy p "1762896749"
drag, startPoint x: 487, startPoint y: 123, endPoint x: 546, endPoint y: 134, distance: 60.6
click at [553, 128] on td "Nombre completo : [PERSON_NAME] [PERSON_NAME]" at bounding box center [535, 120] width 113 height 18
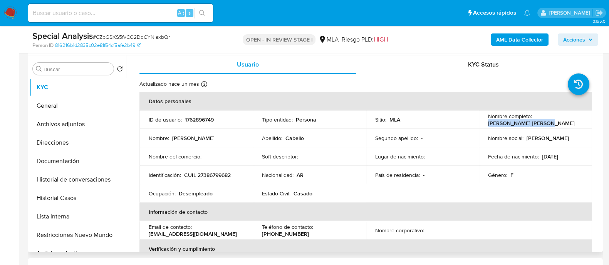
copy p "[PERSON_NAME] [PERSON_NAME]"
click at [187, 118] on p "1762896749" at bounding box center [199, 119] width 29 height 7
copy p "1762896749"
click at [166, 16] on input at bounding box center [120, 13] width 185 height 10
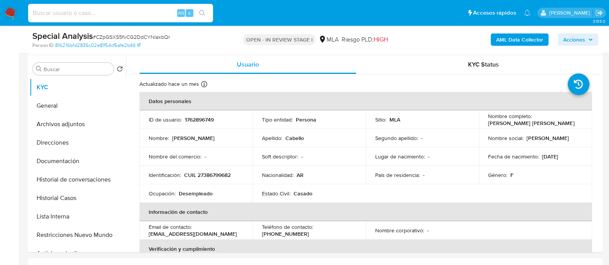
paste input "aC6jckN1eVqAnF0Y82q2fp1b"
type input "aC6jckN1eVqAnF0Y82q2fp1b"
click at [207, 8] on button "search-icon" at bounding box center [202, 13] width 16 height 11
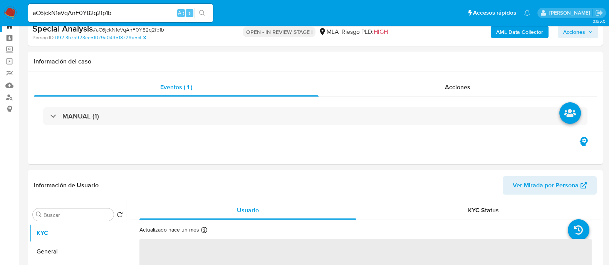
scroll to position [48, 0]
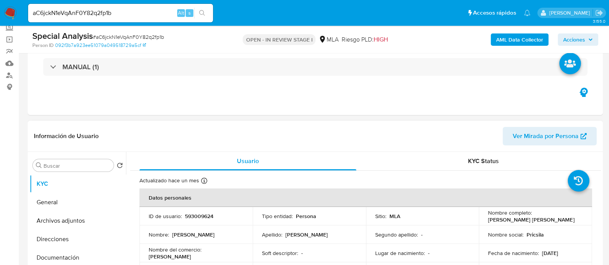
select select "10"
click at [186, 211] on td "ID de usuario : 593009624" at bounding box center [195, 216] width 113 height 18
copy p "593009624"
drag, startPoint x: 485, startPoint y: 220, endPoint x: 476, endPoint y: 255, distance: 35.8
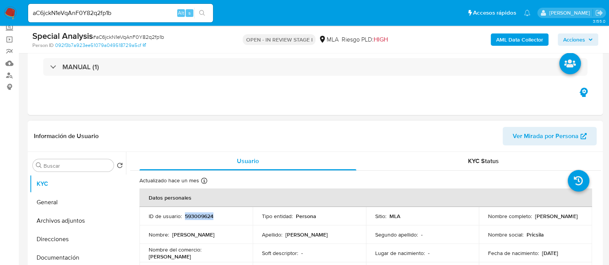
click at [552, 221] on p "Priscila Jazmin Martinez Veliz" at bounding box center [531, 219] width 86 height 7
copy p "Priscila Jazmin Martinez Vel"
click at [201, 215] on p "593009624" at bounding box center [199, 216] width 28 height 7
drag, startPoint x: 201, startPoint y: 215, endPoint x: 247, endPoint y: 215, distance: 46.6
click at [201, 215] on p "593009624" at bounding box center [199, 216] width 28 height 7
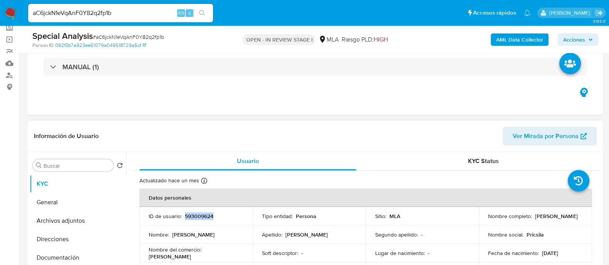
copy p "593009624"
click at [156, 14] on input "aC6jckN1eVqAnF0Y82q2fp1b" at bounding box center [120, 13] width 185 height 10
click at [159, 14] on input "aC6jckN1eVqAnF0Y82q2fp1b" at bounding box center [120, 13] width 185 height 10
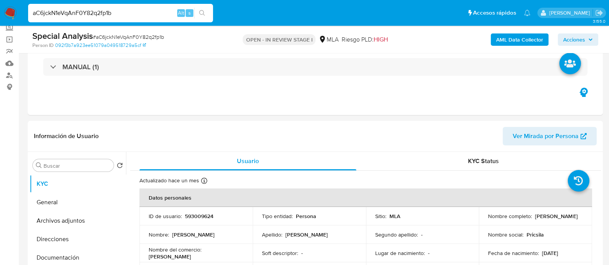
paste input "bF2b2WT1PpU4SUJOdtseewir"
type input "bF2b2WT1PpU4SUJOdtseewir"
click at [200, 14] on icon "search-icon" at bounding box center [202, 13] width 6 height 6
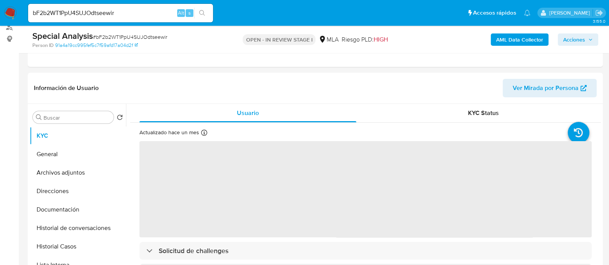
scroll to position [96, 0]
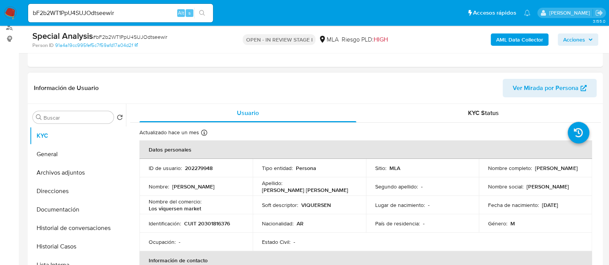
select select "10"
click at [190, 168] on p "202279948" at bounding box center [199, 168] width 28 height 7
copy p "202279948"
drag, startPoint x: 483, startPoint y: 171, endPoint x: 418, endPoint y: 263, distance: 112.6
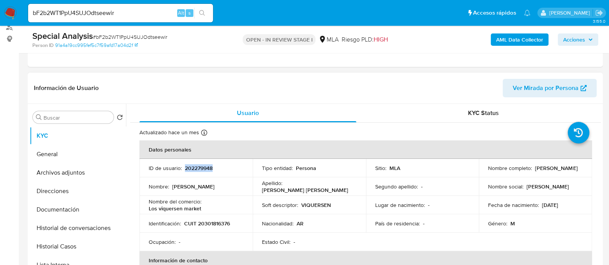
click at [555, 176] on td "Nombre completo : Carlos Alberto Viqueira Bertuglia" at bounding box center [535, 168] width 113 height 18
copy p "Carlos Alberto Viqueira Bertuglia"
click at [191, 169] on p "202279948" at bounding box center [199, 168] width 28 height 7
copy p "202279948"
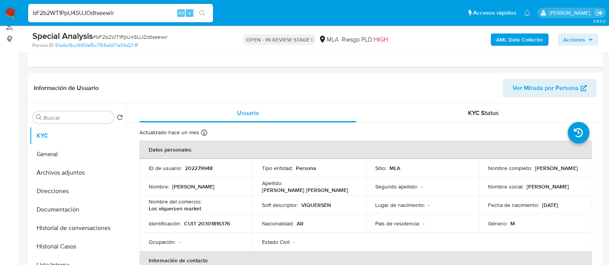
click at [152, 18] on div "bF2b2WT1PpU4SUJOdtseewir Alt s" at bounding box center [120, 13] width 185 height 18
click at [154, 12] on input "bF2b2WT1PpU4SUJOdtseewir" at bounding box center [120, 13] width 185 height 10
paste input "ha7fW7KmauYoLCCv5z3HCzpX"
type input "ha7fW7KmauYoLCCv5z3HCzpX"
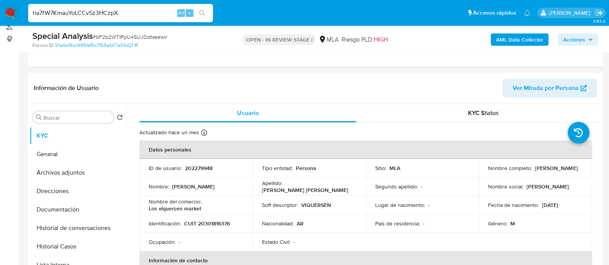
click at [204, 8] on button "search-icon" at bounding box center [202, 13] width 16 height 11
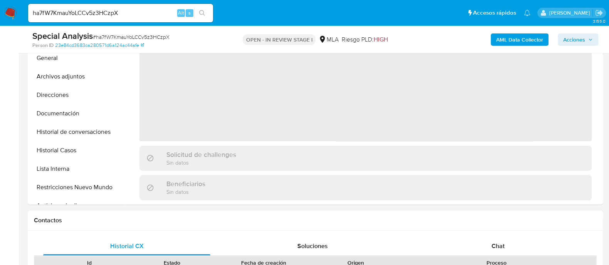
drag, startPoint x: 495, startPoint y: 248, endPoint x: 379, endPoint y: 221, distance: 118.6
click at [481, 241] on div "Chat" at bounding box center [497, 246] width 167 height 18
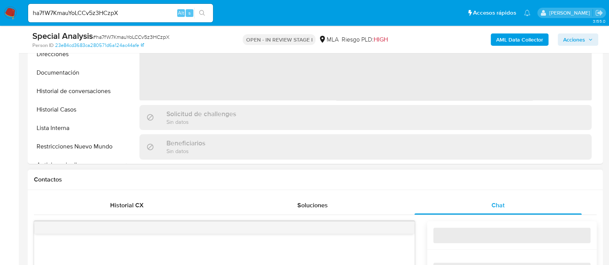
scroll to position [289, 0]
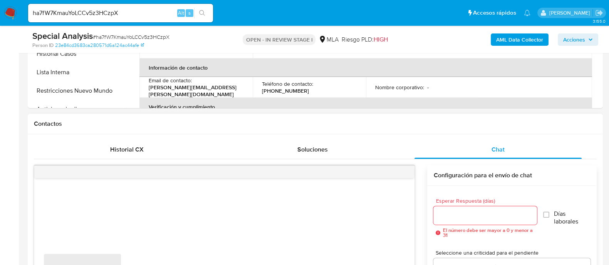
select select "10"
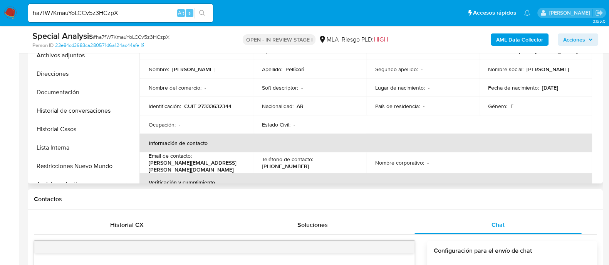
scroll to position [144, 0]
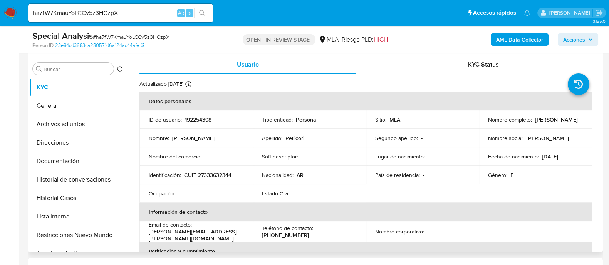
click at [198, 121] on p "192254398" at bounding box center [198, 119] width 27 height 7
copy p "192254398"
drag, startPoint x: 485, startPoint y: 122, endPoint x: 545, endPoint y: 124, distance: 59.7
click at [545, 124] on td "Nombre completo : Carla Eliana Pellicori" at bounding box center [535, 120] width 113 height 18
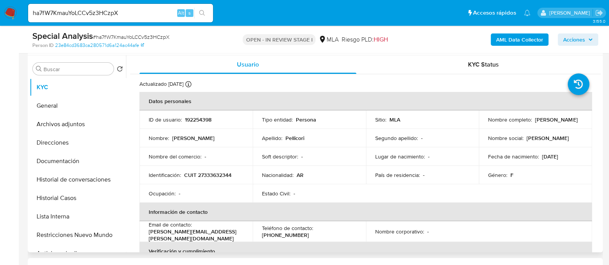
click at [202, 120] on p "192254398" at bounding box center [198, 119] width 27 height 7
click at [156, 14] on input "ha7fW7KmauYoLCCv5z3HCzpX" at bounding box center [120, 13] width 185 height 10
paste input "qycIUrQ9AOeEwzX7K4fllVys"
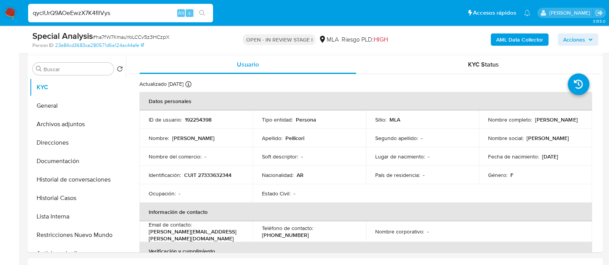
type input "qycIUrQ9AOeEwzX7K4fllVys"
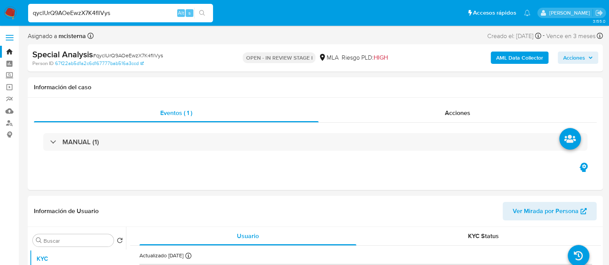
select select "10"
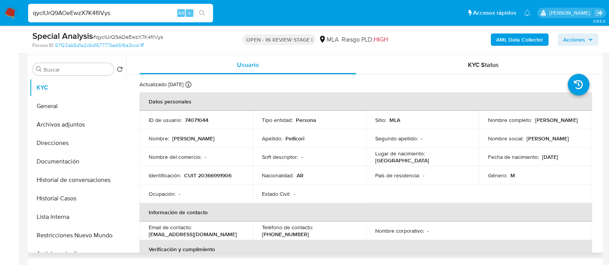
scroll to position [144, 0]
click at [192, 119] on p "74071044" at bounding box center [196, 119] width 23 height 7
drag, startPoint x: 486, startPoint y: 123, endPoint x: 454, endPoint y: 240, distance: 121.6
click at [545, 122] on div "Nombre completo : Pedro Claudio Pellicori" at bounding box center [535, 119] width 95 height 7
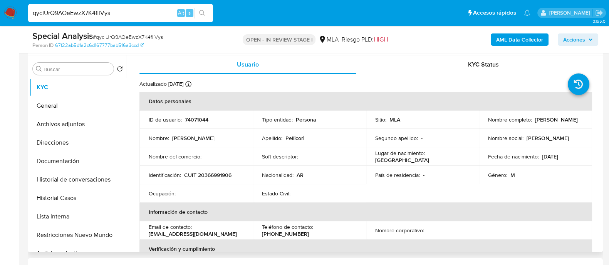
click at [204, 119] on p "74071044" at bounding box center [196, 119] width 23 height 7
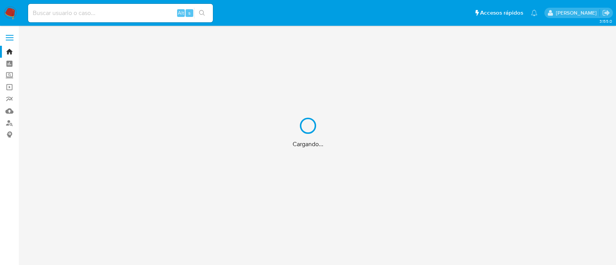
click at [144, 8] on div "Cargando..." at bounding box center [308, 132] width 616 height 265
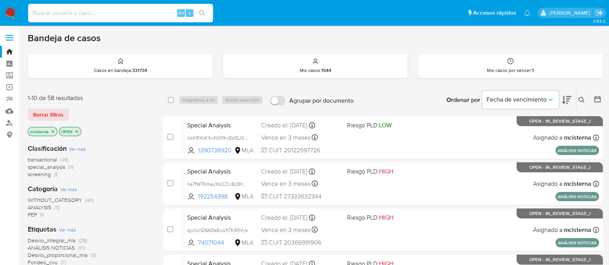
click at [130, 15] on input at bounding box center [120, 13] width 185 height 10
paste input "CcRDTVHHzLyi0RDGoqufat36"
type input "CcRDTVHHzLyi0RDGoqufat36"
click at [199, 14] on icon "search-icon" at bounding box center [202, 13] width 6 height 6
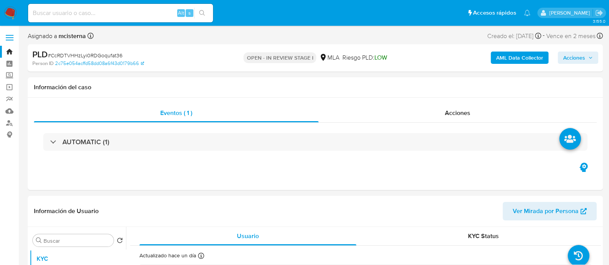
select select "10"
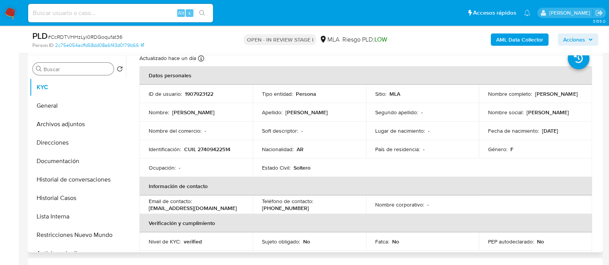
scroll to position [48, 0]
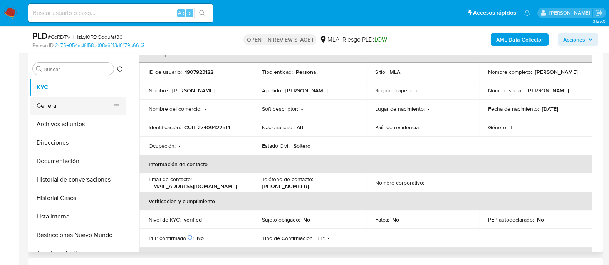
drag, startPoint x: 72, startPoint y: 102, endPoint x: 107, endPoint y: 102, distance: 35.4
click at [75, 102] on button "General" at bounding box center [75, 106] width 90 height 18
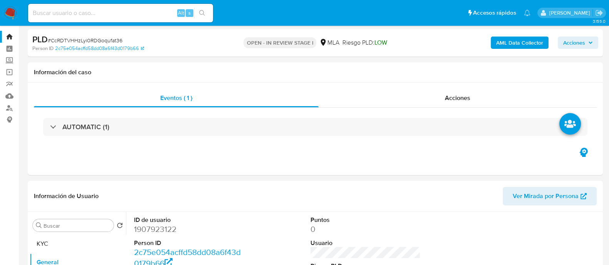
scroll to position [0, 0]
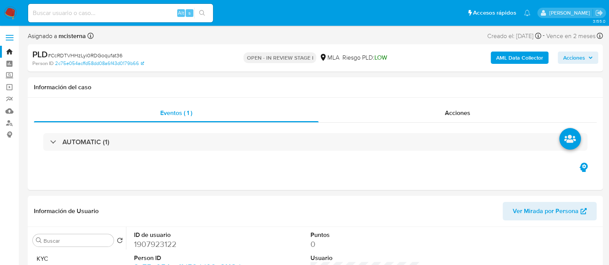
click at [137, 16] on div "Alt s" at bounding box center [120, 13] width 185 height 18
click at [140, 9] on input at bounding box center [120, 13] width 185 height 10
paste input "AHoVtkBdQYxpQGZTMyGrb7hg"
type input "AHoVtkBdQYxpQGZTMyGrb7hg"
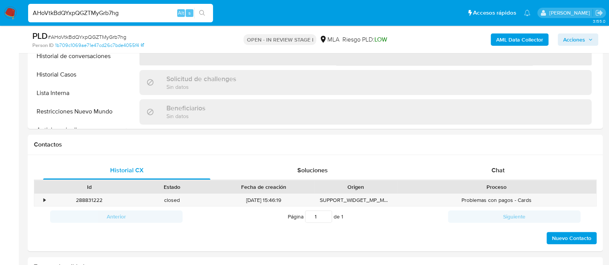
scroll to position [289, 0]
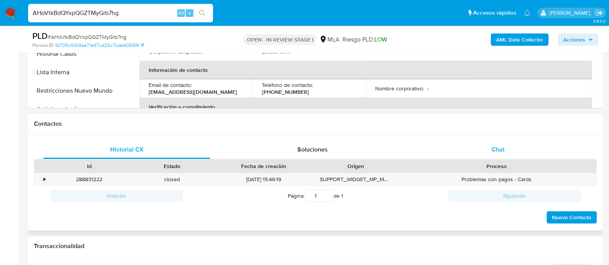
click at [482, 142] on div "Chat" at bounding box center [497, 150] width 167 height 18
select select "10"
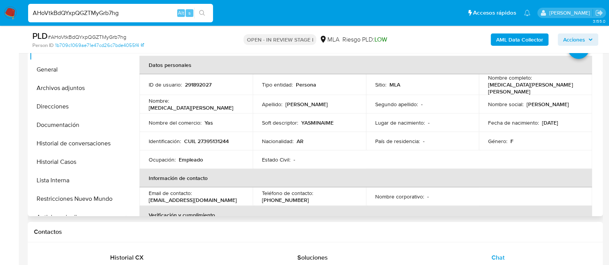
scroll to position [167, 0]
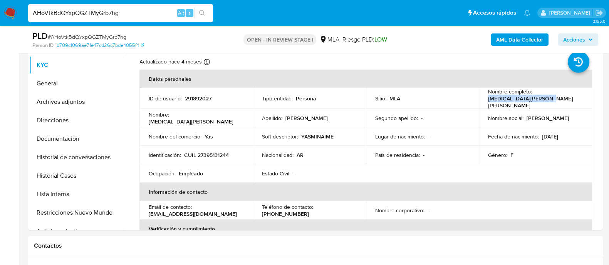
drag, startPoint x: 532, startPoint y: 100, endPoint x: 510, endPoint y: 4, distance: 98.2
click at [551, 99] on div "Nombre completo : [MEDICAL_DATA][PERSON_NAME] [PERSON_NAME]" at bounding box center [535, 98] width 95 height 21
click at [67, 139] on button "Documentación" at bounding box center [75, 139] width 90 height 18
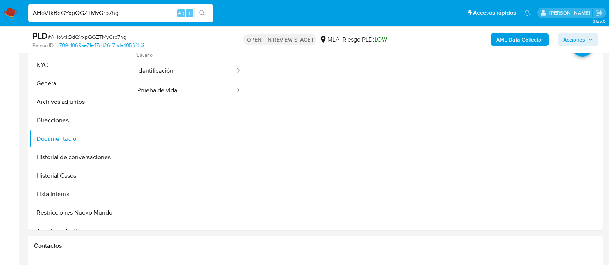
click at [178, 86] on button "Prueba de vida" at bounding box center [183, 91] width 106 height 20
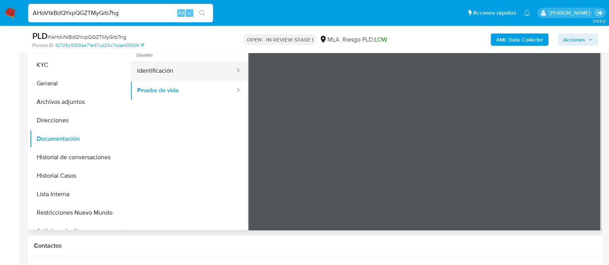
click at [179, 74] on button "Identificación" at bounding box center [183, 71] width 106 height 20
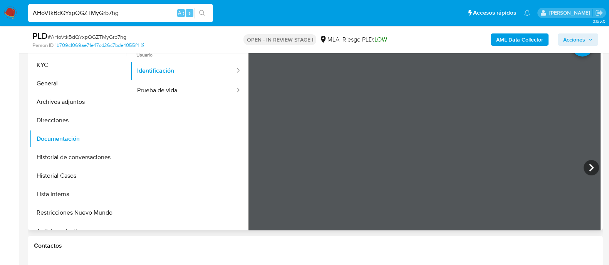
drag, startPoint x: 190, startPoint y: 93, endPoint x: 246, endPoint y: 96, distance: 55.9
click at [195, 93] on button "Prueba de vida" at bounding box center [183, 91] width 106 height 20
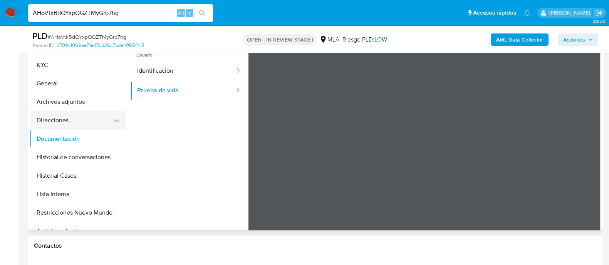
click at [67, 122] on button "Direcciones" at bounding box center [75, 120] width 90 height 18
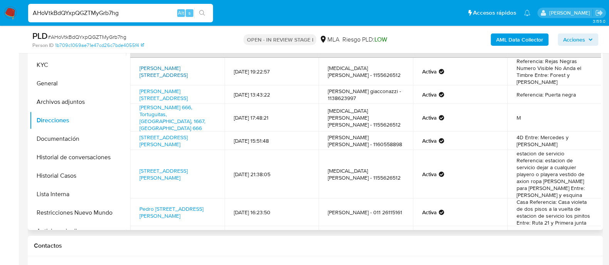
click at [167, 59] on td "[PERSON_NAME][STREET_ADDRESS]" at bounding box center [177, 72] width 94 height 28
click at [164, 65] on link "[PERSON_NAME][STREET_ADDRESS]" at bounding box center [163, 71] width 48 height 15
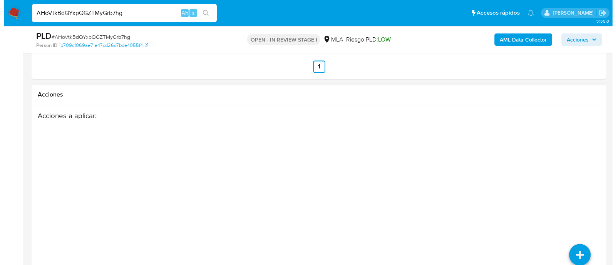
scroll to position [1370, 0]
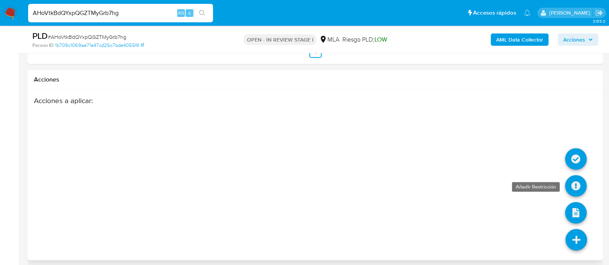
click at [574, 186] on icon at bounding box center [576, 186] width 22 height 22
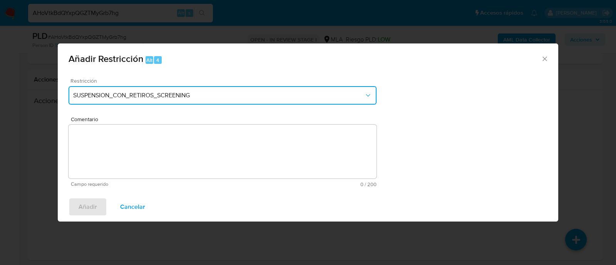
click at [225, 97] on span "SUSPENSION_CON_RETIROS_SCREENING" at bounding box center [218, 96] width 291 height 8
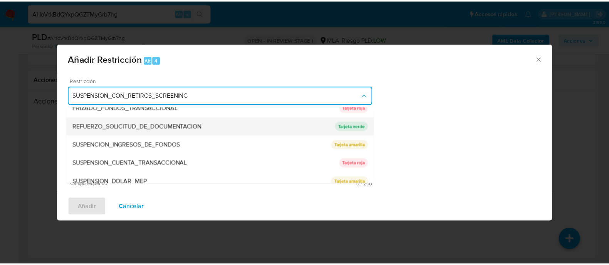
scroll to position [163, 0]
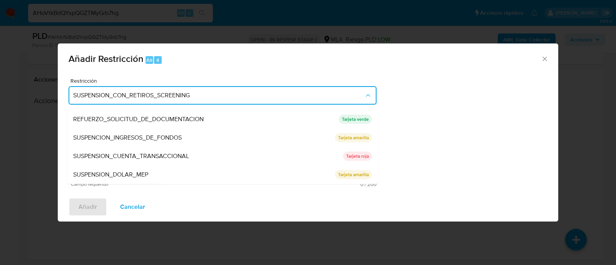
drag, startPoint x: 201, startPoint y: 151, endPoint x: 223, endPoint y: 151, distance: 21.2
click at [202, 151] on div "SUSPENSION_CUENTA_TRANSACCIONAL" at bounding box center [208, 157] width 270 height 18
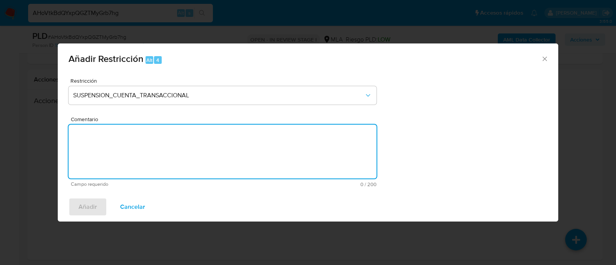
click at [240, 151] on textarea "Comentario" at bounding box center [223, 152] width 308 height 54
type textarea "AML"
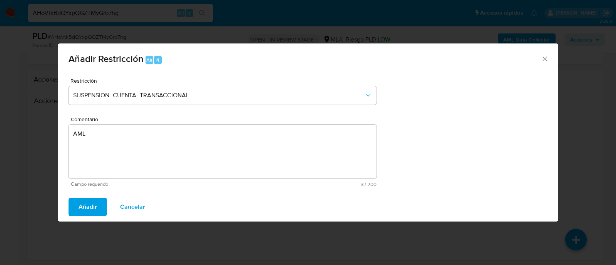
click at [79, 201] on span "Añadir" at bounding box center [88, 207] width 18 height 17
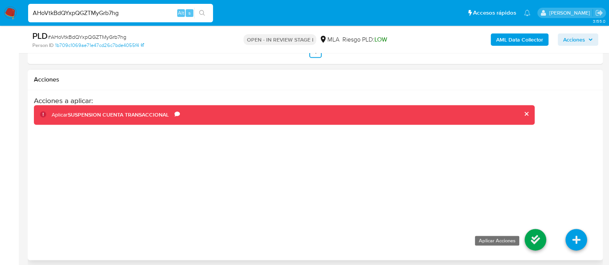
click at [535, 239] on icon at bounding box center [536, 240] width 22 height 22
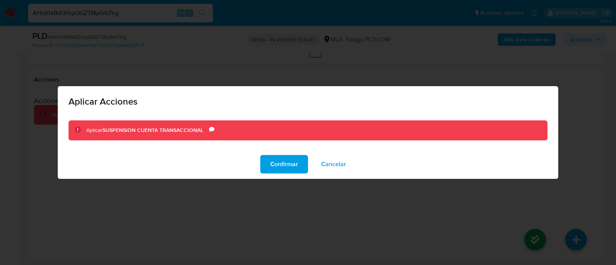
drag, startPoint x: 283, startPoint y: 168, endPoint x: 298, endPoint y: 154, distance: 21.0
click at [283, 168] on span "Confirmar" at bounding box center [284, 164] width 28 height 17
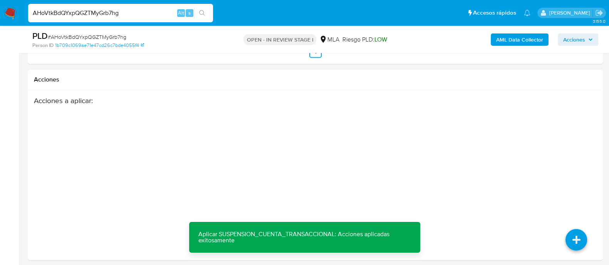
click at [155, 13] on input "AHoVtkBdQYxpQGZTMyGrb7hg" at bounding box center [120, 13] width 185 height 10
paste input "0yN3StYufEq7UiffyjaN9jxp"
type input "0yN3StYufEq7UiffyjaN9jxp"
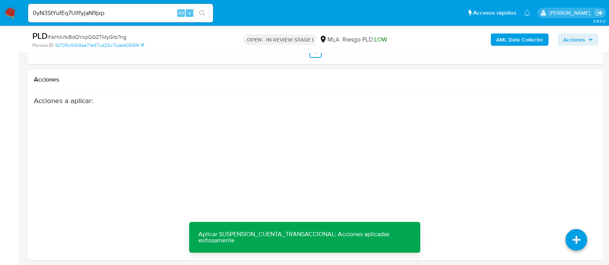
click at [200, 13] on icon "search-icon" at bounding box center [202, 13] width 6 height 6
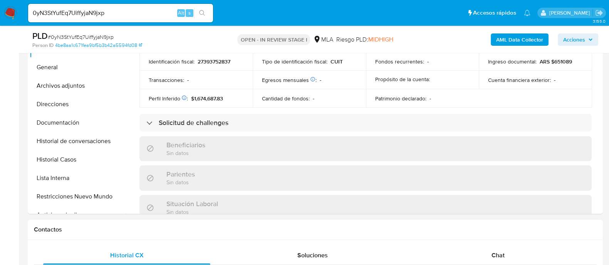
scroll to position [405, 0]
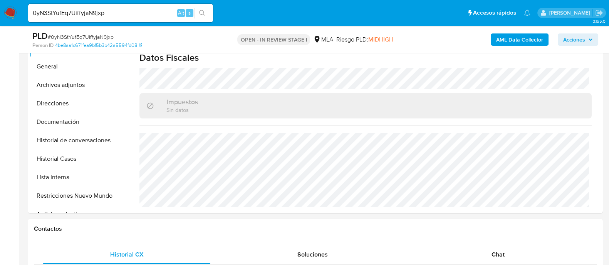
select select "10"
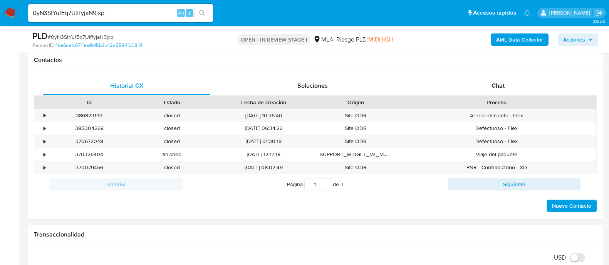
scroll to position [385, 0]
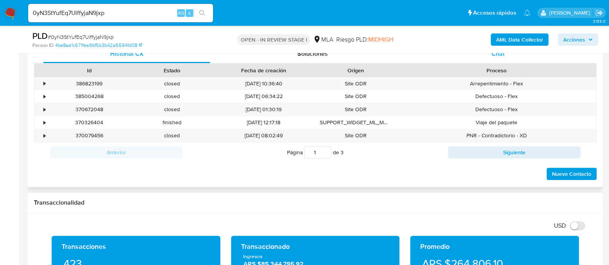
click at [496, 59] on div "Chat" at bounding box center [497, 54] width 167 height 18
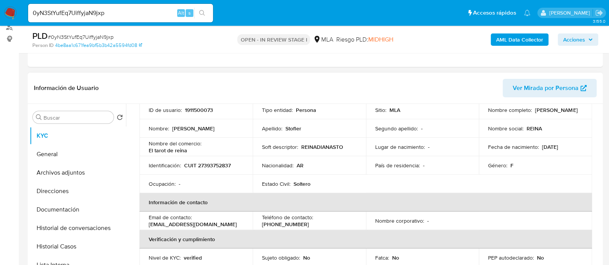
scroll to position [0, 0]
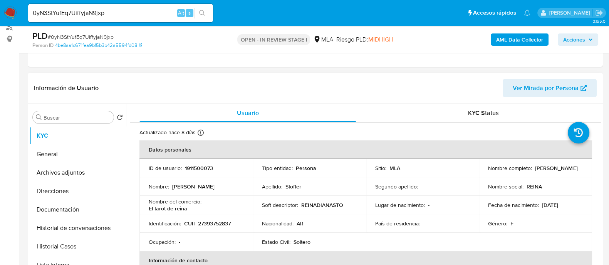
drag, startPoint x: 484, startPoint y: 171, endPoint x: 550, endPoint y: 169, distance: 65.5
click at [550, 169] on td "Nombre completo : Reina Diana Stofler" at bounding box center [535, 168] width 113 height 18
copy p "Reina Diana Stofler"
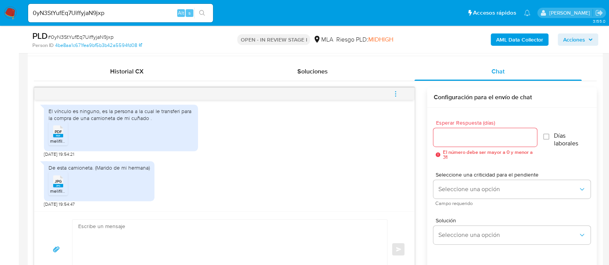
scroll to position [385, 0]
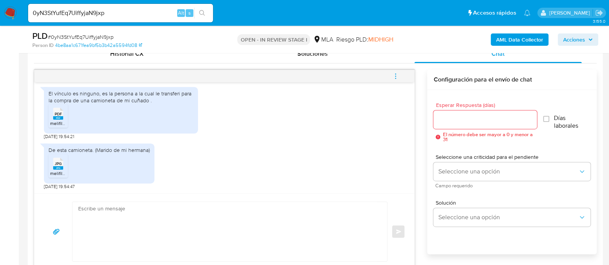
click at [273, 213] on textarea at bounding box center [227, 231] width 299 height 59
type textarea "h"
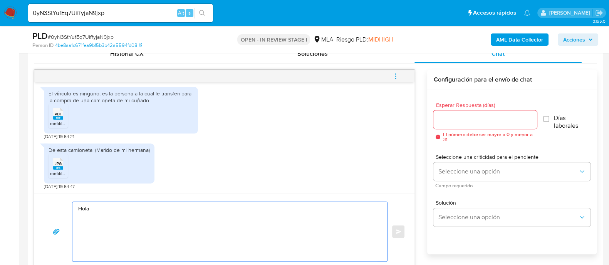
paste textarea "Reina Diana Stofler"
click at [285, 223] on textarea "Hola Reina Diana Stofler Muchas gracias por tu respuesta. Adicionalmente necesi…" at bounding box center [227, 231] width 299 height 59
drag, startPoint x: 285, startPoint y: 223, endPoint x: 229, endPoint y: 222, distance: 56.2
click at [229, 222] on textarea "Hola Reina Diana Stofler Muchas gracias por tu respuesta. Adicionalmente necesi…" at bounding box center [227, 231] width 299 height 59
click at [212, 236] on textarea "Hola Reina Diana Stofler Muchas gracias por tu respuesta. Adicionalmente necesi…" at bounding box center [227, 231] width 299 height 59
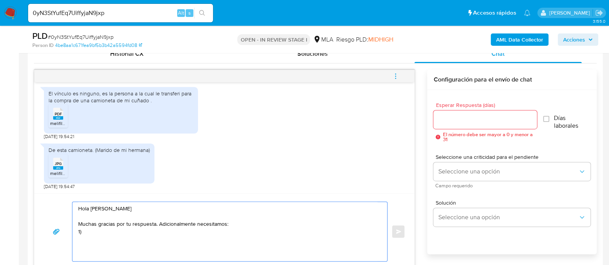
click at [237, 221] on textarea "Hola Reina Diana Stofler Muchas gracias por tu respuesta. Adicionalmente necesi…" at bounding box center [227, 231] width 299 height 59
click at [236, 230] on textarea "Hola Reina Diana Stofler Muchas gracias por tu respuesta. Adicionalmente necesi…" at bounding box center [227, 231] width 299 height 59
click at [229, 239] on textarea "Hola Reina Diana Stofler Muchas gracias por tu respuesta. Adicionalmente necesi…" at bounding box center [227, 231] width 299 height 59
paste textarea "Resumen de Comprobantes Electrónicos emitidos de los períodos 2024 y 2025 Si ti…"
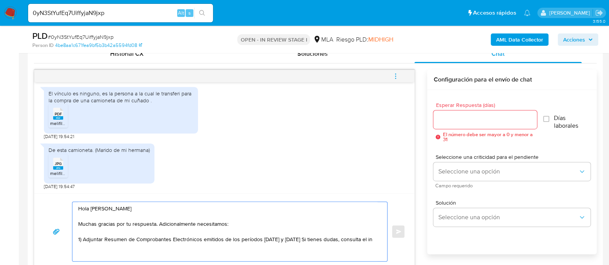
click at [264, 240] on textarea "Hola Reina Diana Stofler Muchas gracias por tu respuesta. Adicionalmente necesi…" at bounding box center [227, 231] width 299 height 59
click at [354, 237] on textarea "Hola Reina Diana Stofler Muchas gracias por tu respuesta. Adicionalmente necesi…" at bounding box center [227, 231] width 299 height 59
paste textarea "https://www.mercadopago.com.ar/ayuda/30181"
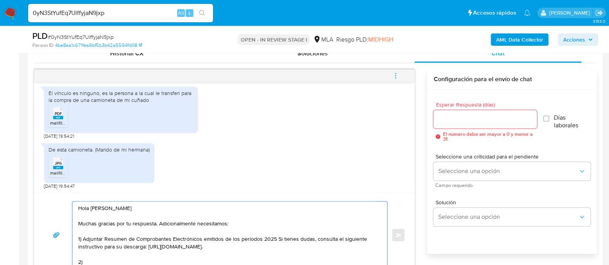
scroll to position [433, 0]
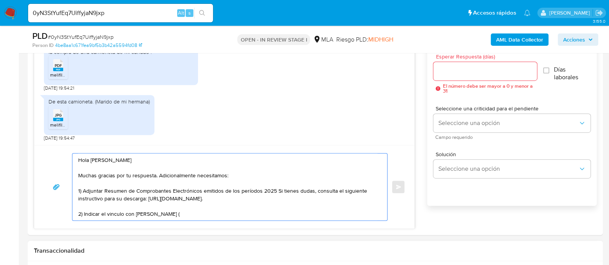
paste textarea "20223104429"
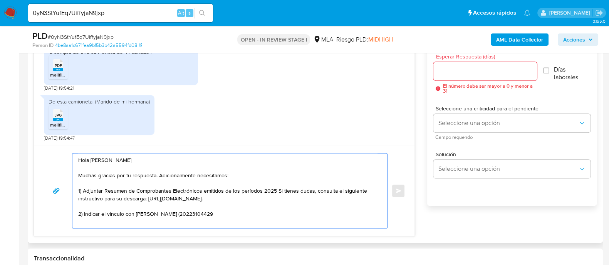
click at [198, 211] on textarea "Hola Reina Diana Stofler Muchas gracias por tu respuesta. Adicionalmente necesi…" at bounding box center [227, 191] width 299 height 75
click at [258, 215] on textarea "Hola Reina Diana Stofler Muchas gracias por tu respuesta. Adicionalmente necesi…" at bounding box center [227, 191] width 299 height 75
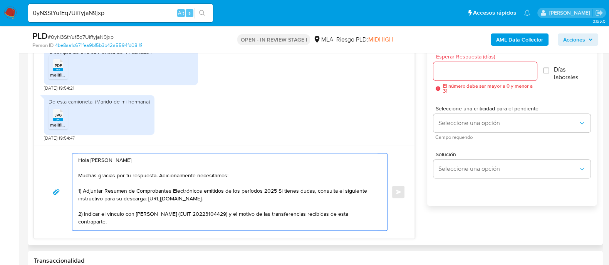
scroll to position [10, 0]
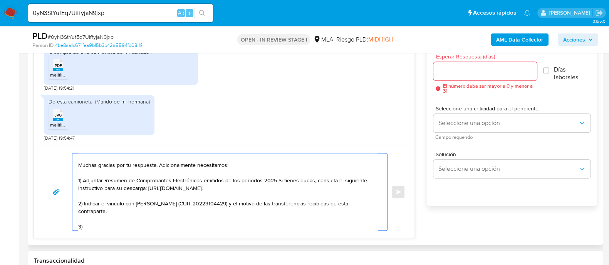
click at [270, 225] on textarea "Hola Reina Diana Stofler Muchas gracias por tu respuesta. Adicionalmente necesi…" at bounding box center [227, 192] width 299 height 77
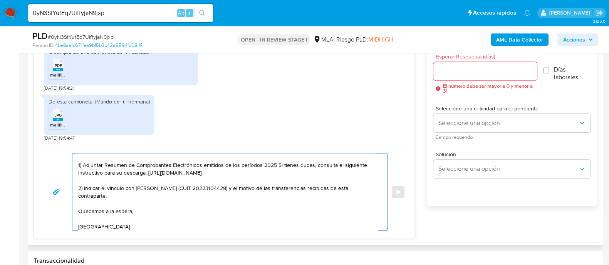
scroll to position [41, 0]
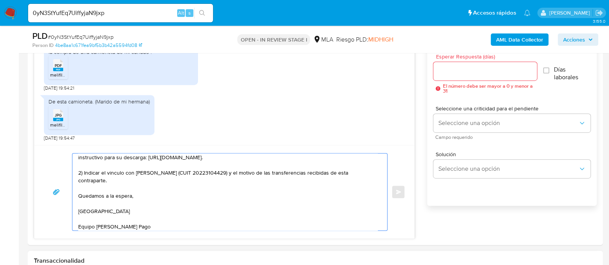
type textarea "Hola Reina Diana Stofler Muchas gracias por tu respuesta. Adicionalmente necesi…"
click at [471, 75] on input "Esperar Respuesta (días)" at bounding box center [484, 71] width 103 height 10
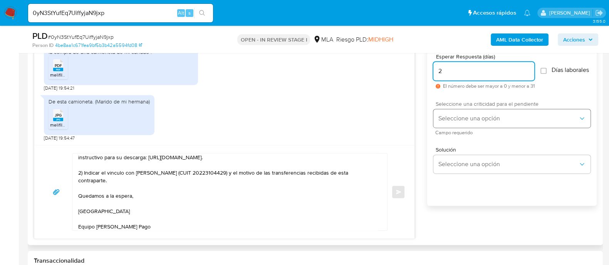
type input "2"
click at [465, 122] on span "Seleccione una opción" at bounding box center [508, 119] width 140 height 8
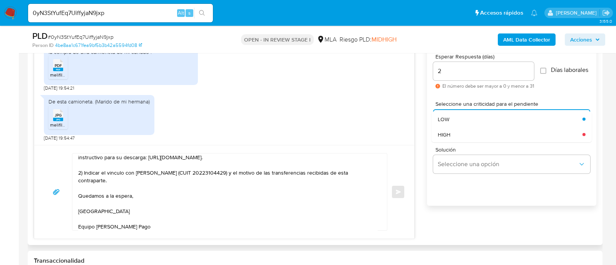
drag, startPoint x: 459, startPoint y: 139, endPoint x: 385, endPoint y: 183, distance: 86.0
click at [457, 140] on div "HIGH" at bounding box center [510, 134] width 145 height 15
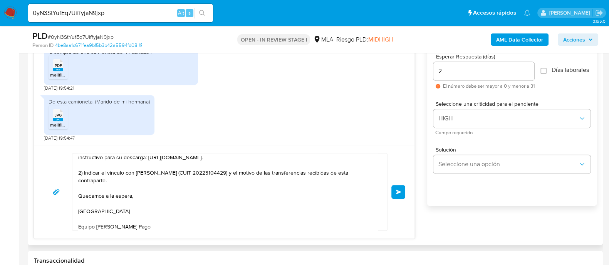
click at [396, 193] on span "Enviar" at bounding box center [398, 192] width 5 height 5
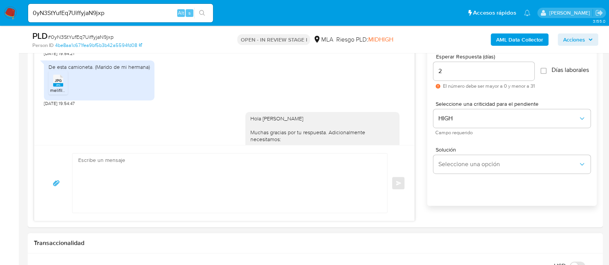
scroll to position [0, 0]
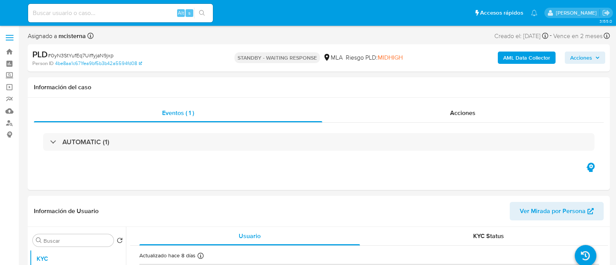
select select "10"
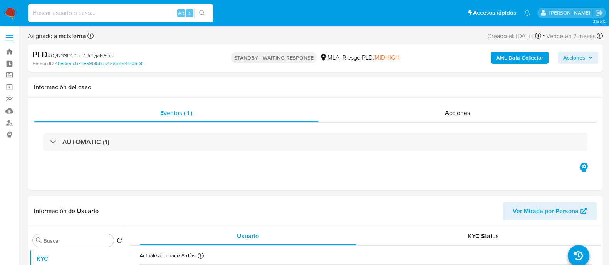
click at [154, 8] on input at bounding box center [120, 13] width 185 height 10
paste input "5Zk0vsmF8eN6DYYEKYaoeWS8"
type input "5Zk0vsmF8eN6DYYEKYaoeWS8"
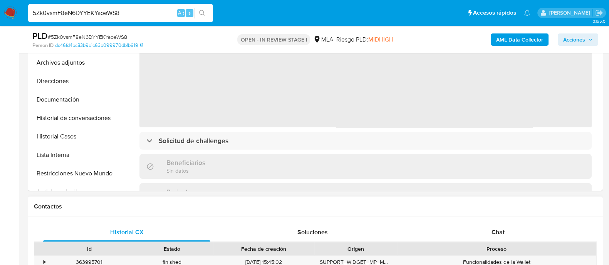
scroll to position [241, 0]
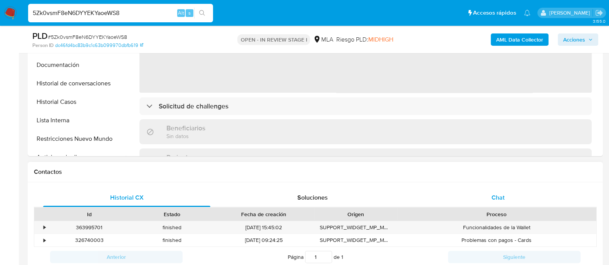
click at [471, 198] on div "Chat" at bounding box center [497, 198] width 167 height 18
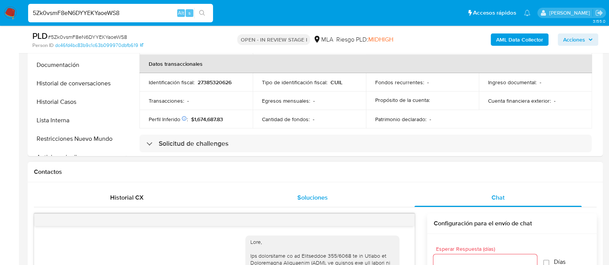
scroll to position [785, 0]
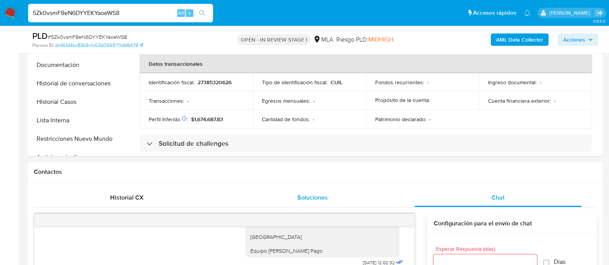
select select "10"
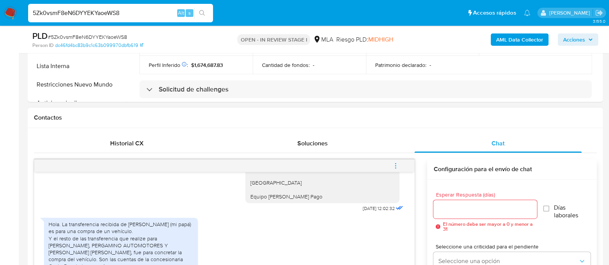
scroll to position [337, 0]
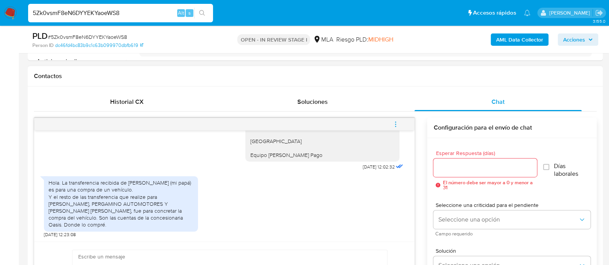
paste textarea "[PERSON_NAME]"
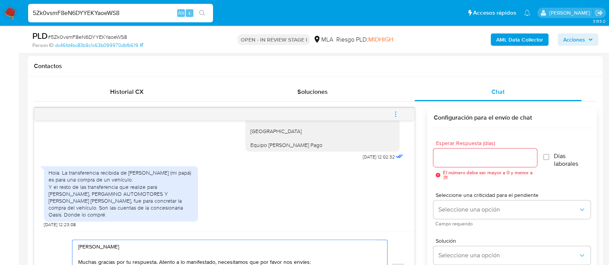
scroll to position [362, 0]
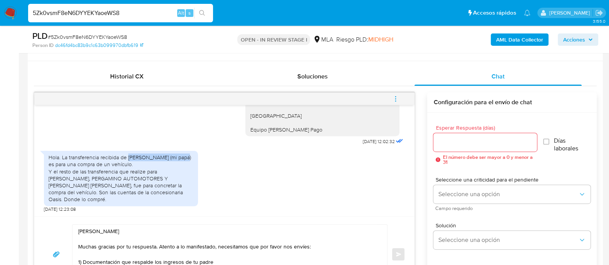
drag, startPoint x: 128, startPoint y: 158, endPoint x: 78, endPoint y: 163, distance: 50.2
click at [78, 163] on div "Hola. La transferencia recibida de EDUARDO JUAN FERNANDEZ (mi papá) es para una…" at bounding box center [121, 178] width 145 height 49
copy div "EDUARDO JUAN FERNANDEZ"
click at [223, 264] on textarea "Hola Cinthia Mabel Fernandez Acevedo Muchas gracias por tu respuesta. Atento a …" at bounding box center [227, 254] width 299 height 59
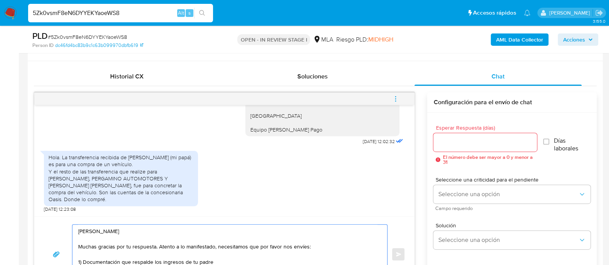
paste textarea "EDUARDO JUAN FERNANDEZ"
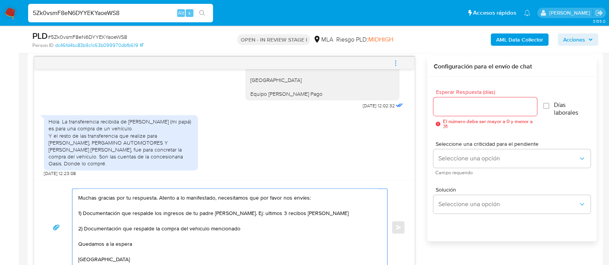
scroll to position [26, 0]
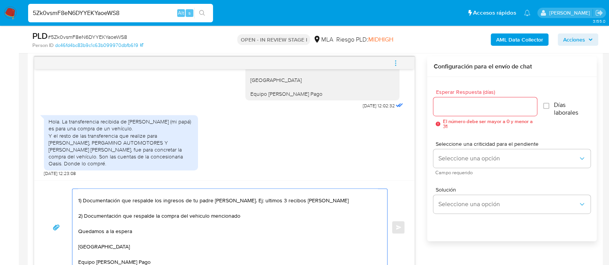
type textarea "Hola Cinthia Mabel Fernandez Acevedo Muchas gracias por tu respuesta. Atento a …"
click at [457, 113] on div at bounding box center [484, 106] width 103 height 18
click at [453, 103] on input "Esperar Respuesta (días)" at bounding box center [484, 107] width 103 height 10
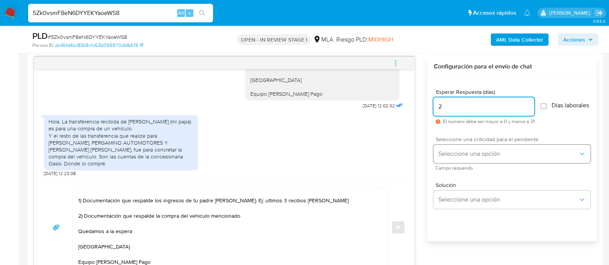
type input "2"
click at [463, 157] on span "Seleccione una opción" at bounding box center [508, 154] width 140 height 8
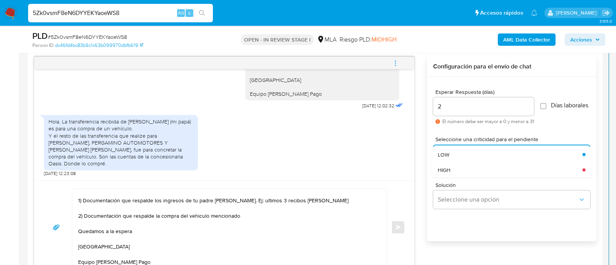
drag, startPoint x: 456, startPoint y: 171, endPoint x: 408, endPoint y: 213, distance: 64.1
click at [454, 172] on div "HIGH" at bounding box center [510, 169] width 145 height 15
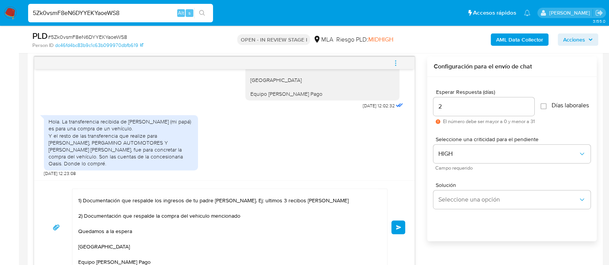
click at [399, 222] on button "Enviar" at bounding box center [398, 228] width 14 height 14
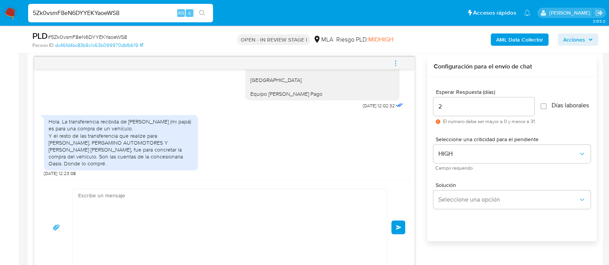
scroll to position [919, 0]
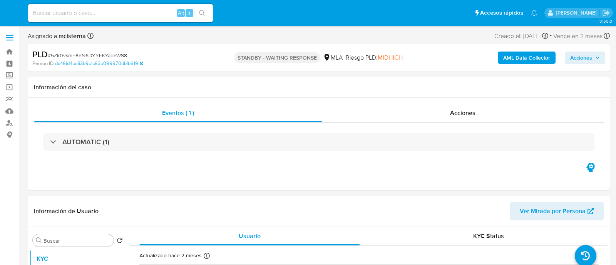
select select "10"
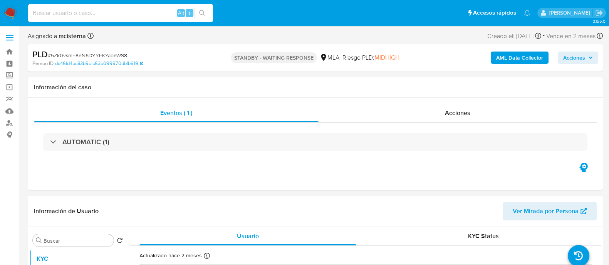
drag, startPoint x: 129, startPoint y: 15, endPoint x: 174, endPoint y: 13, distance: 44.3
click at [130, 14] on input at bounding box center [120, 13] width 185 height 10
paste input "iVFoSV3hVPN4o0lGhmPasQWK"
type input "iVFoSV3hVPN4o0lGhmPasQWK"
click at [200, 11] on icon "search-icon" at bounding box center [202, 13] width 6 height 6
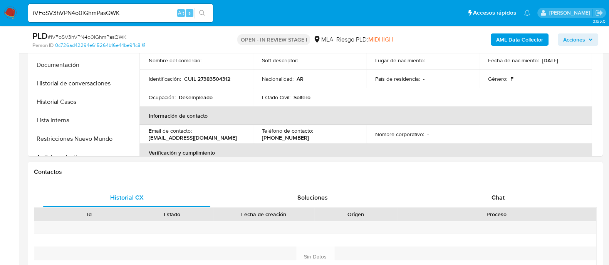
drag, startPoint x: 494, startPoint y: 201, endPoint x: 364, endPoint y: 173, distance: 133.5
click at [493, 200] on span "Chat" at bounding box center [497, 197] width 13 height 9
select select "10"
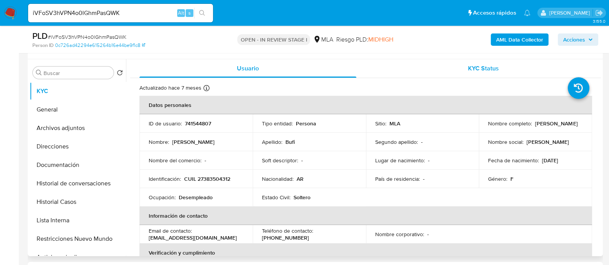
scroll to position [48, 0]
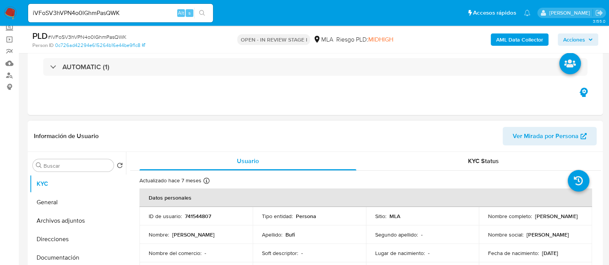
drag, startPoint x: 533, startPoint y: 216, endPoint x: 540, endPoint y: 206, distance: 12.2
click at [585, 215] on td "Nombre completo : [PERSON_NAME]" at bounding box center [535, 216] width 113 height 18
copy p "[PERSON_NAME]"
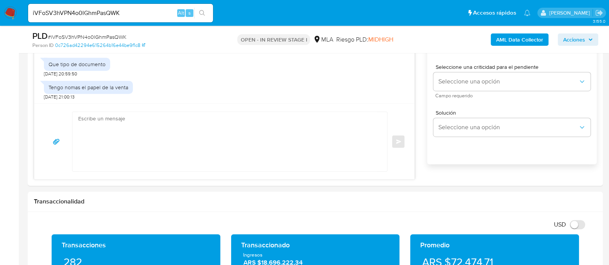
scroll to position [481, 0]
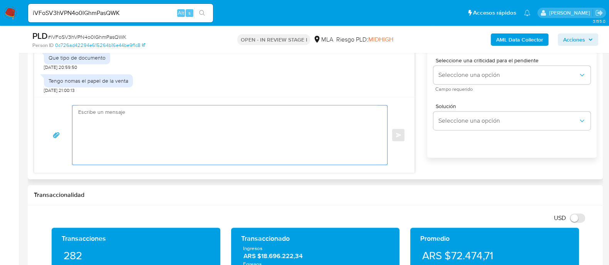
click at [275, 114] on textarea at bounding box center [227, 135] width 299 height 59
paste textarea "[PERSON_NAME]"
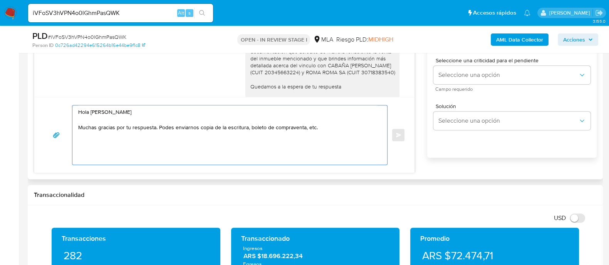
scroll to position [275, 0]
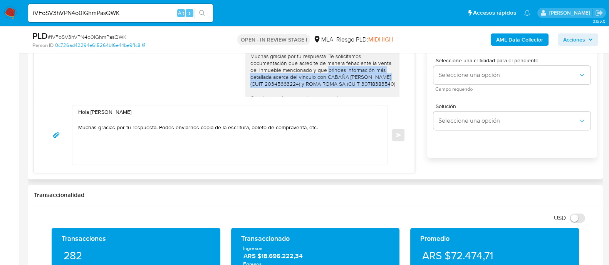
drag, startPoint x: 320, startPoint y: 70, endPoint x: 387, endPoint y: 87, distance: 68.7
click at [389, 86] on div "Hola Muchas gracias por tu respuesta. Te solicitamos documentación que acredite…" at bounding box center [322, 83] width 154 height 97
copy div "brindes información más detallada acerca del vinculo con CABAÑA HECTOR IVAN (CU…"
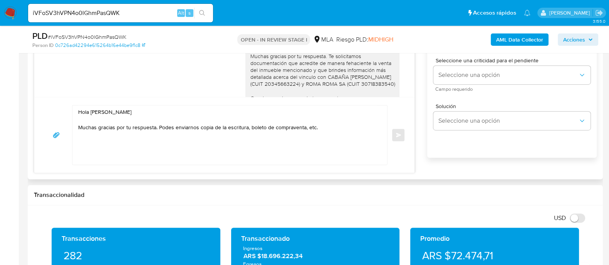
click at [298, 151] on textarea "Hola Joana Beatriz Bufi Muchas gracias por tu respuesta. Podes enviarnos copia …" at bounding box center [227, 135] width 299 height 59
paste textarea "brindes información más detallada acerca del vinculo con CABAÑA HECTOR IVAN (CU…"
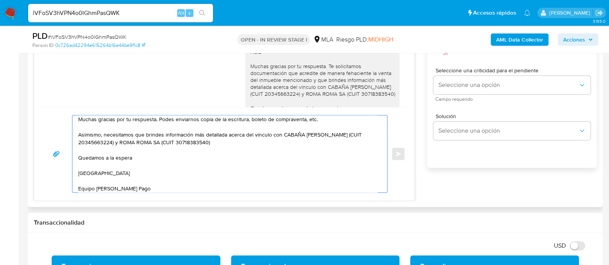
scroll to position [433, 0]
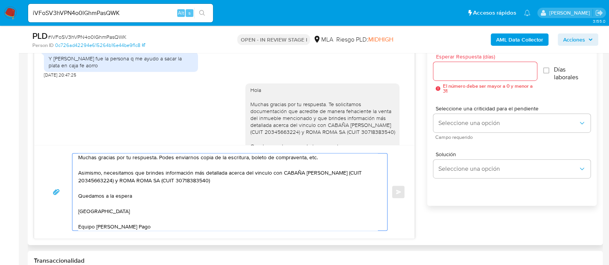
type textarea "Hola Joana Beatriz Bufi Muchas gracias por tu respuesta. Podes enviarnos copia …"
click at [450, 77] on div at bounding box center [484, 71] width 103 height 18
click at [450, 76] on div at bounding box center [484, 71] width 103 height 18
click at [449, 71] on input "Esperar Respuesta (días)" at bounding box center [484, 71] width 103 height 10
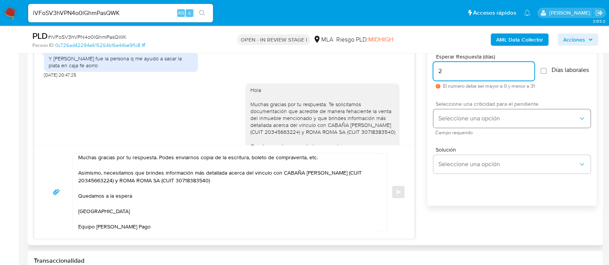
type input "2"
click at [461, 122] on span "Seleccione una opción" at bounding box center [508, 119] width 140 height 8
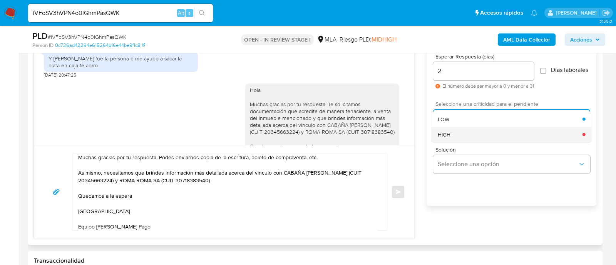
click at [451, 135] on span "HIGH" at bounding box center [444, 134] width 13 height 7
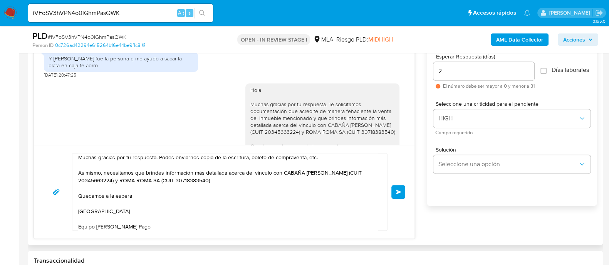
click at [404, 190] on button "Enviar" at bounding box center [398, 192] width 14 height 14
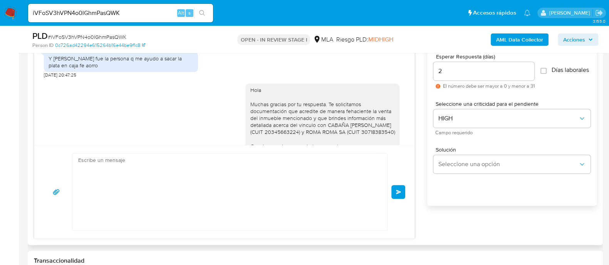
scroll to position [492, 0]
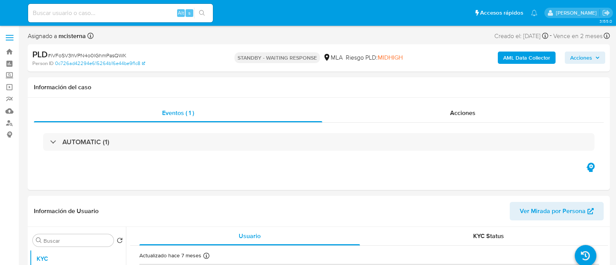
select select "10"
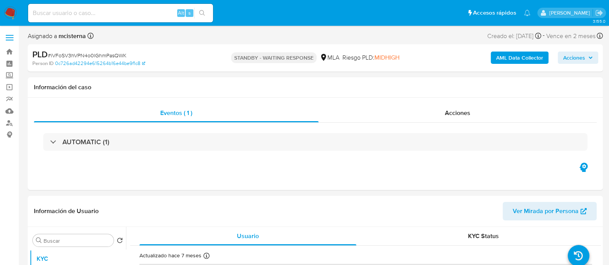
click at [159, 15] on input at bounding box center [120, 13] width 185 height 10
paste input "sW5wHJ5RkkkCrBreZ15oXzhL"
type input "sW5wHJ5RkkkCrBreZ15oXzhL"
click at [210, 13] on button "search-icon" at bounding box center [202, 13] width 16 height 11
select select "10"
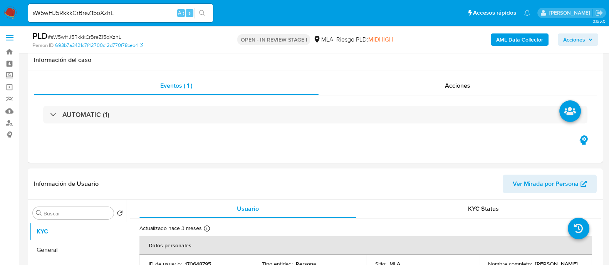
scroll to position [192, 0]
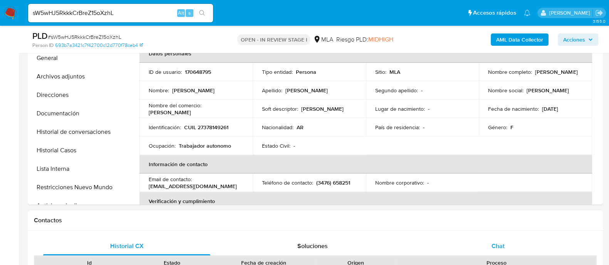
drag, startPoint x: 489, startPoint y: 240, endPoint x: 462, endPoint y: 231, distance: 28.7
click at [489, 240] on div "Chat" at bounding box center [497, 246] width 167 height 18
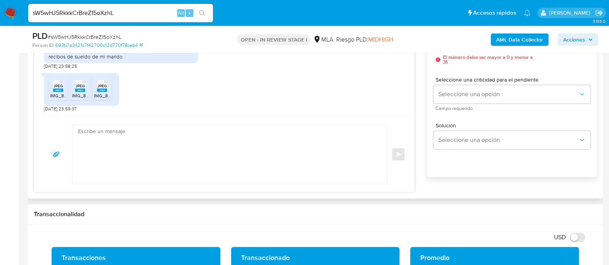
scroll to position [481, 0]
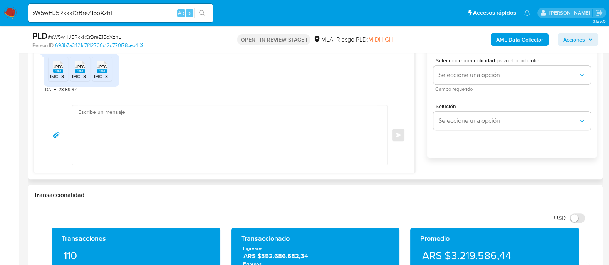
click at [276, 141] on textarea at bounding box center [227, 135] width 299 height 59
paste textarea "Hola Muchas gracias por tu respuesta. Confirmamos recepción de la documentación…"
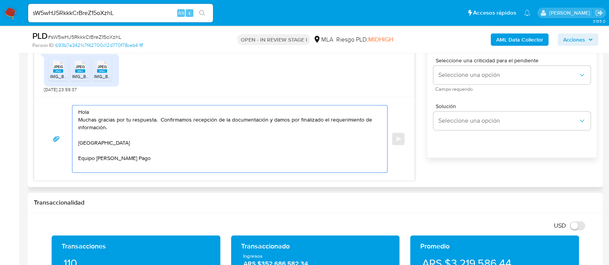
click at [274, 108] on textarea "Hola Muchas gracias por tu respuesta. Confirmamos recepción de la documentación…" at bounding box center [227, 139] width 299 height 67
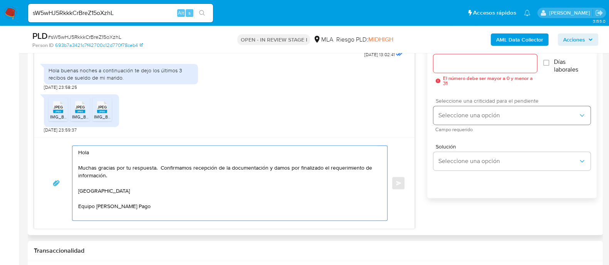
scroll to position [385, 0]
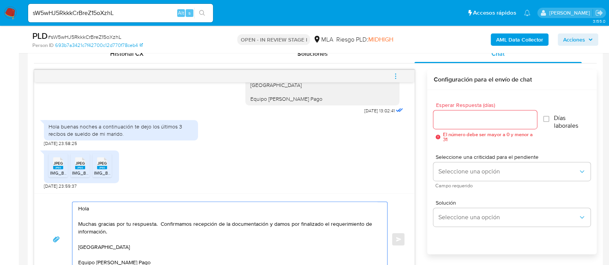
type textarea "Hola Muchas gracias por tu respuesta. Confirmamos recepción de la documentación…"
click at [465, 122] on input "Esperar Respuesta (días)" at bounding box center [484, 120] width 103 height 10
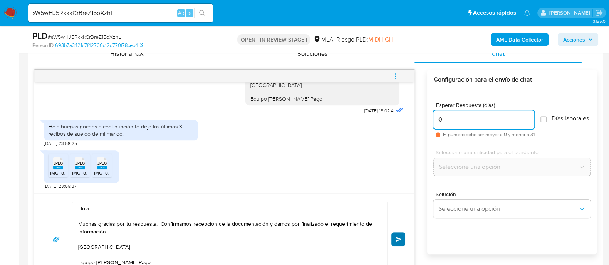
type input "0"
drag, startPoint x: 399, startPoint y: 239, endPoint x: 397, endPoint y: 264, distance: 25.6
click at [399, 240] on span "Enviar" at bounding box center [398, 239] width 5 height 5
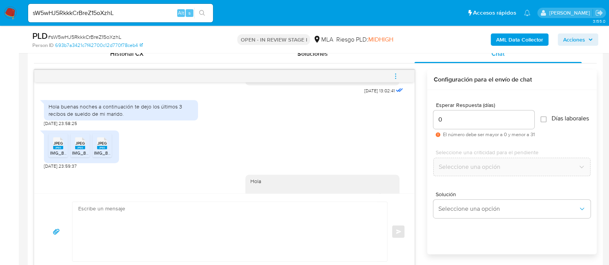
scroll to position [796, 0]
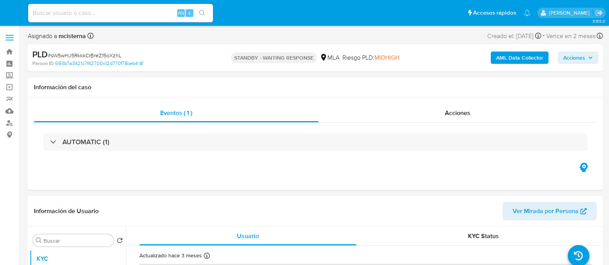
select select "10"
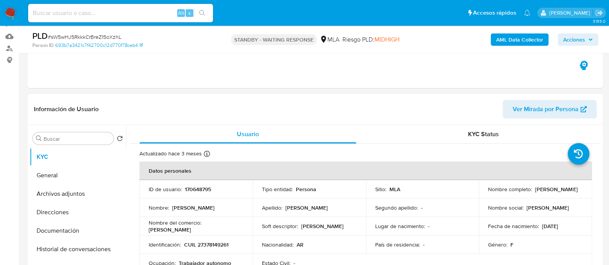
scroll to position [96, 0]
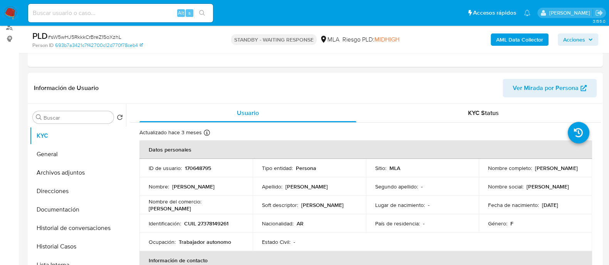
click at [193, 168] on p "170648795" at bounding box center [198, 168] width 26 height 7
copy p "170648795"
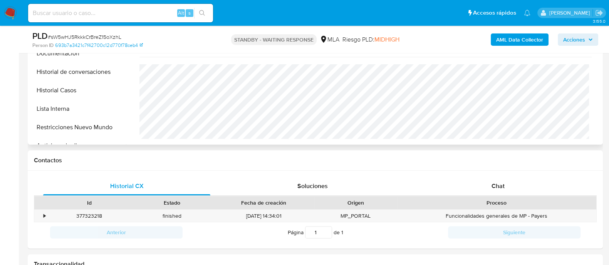
scroll to position [289, 0]
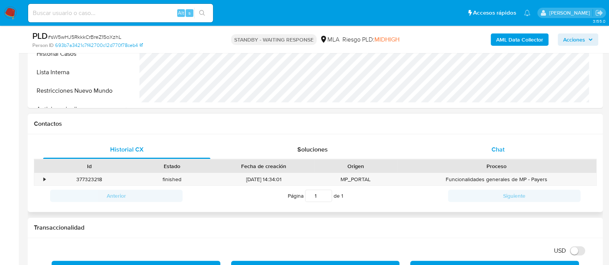
drag, startPoint x: 479, startPoint y: 155, endPoint x: 413, endPoint y: 158, distance: 66.3
click at [474, 154] on div "Chat" at bounding box center [497, 150] width 167 height 18
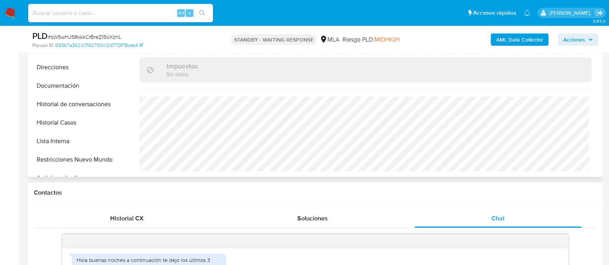
scroll to position [192, 0]
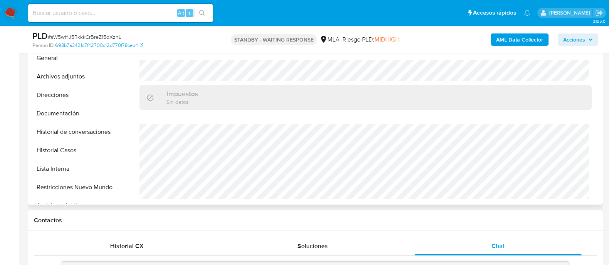
drag, startPoint x: 70, startPoint y: 154, endPoint x: 222, endPoint y: 165, distance: 151.8
click at [71, 153] on button "Historial Casos" at bounding box center [78, 150] width 96 height 18
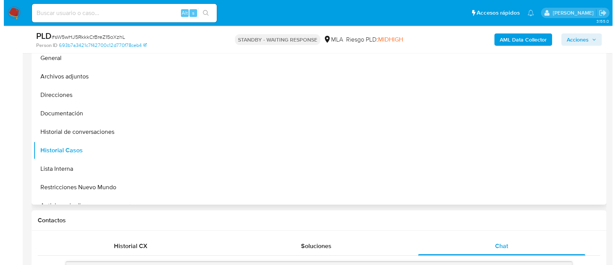
scroll to position [144, 0]
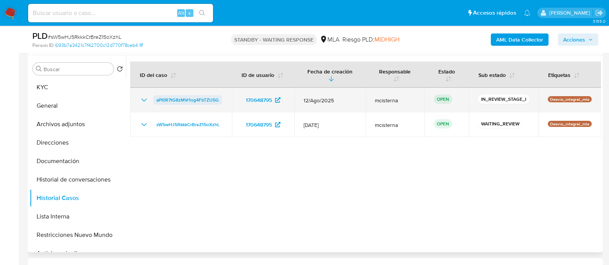
drag, startPoint x: 228, startPoint y: 106, endPoint x: 155, endPoint y: 99, distance: 73.1
click at [155, 99] on td "aPI0R7tG8zMVr1og4FbTZU5G" at bounding box center [181, 100] width 102 height 25
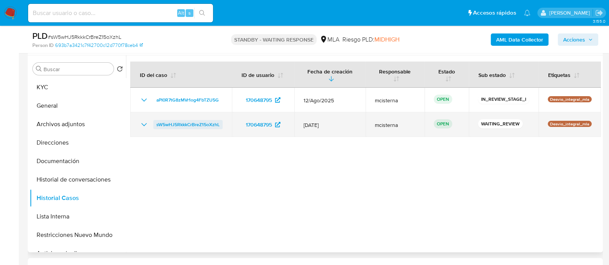
drag, startPoint x: 229, startPoint y: 124, endPoint x: 157, endPoint y: 128, distance: 72.1
click at [156, 128] on td "sW5wHJ5RkkkCrBreZ15oXzhL" at bounding box center [181, 124] width 102 height 25
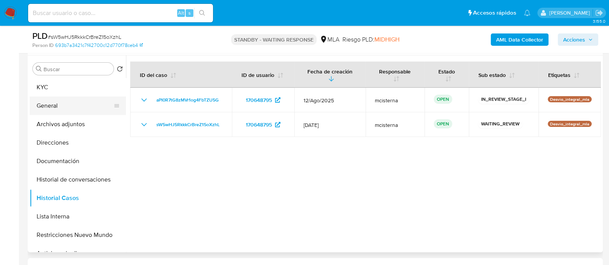
drag, startPoint x: 81, startPoint y: 106, endPoint x: 117, endPoint y: 114, distance: 36.9
click at [82, 106] on button "General" at bounding box center [75, 106] width 90 height 18
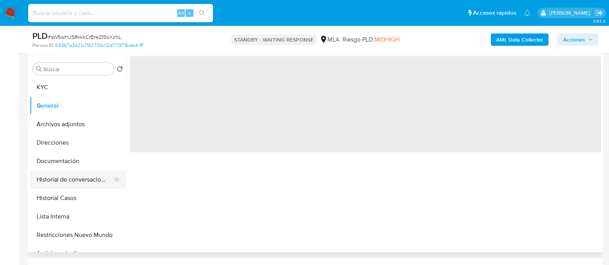
click at [87, 183] on button "Historial de conversaciones" at bounding box center [75, 180] width 90 height 18
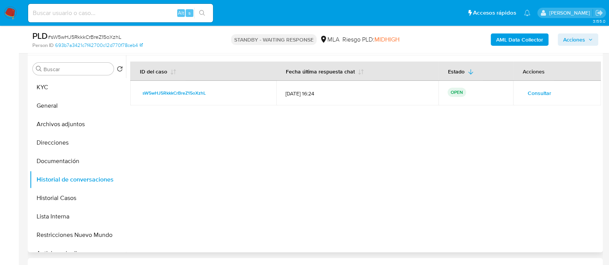
drag, startPoint x: 542, startPoint y: 97, endPoint x: 536, endPoint y: 97, distance: 5.8
click at [536, 97] on span "Consultar" at bounding box center [539, 93] width 23 height 11
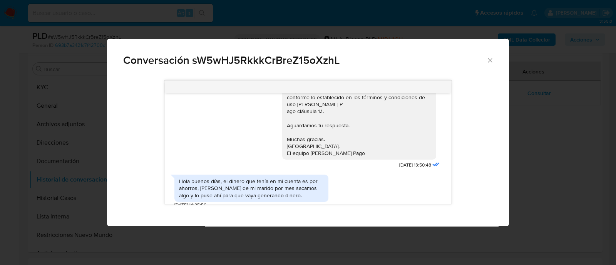
scroll to position [580, 0]
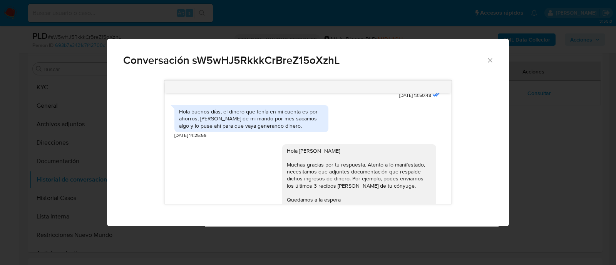
click at [281, 129] on div "Hola buenos días, el dinero que tenía en mi cuenta es por ahorros, del sueldo d…" at bounding box center [251, 118] width 145 height 21
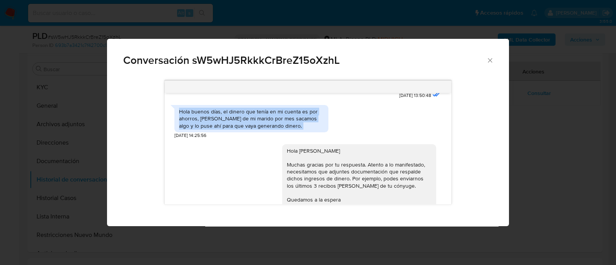
click at [281, 129] on div "Hola buenos días, el dinero que tenía en mi cuenta es por ahorros, del sueldo d…" at bounding box center [251, 118] width 145 height 21
copy div "Hola buenos días, el dinero que tenía en mi cuenta es por ahorros, del sueldo d…"
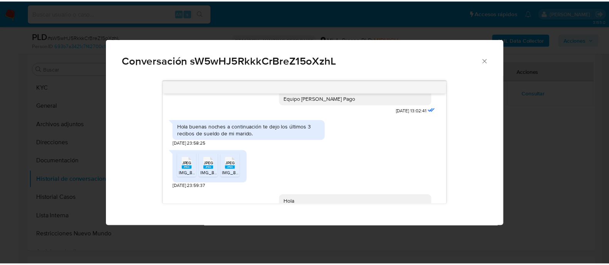
scroll to position [725, 0]
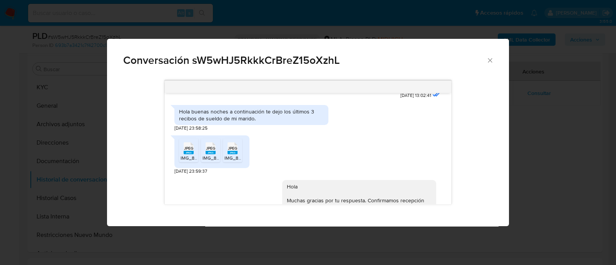
click at [158, 18] on div "Conversación sW5wHJ5RkkkCrBreZ15oXzhL 17/07/2025 19:49:09 Hola, Esperamos que t…" at bounding box center [308, 132] width 616 height 265
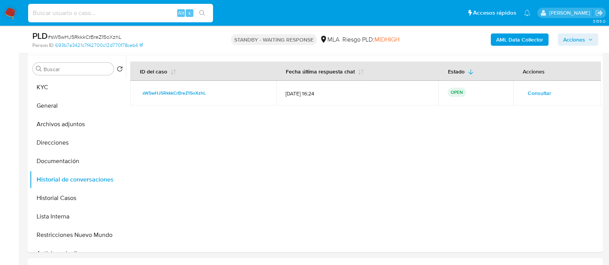
click at [143, 13] on input at bounding box center [120, 13] width 185 height 10
paste input "JkMLDHHwHR7XpOxCwF96zPqZ"
type input "JkMLDHHwHR7XpOxCwF96zPqZ"
click at [200, 12] on icon "search-icon" at bounding box center [202, 13] width 6 height 6
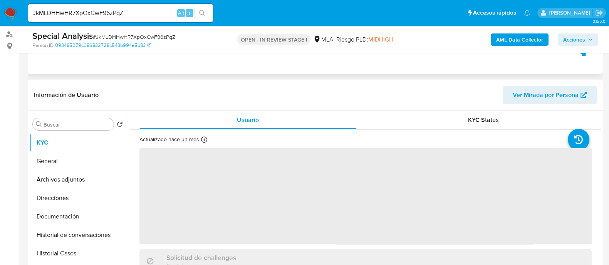
scroll to position [96, 0]
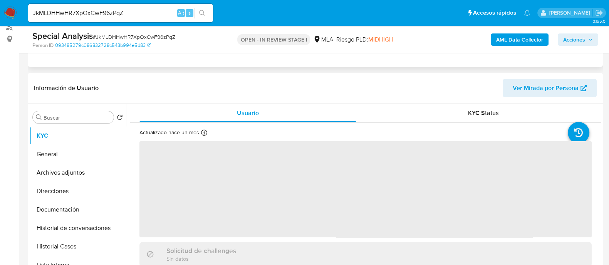
select select "10"
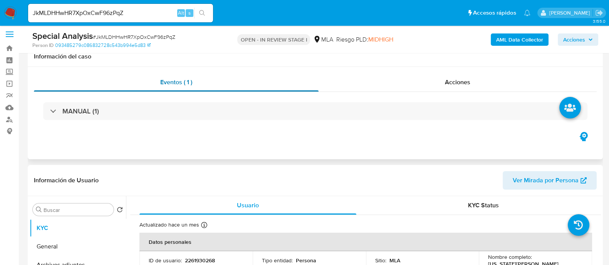
scroll to position [0, 0]
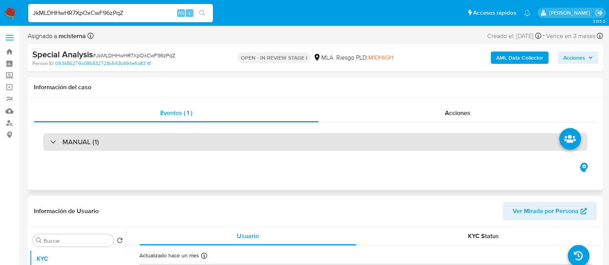
click at [183, 137] on div "MANUAL (1)" at bounding box center [315, 142] width 544 height 18
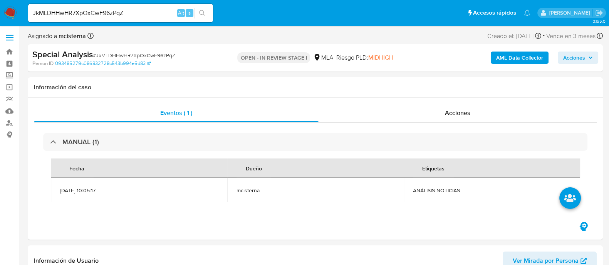
click at [168, 13] on input "JkMLDHHwHR7XpOxCwF96zPqZ" at bounding box center [120, 13] width 185 height 10
paste input "GdU0ZTaieZYE34tInkM1vFqy"
type input "GdU0ZTaieZYE34tInkM1vFqy"
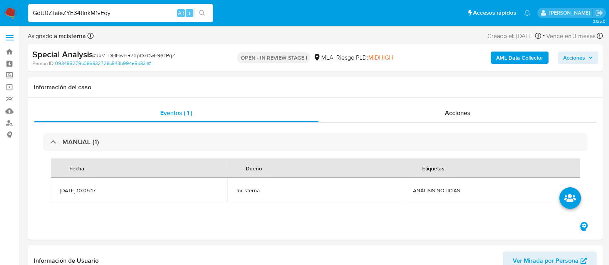
click at [200, 13] on icon "search-icon" at bounding box center [202, 13] width 6 height 6
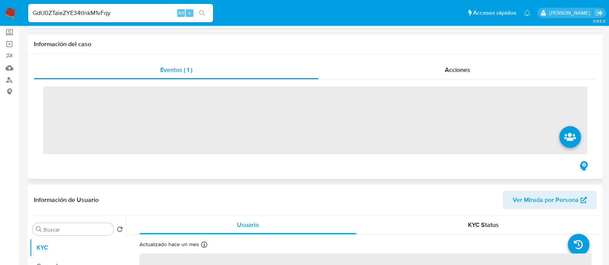
scroll to position [96, 0]
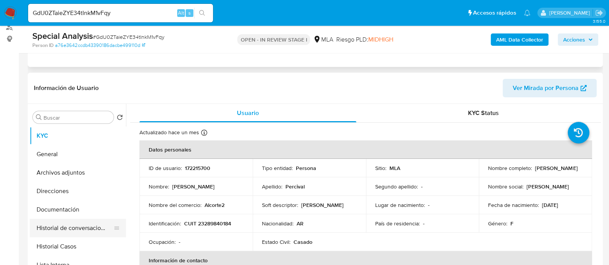
select select "10"
click at [89, 243] on button "Historial Casos" at bounding box center [75, 247] width 90 height 18
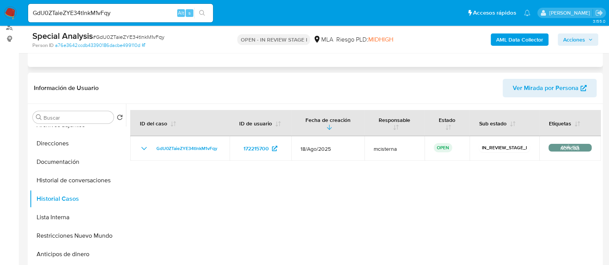
click at [154, 11] on input "GdU0ZTaieZYE34tInkM1vFqy" at bounding box center [120, 13] width 185 height 10
paste input "JkMLDHHwHR7XpOxCwF96zPqZ"
type input "JkMLDHHwHR7XpOxCwF96zPqZ"
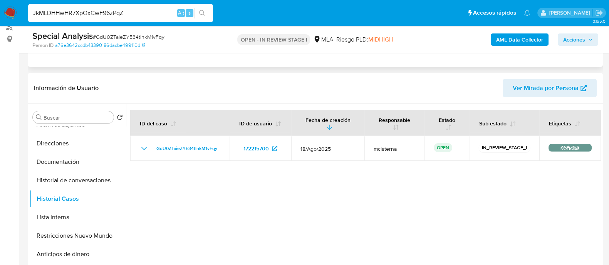
click at [204, 12] on icon "search-icon" at bounding box center [202, 13] width 6 height 6
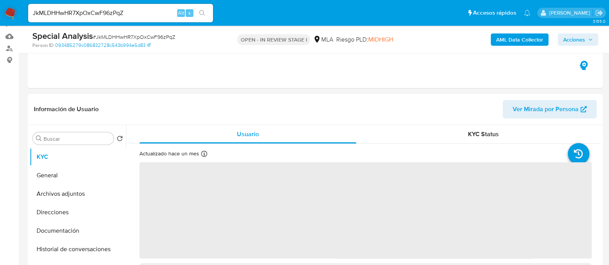
scroll to position [144, 0]
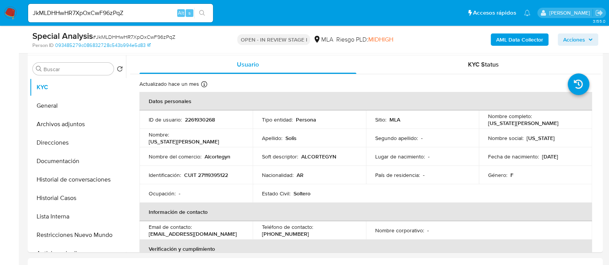
select select "10"
click at [128, 7] on div "JkMLDHHwHR7XpOxCwF96zPqZ Alt s" at bounding box center [120, 13] width 185 height 18
drag, startPoint x: 128, startPoint y: 7, endPoint x: 127, endPoint y: 12, distance: 4.8
click at [128, 8] on div "JkMLDHHwHR7XpOxCwF96zPqZ Alt s" at bounding box center [120, 13] width 185 height 18
click at [127, 12] on input "JkMLDHHwHR7XpOxCwF96zPqZ" at bounding box center [120, 13] width 185 height 10
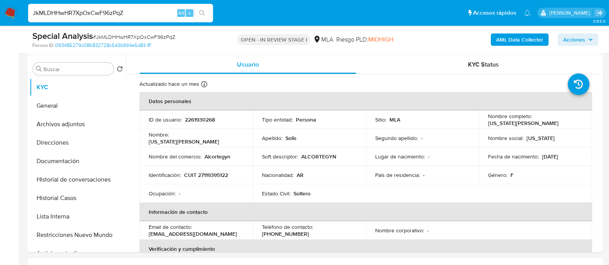
click at [127, 12] on input "JkMLDHHwHR7XpOxCwF96zPqZ" at bounding box center [120, 13] width 185 height 10
paste input "264422131"
type input "264422131"
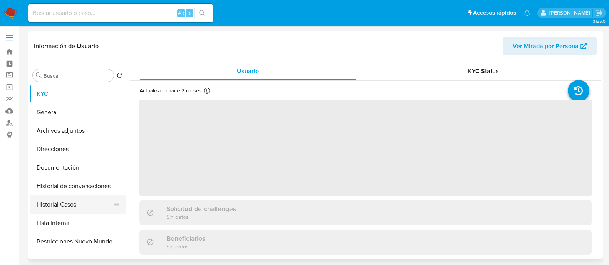
click at [75, 204] on button "Historial Casos" at bounding box center [75, 205] width 90 height 18
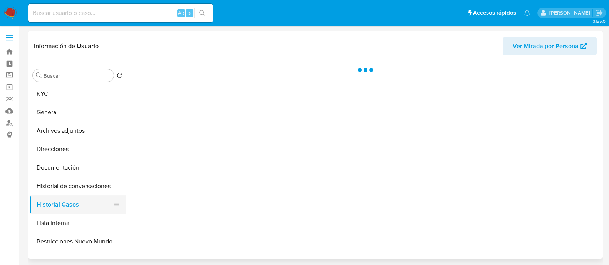
select select "10"
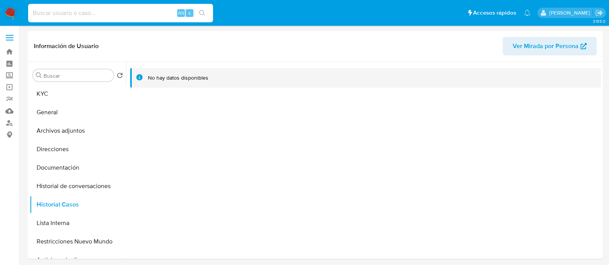
click at [153, 12] on input at bounding box center [120, 13] width 185 height 10
paste input "1204175611"
type input "1204175611"
click at [205, 12] on icon "search-icon" at bounding box center [202, 13] width 6 height 6
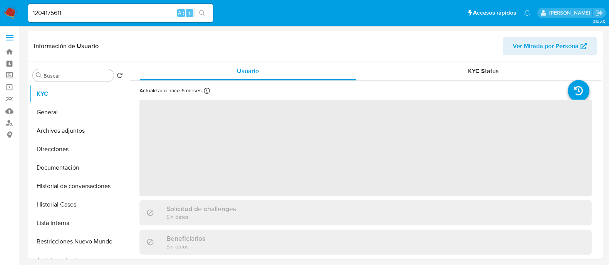
select select "10"
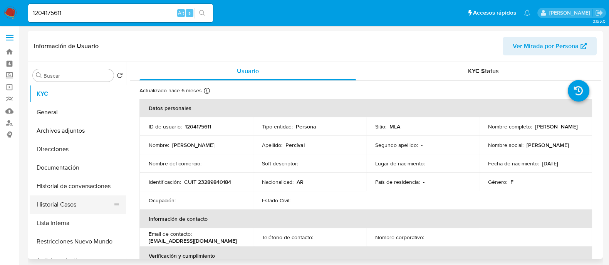
click at [92, 204] on button "Historial Casos" at bounding box center [75, 205] width 90 height 18
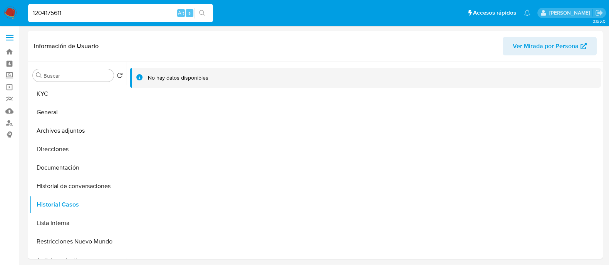
click at [163, 13] on input "1204175611" at bounding box center [120, 13] width 185 height 10
paste input "72215700"
type input "172215700"
click at [200, 11] on icon "search-icon" at bounding box center [202, 13] width 6 height 6
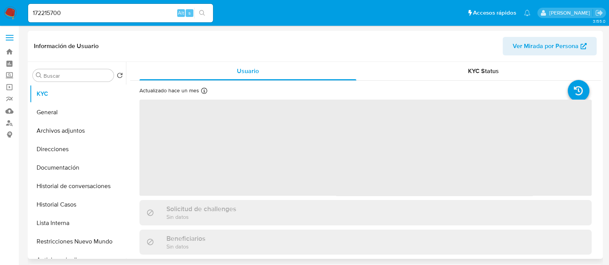
drag, startPoint x: 78, startPoint y: 206, endPoint x: 182, endPoint y: 187, distance: 105.7
click at [81, 206] on button "Historial Casos" at bounding box center [78, 205] width 96 height 18
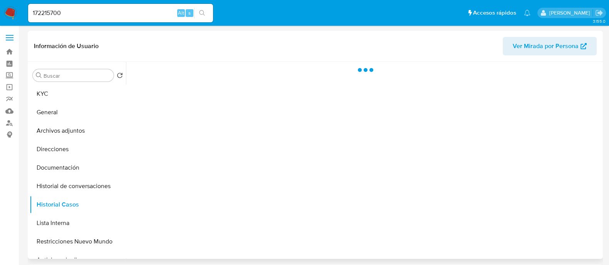
select select "10"
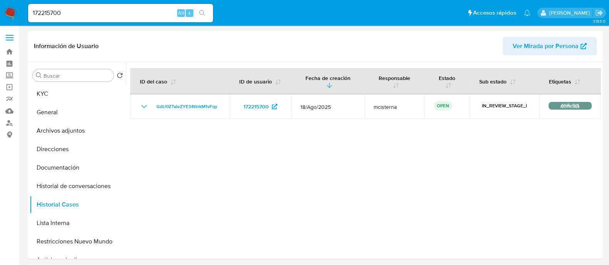
click at [143, 14] on input "172215700" at bounding box center [120, 13] width 185 height 10
paste input "2261930268"
type input "2261930268"
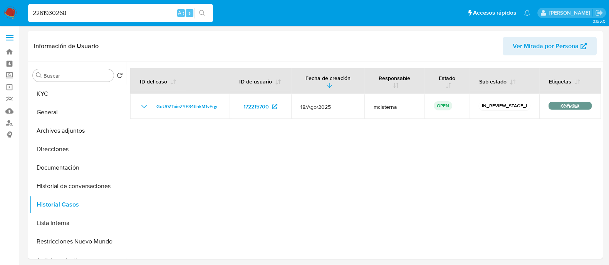
click at [204, 16] on icon "search-icon" at bounding box center [202, 13] width 6 height 6
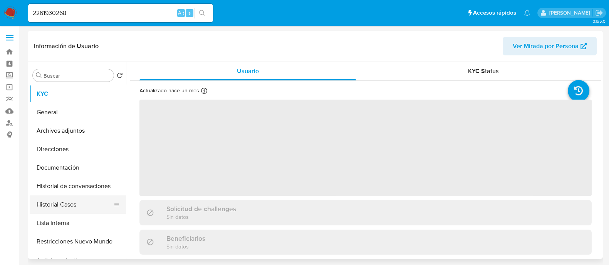
click at [86, 203] on button "Historial Casos" at bounding box center [75, 205] width 90 height 18
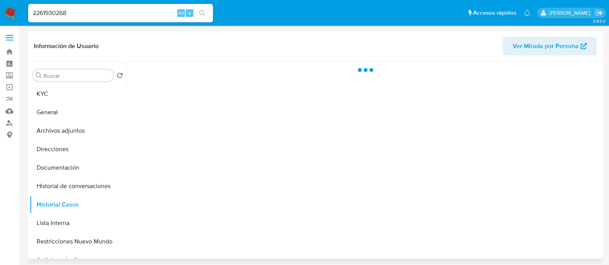
select select "10"
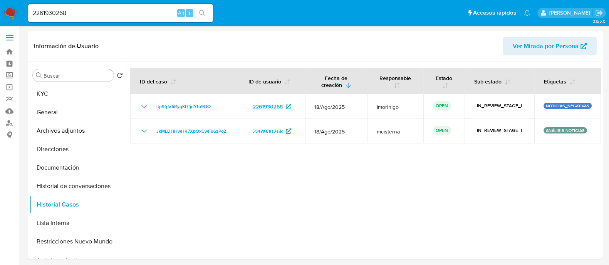
click at [152, 17] on input "2261930268" at bounding box center [120, 13] width 185 height 10
paste input "chHpteVuluuKpZcZymsLJtA"
type input "chHpteVuluuKpZcZymsLJtA8"
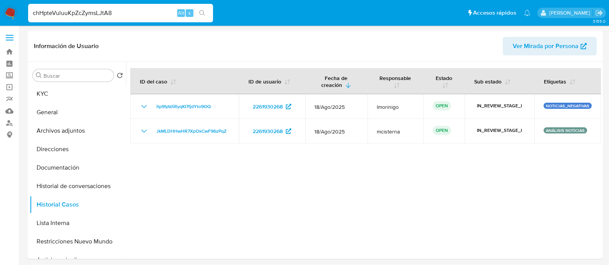
click at [201, 8] on button "search-icon" at bounding box center [202, 13] width 16 height 11
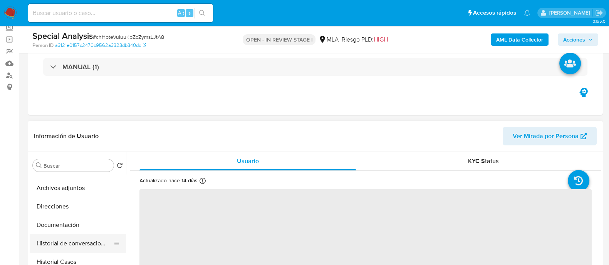
scroll to position [48, 0]
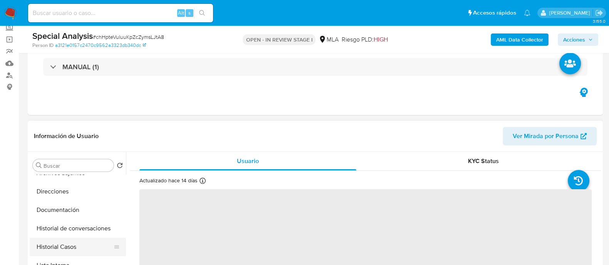
drag, startPoint x: 87, startPoint y: 243, endPoint x: 142, endPoint y: 149, distance: 108.6
click at [88, 242] on button "Historial Casos" at bounding box center [75, 247] width 90 height 18
select select "10"
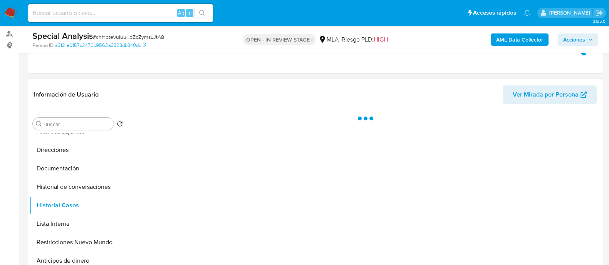
scroll to position [144, 0]
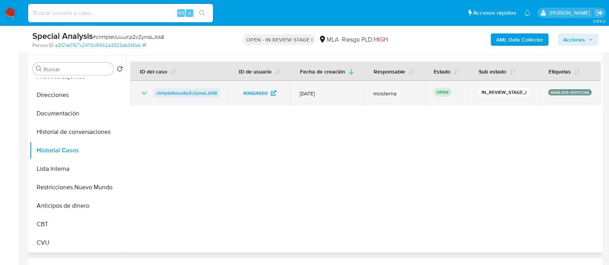
drag, startPoint x: 165, startPoint y: 101, endPoint x: 154, endPoint y: 102, distance: 10.8
click at [154, 102] on td "chHpteVuluuKpZcZymsLJtA8" at bounding box center [179, 93] width 99 height 25
click at [197, 98] on span "chHpteVuluuKpZcZymsLJtA8" at bounding box center [186, 93] width 60 height 9
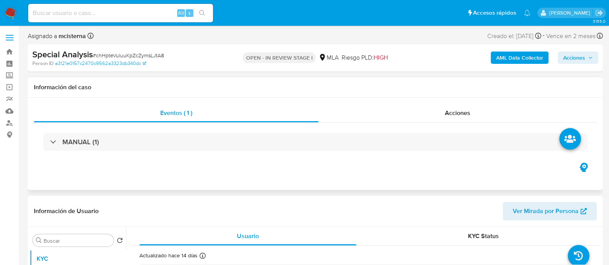
select select "10"
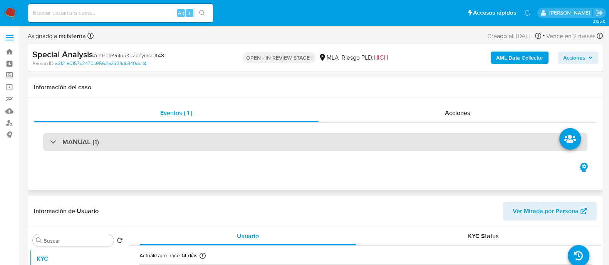
click at [199, 143] on div "MANUAL (1)" at bounding box center [315, 142] width 544 height 18
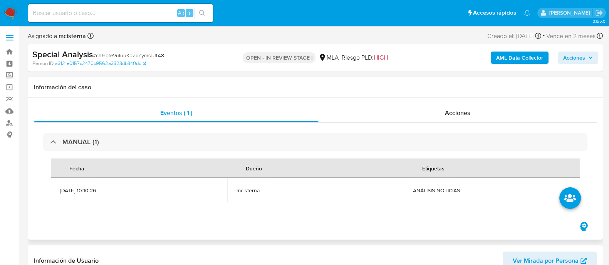
drag, startPoint x: 442, startPoint y: 116, endPoint x: 397, endPoint y: 129, distance: 46.3
click at [438, 115] on div "Acciones" at bounding box center [457, 113] width 278 height 18
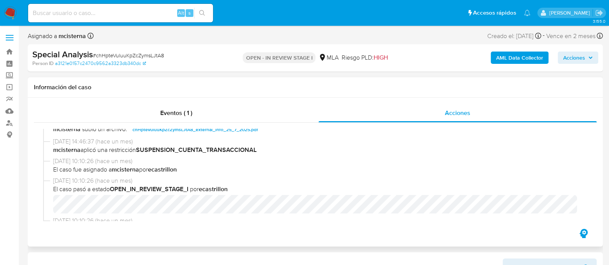
scroll to position [48, 0]
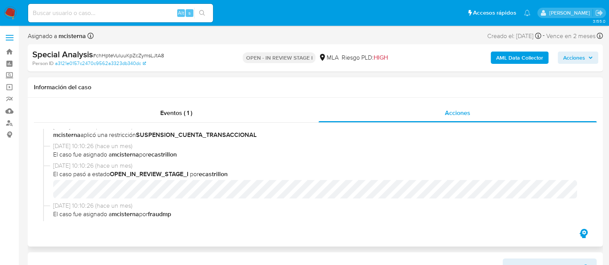
click at [429, 82] on div "Información del caso" at bounding box center [315, 87] width 575 height 20
click at [431, 57] on div "AML Data Collector Acciones" at bounding box center [505, 58] width 186 height 18
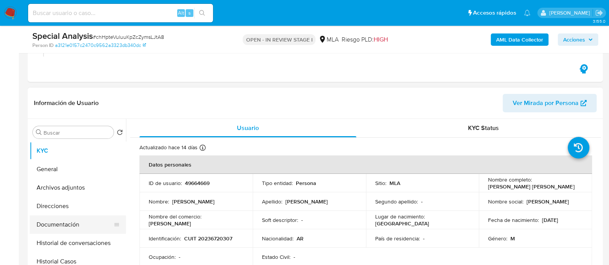
scroll to position [192, 0]
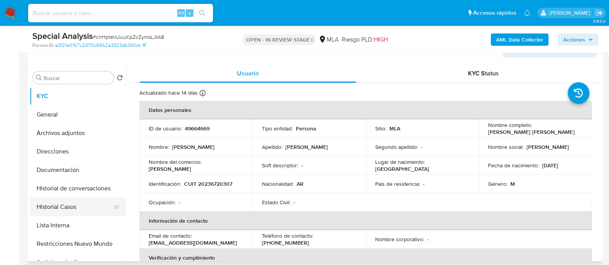
click at [77, 204] on button "Historial Casos" at bounding box center [75, 207] width 90 height 18
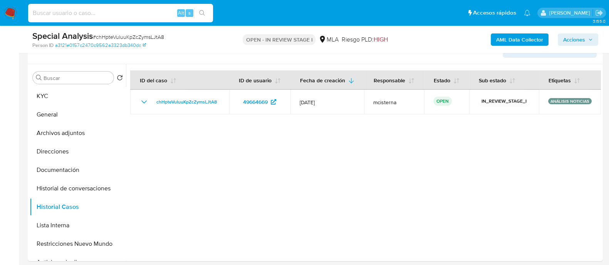
click at [140, 14] on input at bounding box center [120, 13] width 185 height 10
paste input "Y61aPtjuaG5edoFcmImOBIuZ"
type input "Y61aPtjuaG5edoFcmImOBIuZ"
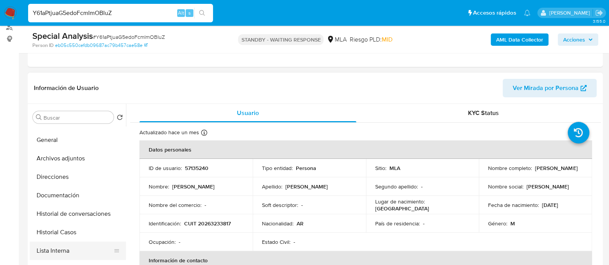
scroll to position [48, 0]
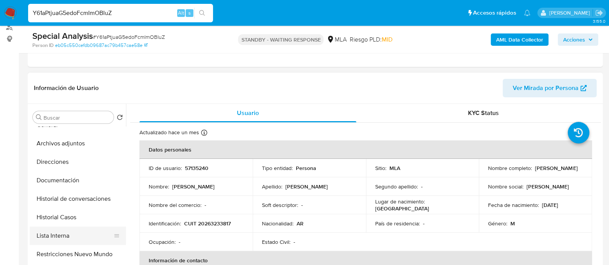
select select "10"
drag, startPoint x: 76, startPoint y: 224, endPoint x: 95, endPoint y: 220, distance: 19.3
click at [77, 224] on button "Historial Casos" at bounding box center [75, 217] width 90 height 18
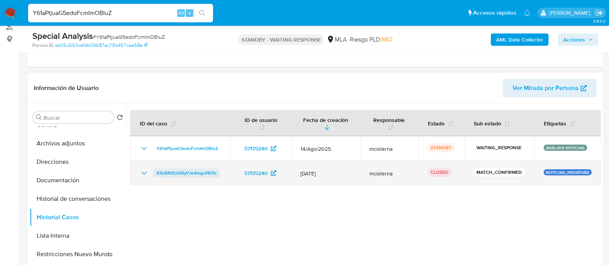
click at [198, 173] on span "XSsBRtEx0tSyYJe4mgoPK7Ic" at bounding box center [186, 173] width 60 height 9
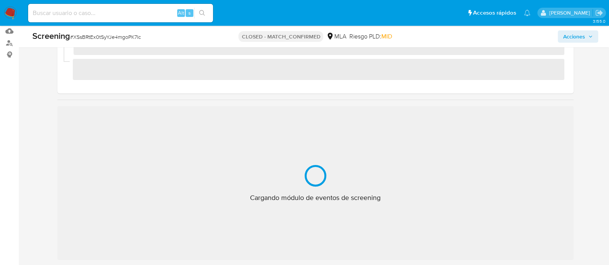
scroll to position [96, 0]
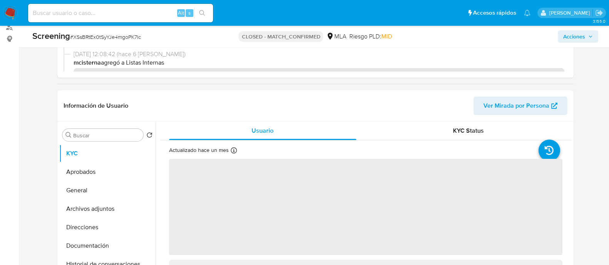
select select "10"
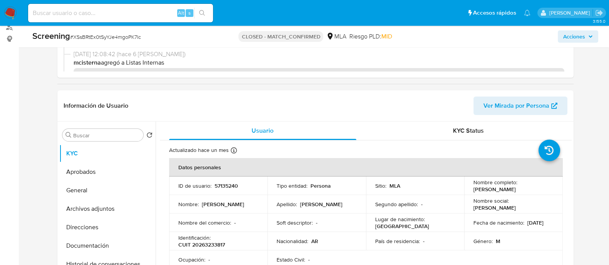
click at [164, 10] on input at bounding box center [120, 13] width 185 height 10
paste input "sW5wHJ5RkkkCrBreZ15oXzhL"
type input "sW5wHJ5RkkkCrBreZ15oXzhL"
click at [206, 15] on button "search-icon" at bounding box center [202, 13] width 16 height 11
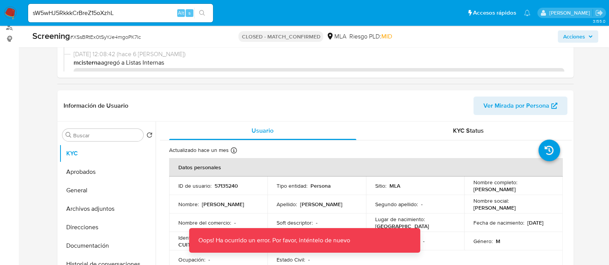
drag, startPoint x: 204, startPoint y: 14, endPoint x: 197, endPoint y: 15, distance: 7.4
click at [202, 14] on icon "search-icon" at bounding box center [202, 13] width 6 height 6
click at [143, 16] on input "sW5wHJ5RkkkCrBreZ15oXzhL" at bounding box center [120, 13] width 185 height 10
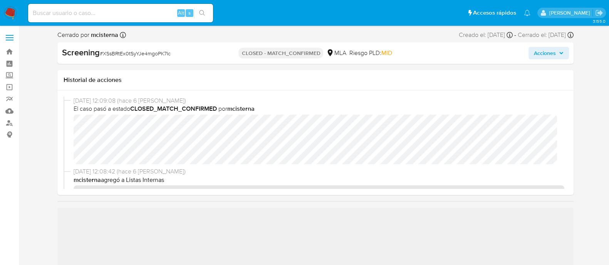
select select "10"
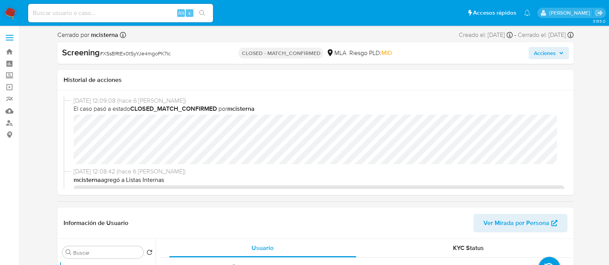
click at [133, 13] on input at bounding box center [120, 13] width 185 height 10
paste input "sW5wHJ5RkkkCrBreZ15oXzhL"
type input "sW5wHJ5RkkkCrBreZ15oXzhL"
drag, startPoint x: 202, startPoint y: 12, endPoint x: 184, endPoint y: 2, distance: 20.9
click at [200, 12] on icon "search-icon" at bounding box center [202, 13] width 6 height 6
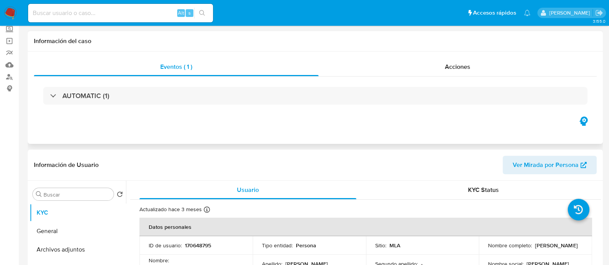
select select "10"
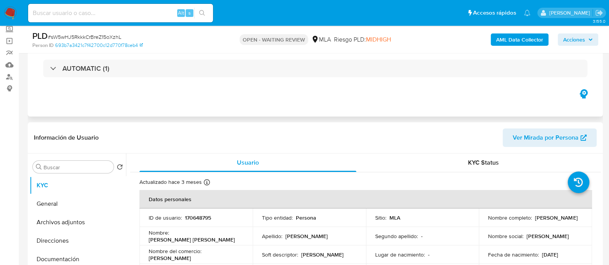
scroll to position [48, 0]
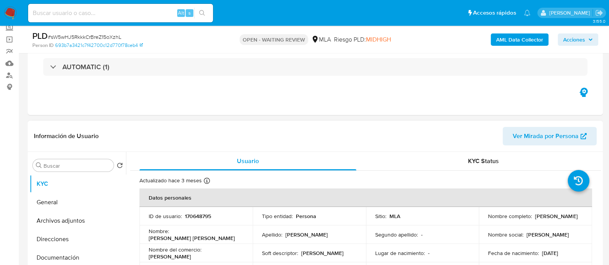
click at [206, 217] on p "170648795" at bounding box center [198, 216] width 26 height 7
drag, startPoint x: 206, startPoint y: 217, endPoint x: 104, endPoint y: 130, distance: 134.1
click at [205, 216] on p "170648795" at bounding box center [198, 216] width 26 height 7
copy p "170648795"
drag, startPoint x: 14, startPoint y: 16, endPoint x: 25, endPoint y: 25, distance: 14.3
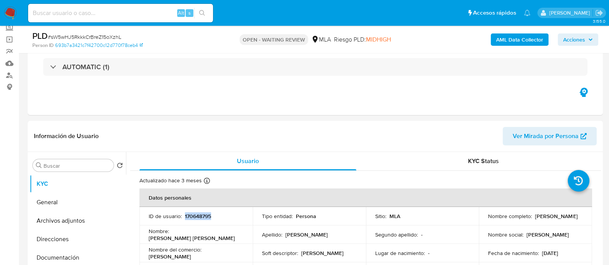
click at [14, 16] on img at bounding box center [10, 13] width 13 height 13
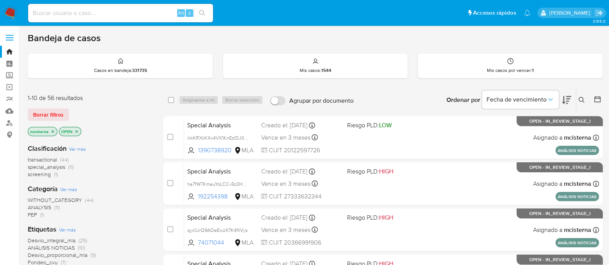
click at [582, 102] on icon at bounding box center [581, 100] width 6 height 6
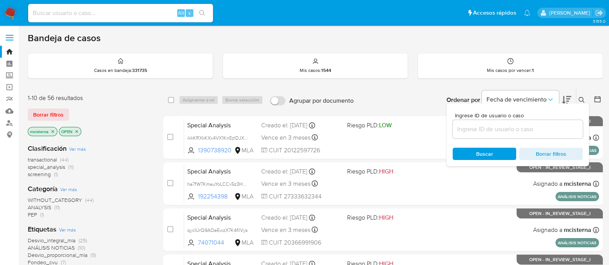
click at [539, 131] on input at bounding box center [518, 129] width 130 height 10
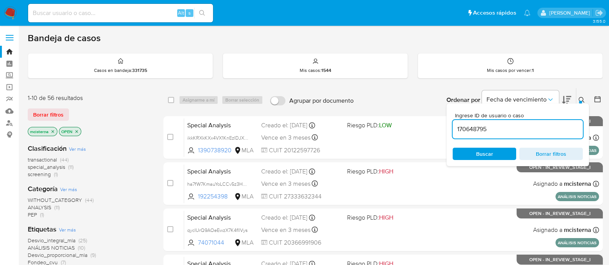
type input "170648795"
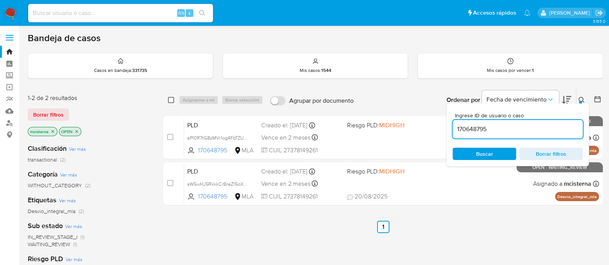
click at [169, 100] on input "checkbox" at bounding box center [171, 100] width 6 height 6
checkbox input "true"
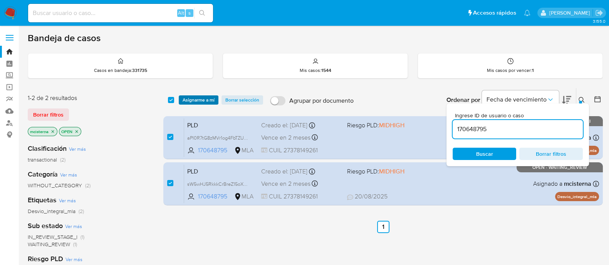
click at [203, 99] on span "Asignarme a mí" at bounding box center [199, 100] width 32 height 8
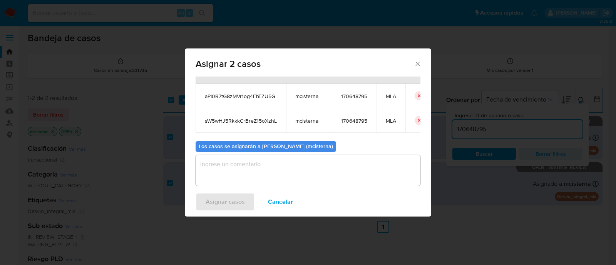
scroll to position [45, 0]
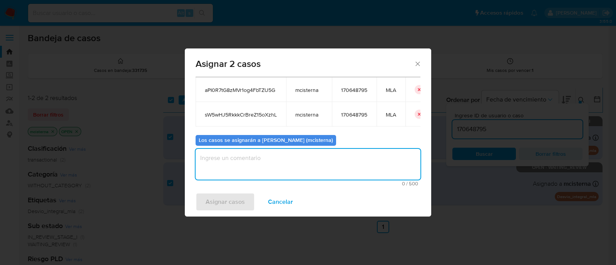
click at [272, 172] on textarea "assign-modal" at bounding box center [308, 164] width 225 height 31
type textarea "mcisterna"
click at [218, 213] on div "Asignar 2 casos Casos a asignar: ID Propietario ID de usuario Site aPI0R7tG8zMV…" at bounding box center [308, 132] width 616 height 265
drag, startPoint x: 221, startPoint y: 201, endPoint x: 229, endPoint y: 208, distance: 9.8
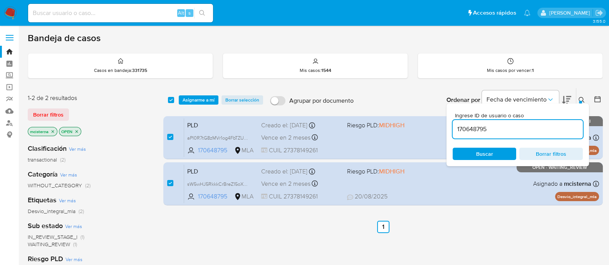
click at [206, 101] on span "Asignarme a mí" at bounding box center [199, 100] width 32 height 8
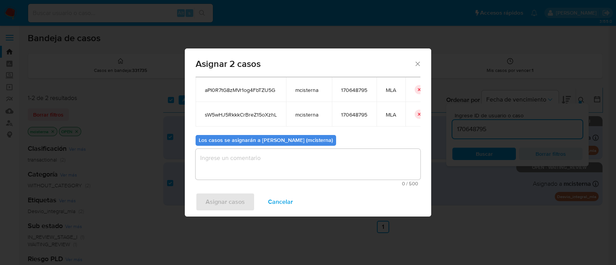
click at [260, 168] on textarea "assign-modal" at bounding box center [308, 164] width 225 height 31
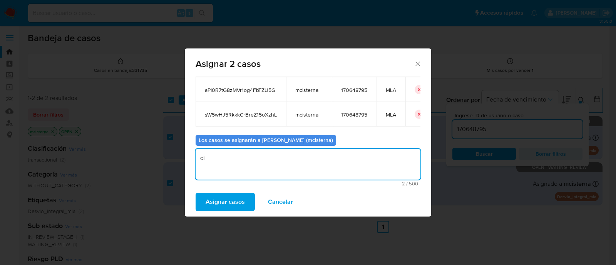
type textarea "c"
type textarea "mcisterna"
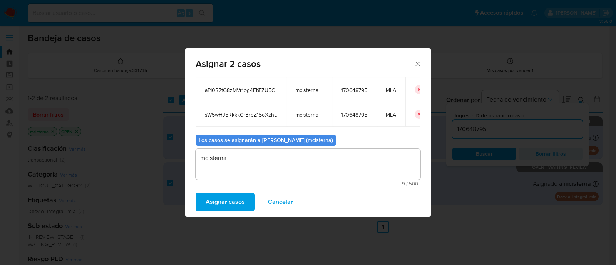
click at [223, 205] on span "Asignar casos" at bounding box center [225, 202] width 39 height 17
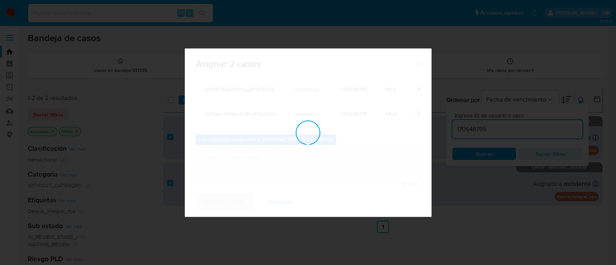
checkbox input "false"
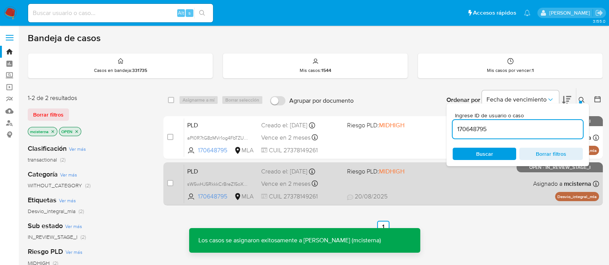
click at [346, 182] on div "PLD sW5wHJ5RkkkCrBreZ15oXzhL 170648795 MLA Riesgo PLD: MIDHIGH Creado el: 12/07…" at bounding box center [391, 183] width 415 height 39
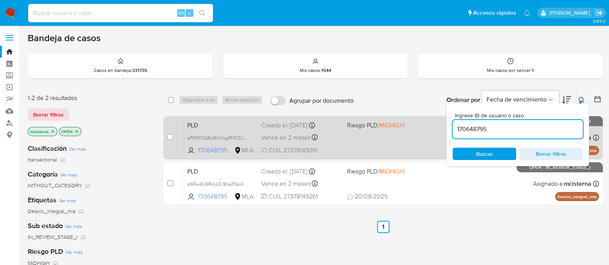
click at [355, 140] on div "PLD aPI0R7tG8zMVr1og4FbTZU5G 170648795 MLA Riesgo PLD: MIDHIGH Creado el: 12/08…" at bounding box center [391, 137] width 415 height 39
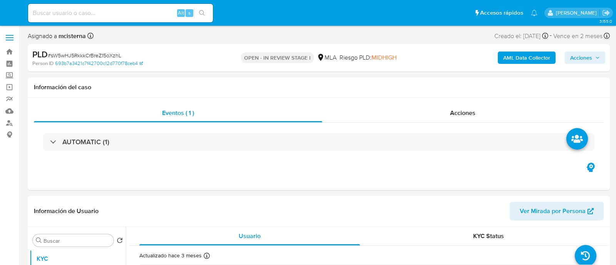
select select "10"
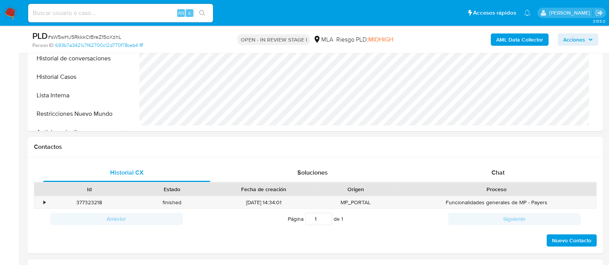
scroll to position [337, 0]
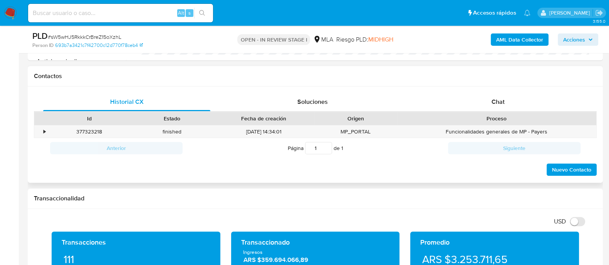
drag, startPoint x: 483, startPoint y: 106, endPoint x: 417, endPoint y: 112, distance: 66.1
click at [481, 105] on div "Chat" at bounding box center [497, 102] width 167 height 18
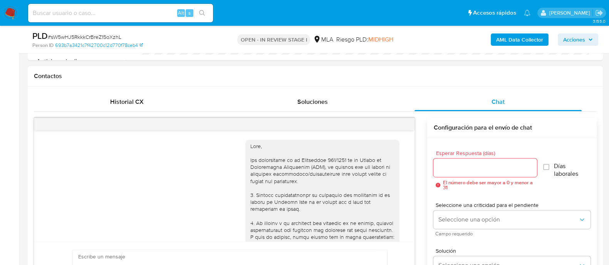
scroll to position [819, 0]
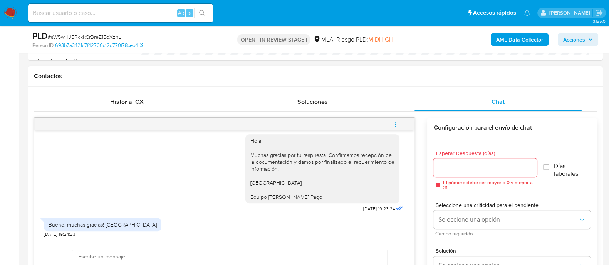
click at [403, 124] on button "menu-action" at bounding box center [395, 124] width 25 height 18
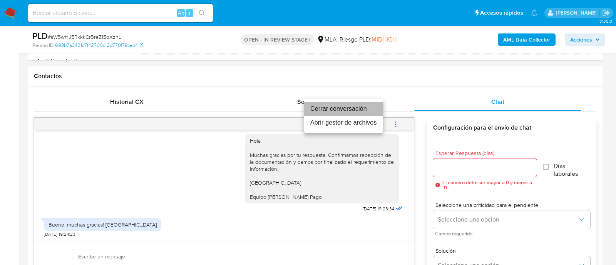
drag, startPoint x: 344, startPoint y: 111, endPoint x: 387, endPoint y: 234, distance: 129.8
click at [345, 112] on li "Cerrar conversación" at bounding box center [343, 109] width 79 height 14
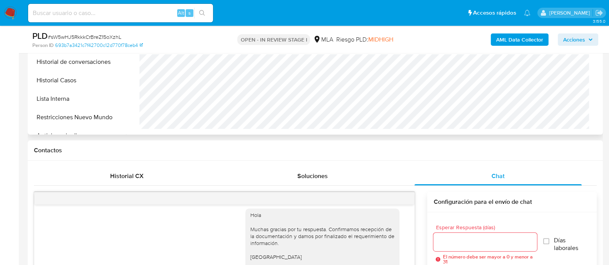
scroll to position [192, 0]
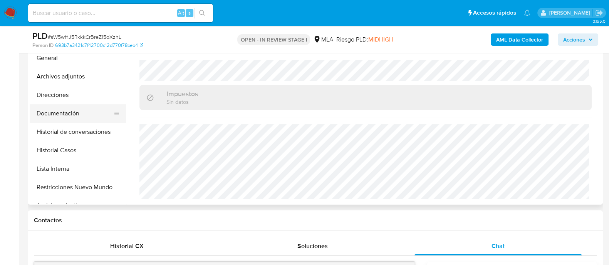
drag, startPoint x: 77, startPoint y: 99, endPoint x: 91, endPoint y: 108, distance: 16.7
click at [78, 99] on button "Direcciones" at bounding box center [78, 95] width 96 height 18
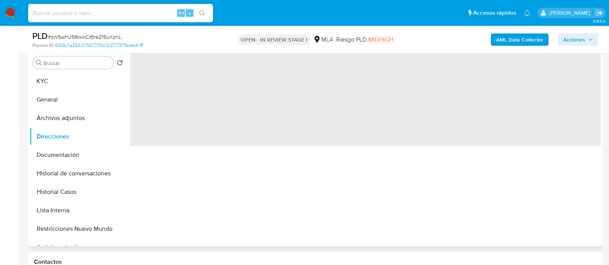
scroll to position [96, 0]
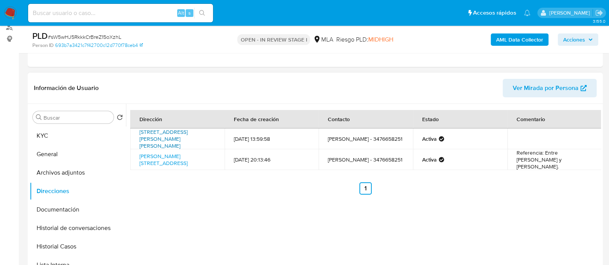
drag, startPoint x: 184, startPoint y: 145, endPoint x: 167, endPoint y: 133, distance: 21.0
click at [163, 132] on td "Bulevar Cafferata 1229, Ricardone, Santa Fe, 2201, Argentina 1229" at bounding box center [177, 139] width 94 height 21
copy link "afferata 1229, Ricardone, Santa Fe, 2201, Argentina 1229"
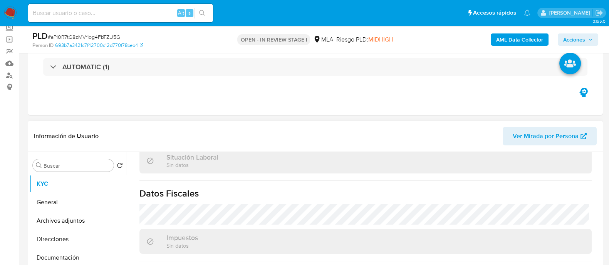
scroll to position [192, 0]
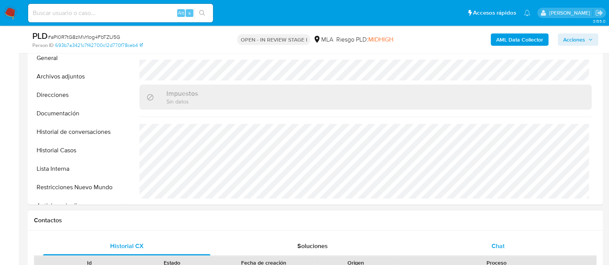
select select "10"
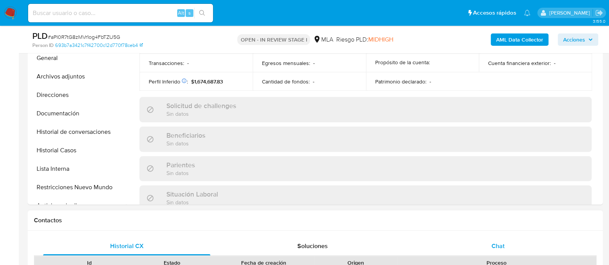
scroll to position [412, 0]
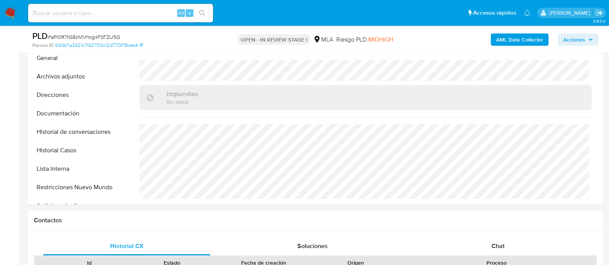
drag, startPoint x: 473, startPoint y: 245, endPoint x: 426, endPoint y: 218, distance: 53.6
click at [468, 240] on div "Chat" at bounding box center [497, 246] width 167 height 18
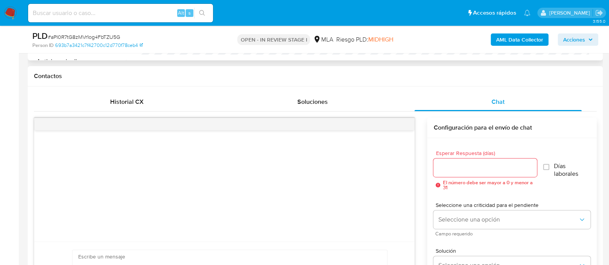
scroll to position [144, 0]
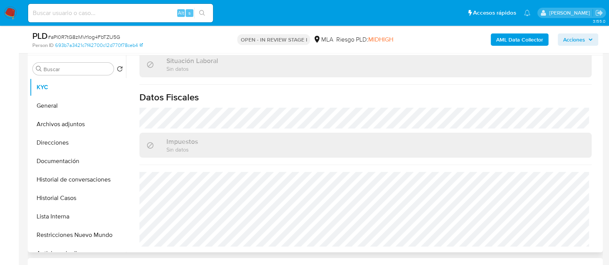
drag, startPoint x: 90, startPoint y: 127, endPoint x: 312, endPoint y: 157, distance: 224.2
click at [95, 125] on button "Archivos adjuntos" at bounding box center [78, 124] width 96 height 18
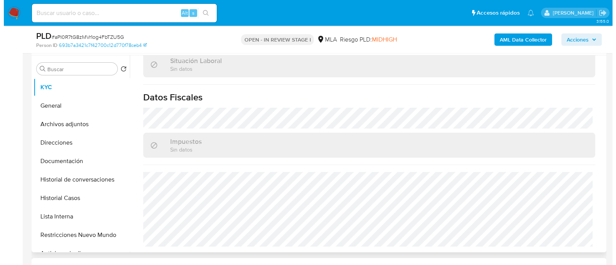
scroll to position [0, 0]
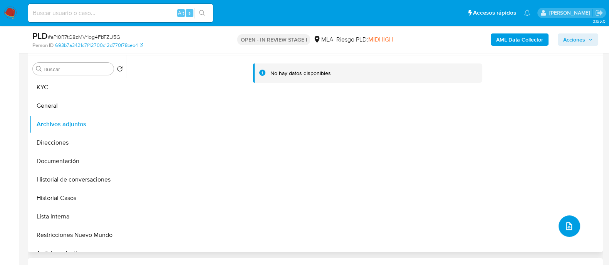
click at [565, 225] on icon "upload-file" at bounding box center [568, 226] width 9 height 9
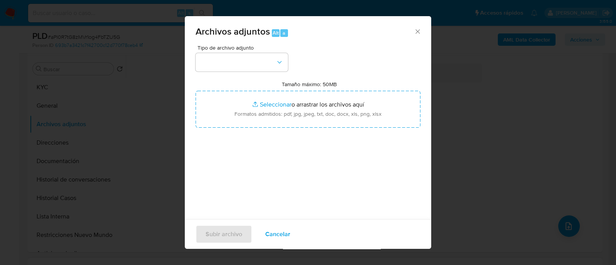
click at [481, 113] on div "Archivos adjuntos Alt a Tipo de archivo adjunto Tamaño máximo: 50MB Seleccionar…" at bounding box center [308, 132] width 616 height 265
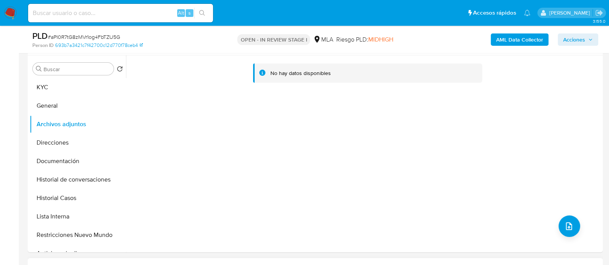
click at [516, 45] on b "AML Data Collector" at bounding box center [519, 40] width 47 height 12
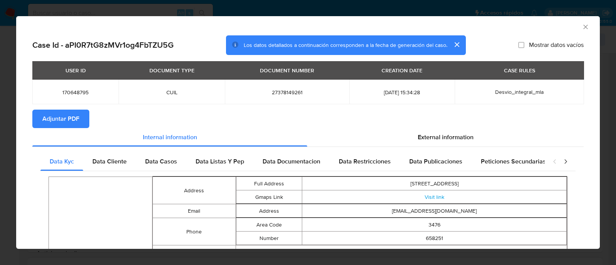
drag, startPoint x: 46, startPoint y: 114, endPoint x: 79, endPoint y: 150, distance: 48.5
click at [49, 114] on span "Adjuntar PDF" at bounding box center [60, 119] width 37 height 17
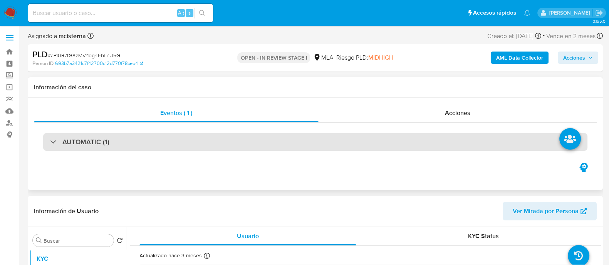
select select "10"
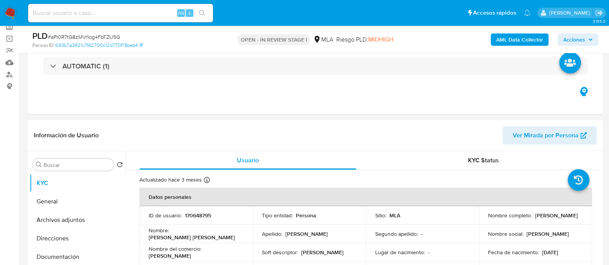
scroll to position [96, 0]
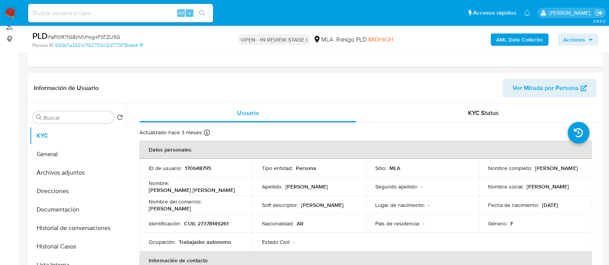
drag, startPoint x: 54, startPoint y: 174, endPoint x: 154, endPoint y: 224, distance: 111.6
click at [60, 173] on button "Archivos adjuntos" at bounding box center [78, 173] width 96 height 18
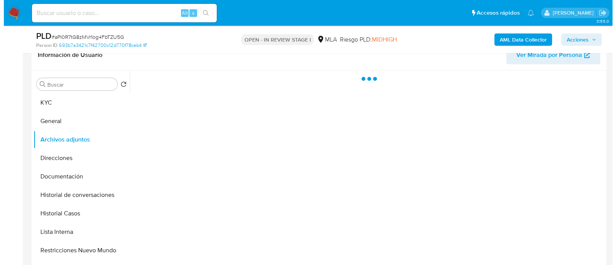
scroll to position [144, 0]
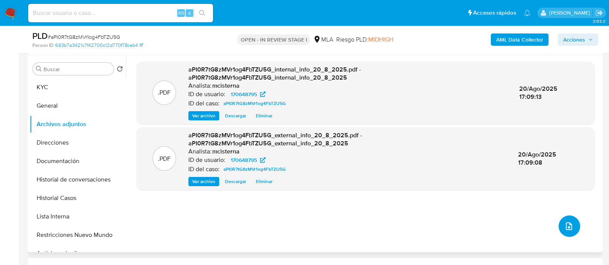
click at [561, 219] on button "upload-file" at bounding box center [569, 227] width 22 height 22
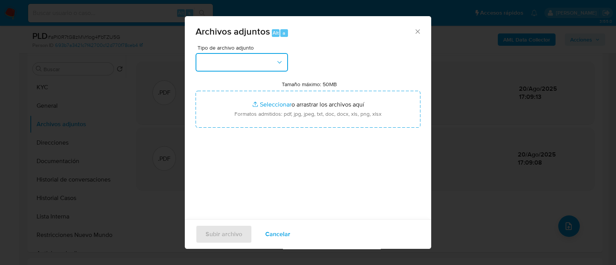
drag, startPoint x: 223, startPoint y: 60, endPoint x: 236, endPoint y: 70, distance: 15.9
click at [224, 60] on button "button" at bounding box center [242, 62] width 92 height 18
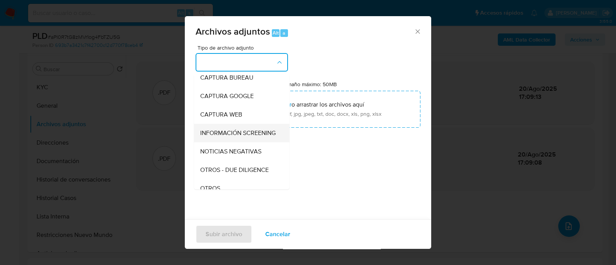
scroll to position [96, 0]
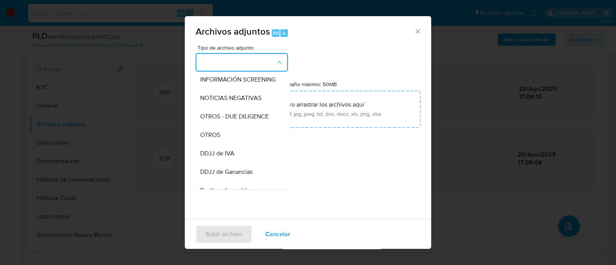
drag, startPoint x: 235, startPoint y: 142, endPoint x: 369, endPoint y: 216, distance: 153.4
click at [236, 142] on div "OTROS" at bounding box center [239, 135] width 79 height 18
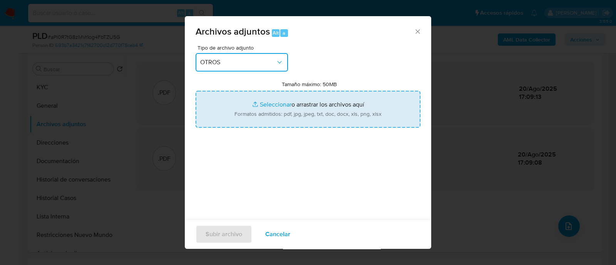
type input "C:\fakepath\Recibo de sueldo 04-2025 (Facundo Mehaca).jpeg"
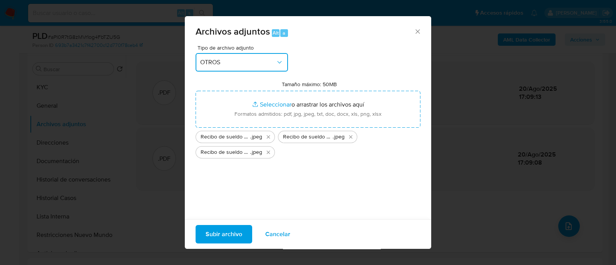
click at [237, 56] on button "OTROS" at bounding box center [242, 62] width 92 height 18
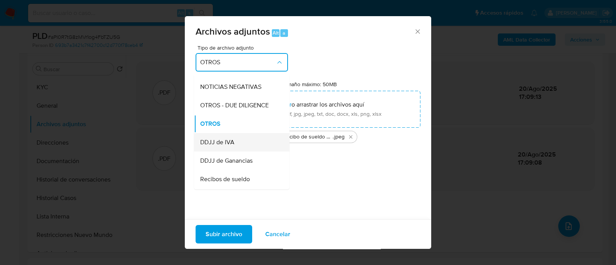
scroll to position [11, 0]
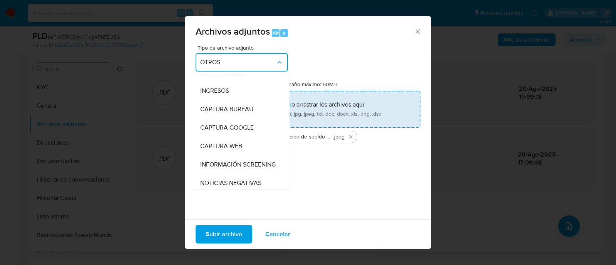
drag, startPoint x: 230, startPoint y: 91, endPoint x: 261, endPoint y: 93, distance: 30.9
click at [230, 91] on div "INGRESOS" at bounding box center [239, 91] width 79 height 18
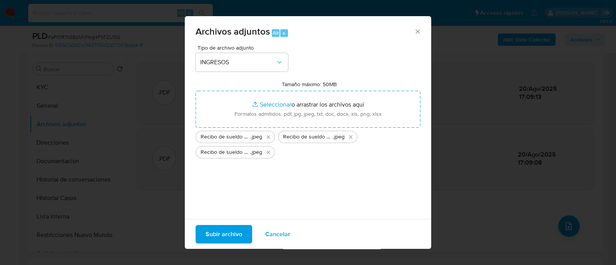
click at [223, 234] on span "Subir archivo" at bounding box center [224, 234] width 37 height 17
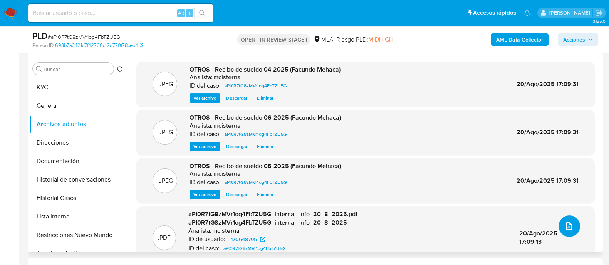
click at [564, 225] on icon "upload-file" at bounding box center [568, 226] width 9 height 9
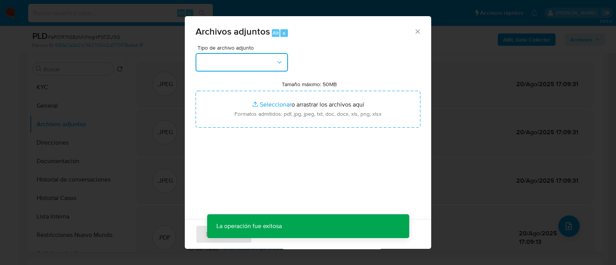
click at [240, 60] on button "button" at bounding box center [242, 62] width 92 height 18
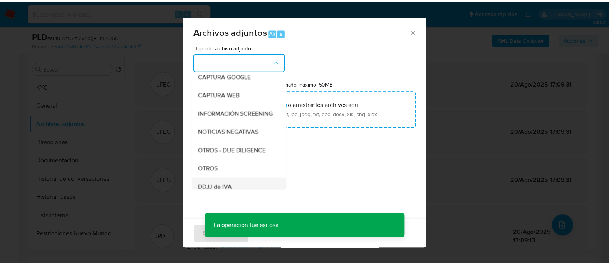
scroll to position [96, 0]
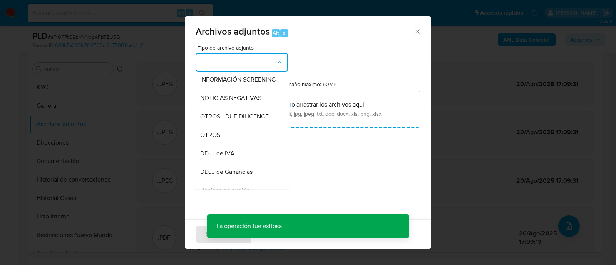
drag, startPoint x: 255, startPoint y: 144, endPoint x: 284, endPoint y: 152, distance: 30.6
click at [259, 144] on div "OTROS" at bounding box center [239, 135] width 79 height 18
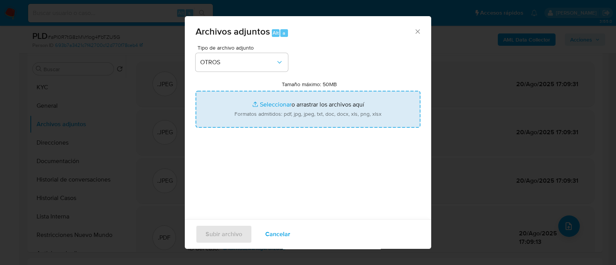
type input "C:\fakepath\NOSIS (Facundo Mehaca).pdf"
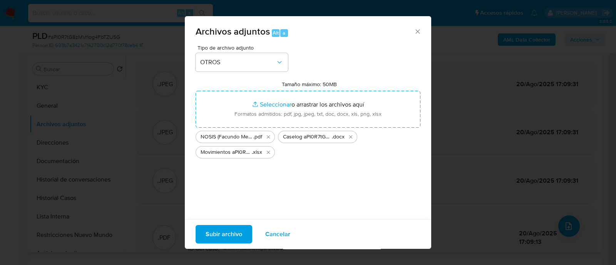
drag, startPoint x: 233, startPoint y: 238, endPoint x: 265, endPoint y: 264, distance: 41.9
click at [233, 236] on span "Subir archivo" at bounding box center [224, 234] width 37 height 17
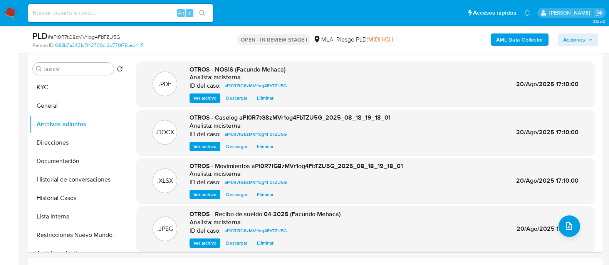
click at [569, 43] on span "Acciones" at bounding box center [574, 40] width 22 height 12
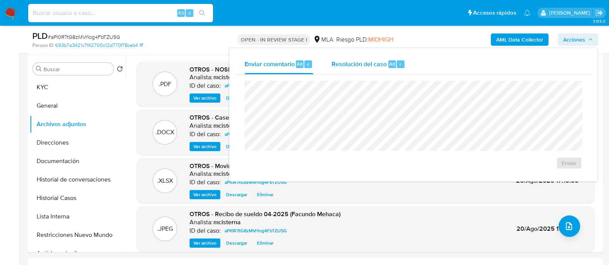
click at [365, 74] on div "Resolución del caso Alt r" at bounding box center [369, 64] width 74 height 20
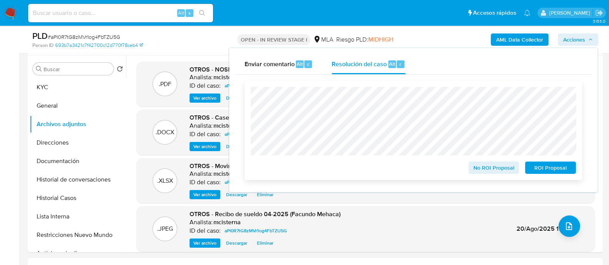
click at [249, 88] on div "No ROI Proposal ROI Proposal" at bounding box center [413, 130] width 337 height 99
drag, startPoint x: 485, startPoint y: 166, endPoint x: 478, endPoint y: 178, distance: 13.1
click at [485, 167] on span "No ROI Proposal" at bounding box center [494, 168] width 40 height 11
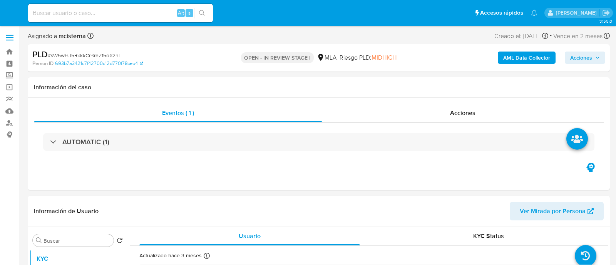
select select "10"
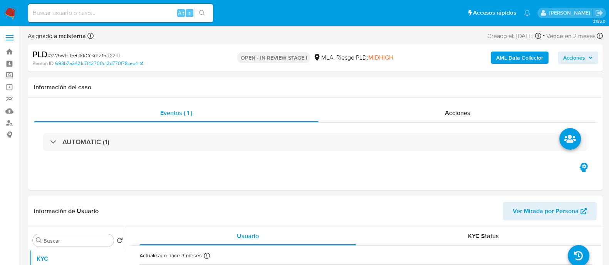
drag, startPoint x: 580, startPoint y: 55, endPoint x: 489, endPoint y: 64, distance: 91.0
click at [558, 58] on button "Acciones" at bounding box center [578, 58] width 40 height 12
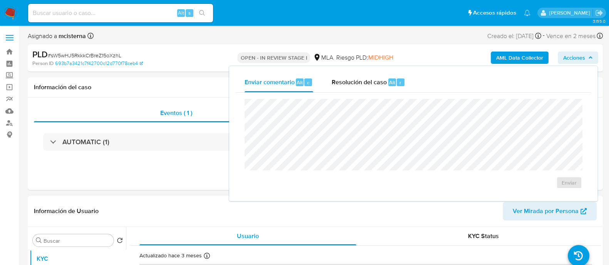
drag, startPoint x: 377, startPoint y: 86, endPoint x: 382, endPoint y: 96, distance: 11.0
click at [378, 87] on div "Resolución del caso Alt r" at bounding box center [369, 82] width 74 height 20
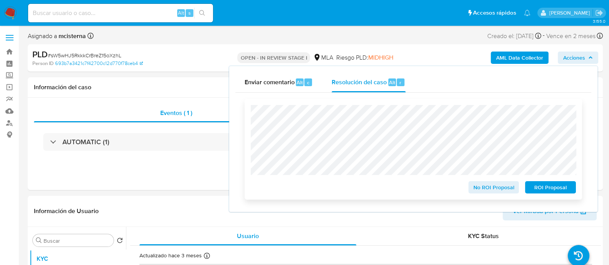
drag, startPoint x: 481, startPoint y: 194, endPoint x: 463, endPoint y: 201, distance: 19.2
click at [478, 195] on div "No ROI Proposal ROI Proposal" at bounding box center [413, 149] width 337 height 101
drag, startPoint x: 495, startPoint y: 188, endPoint x: 457, endPoint y: 214, distance: 46.2
click at [489, 189] on span "No ROI Proposal" at bounding box center [494, 187] width 40 height 11
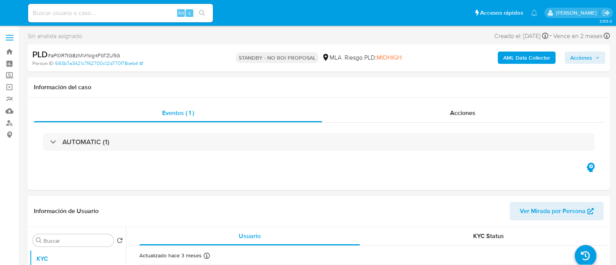
select select "10"
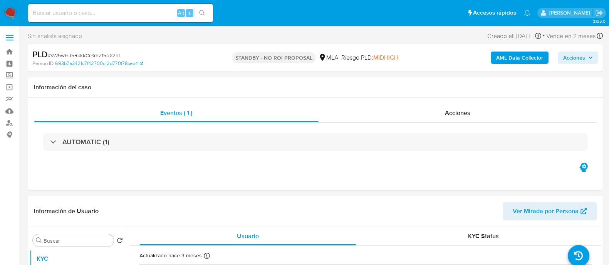
select select "10"
